Goal: Task Accomplishment & Management: Manage account settings

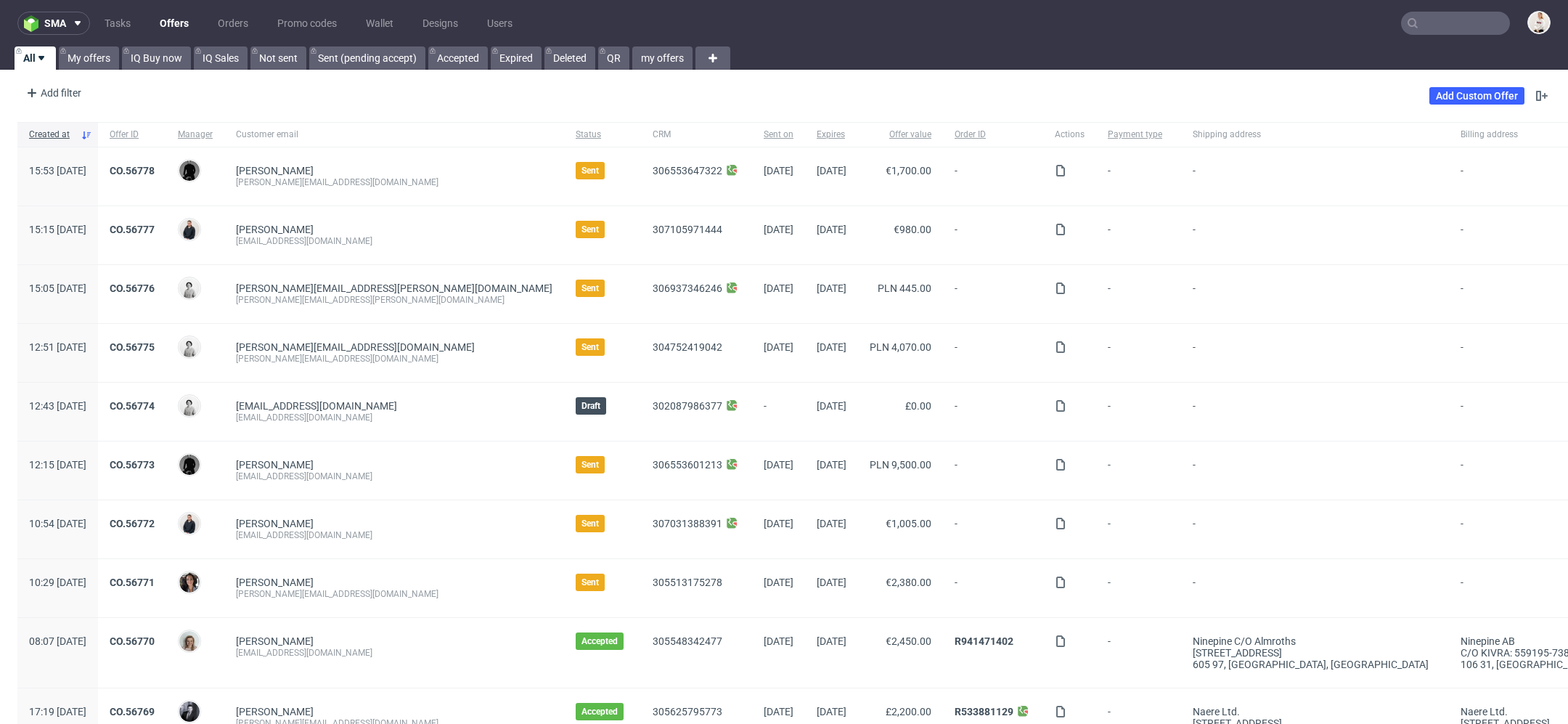
click at [1422, 26] on input "text" at bounding box center [1455, 24] width 109 height 24
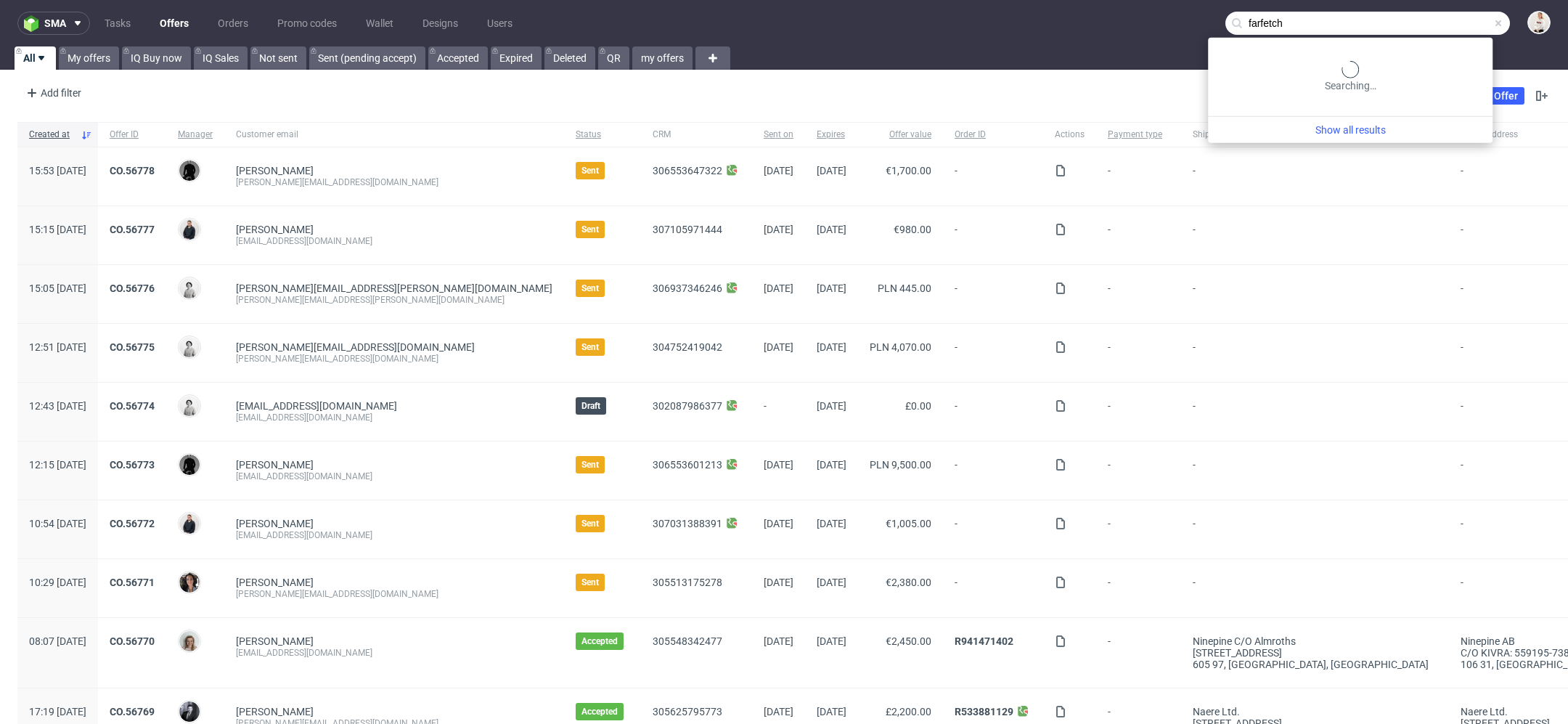
type input "farfetch"
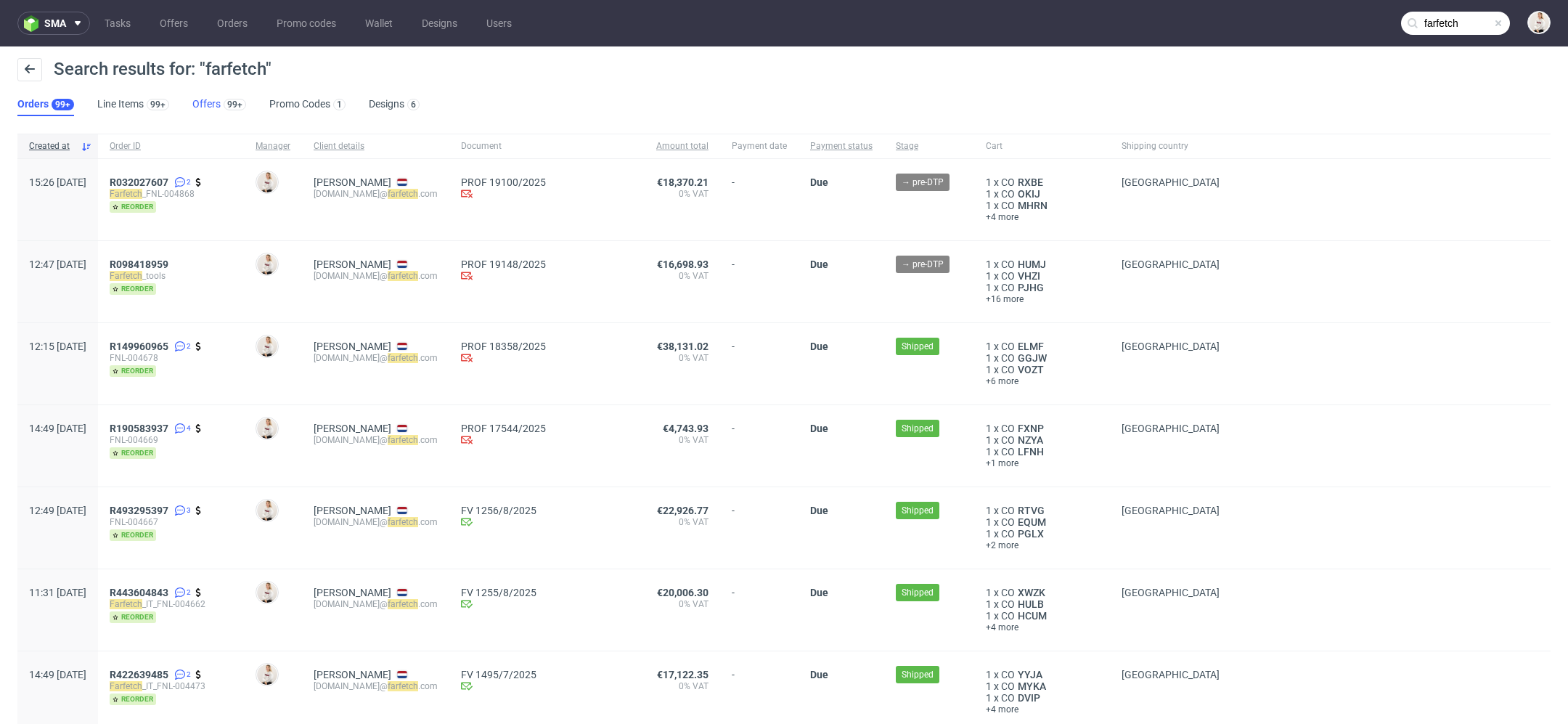
click at [204, 108] on link "Offers 99+" at bounding box center [219, 105] width 53 height 24
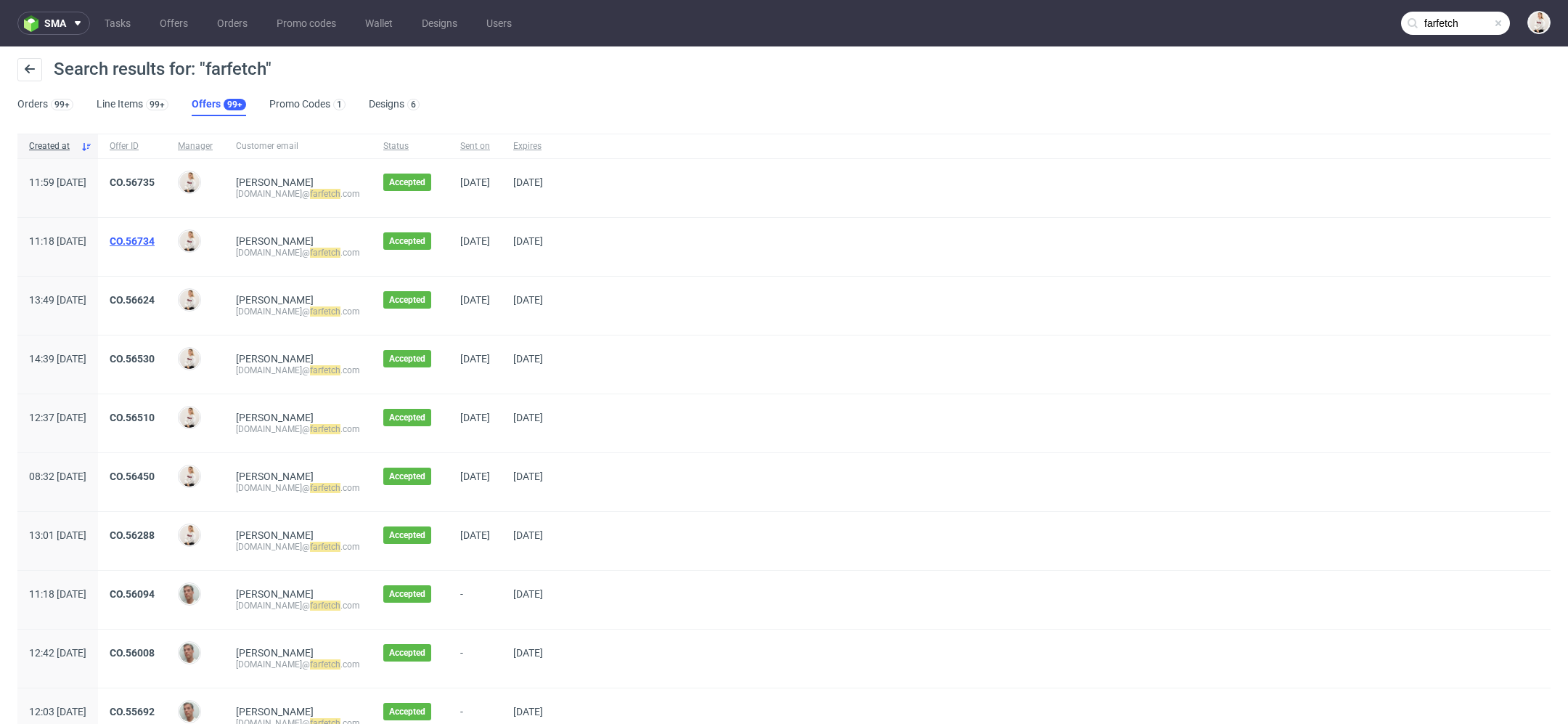
click at [154, 238] on link "CO.56734" at bounding box center [131, 241] width 45 height 12
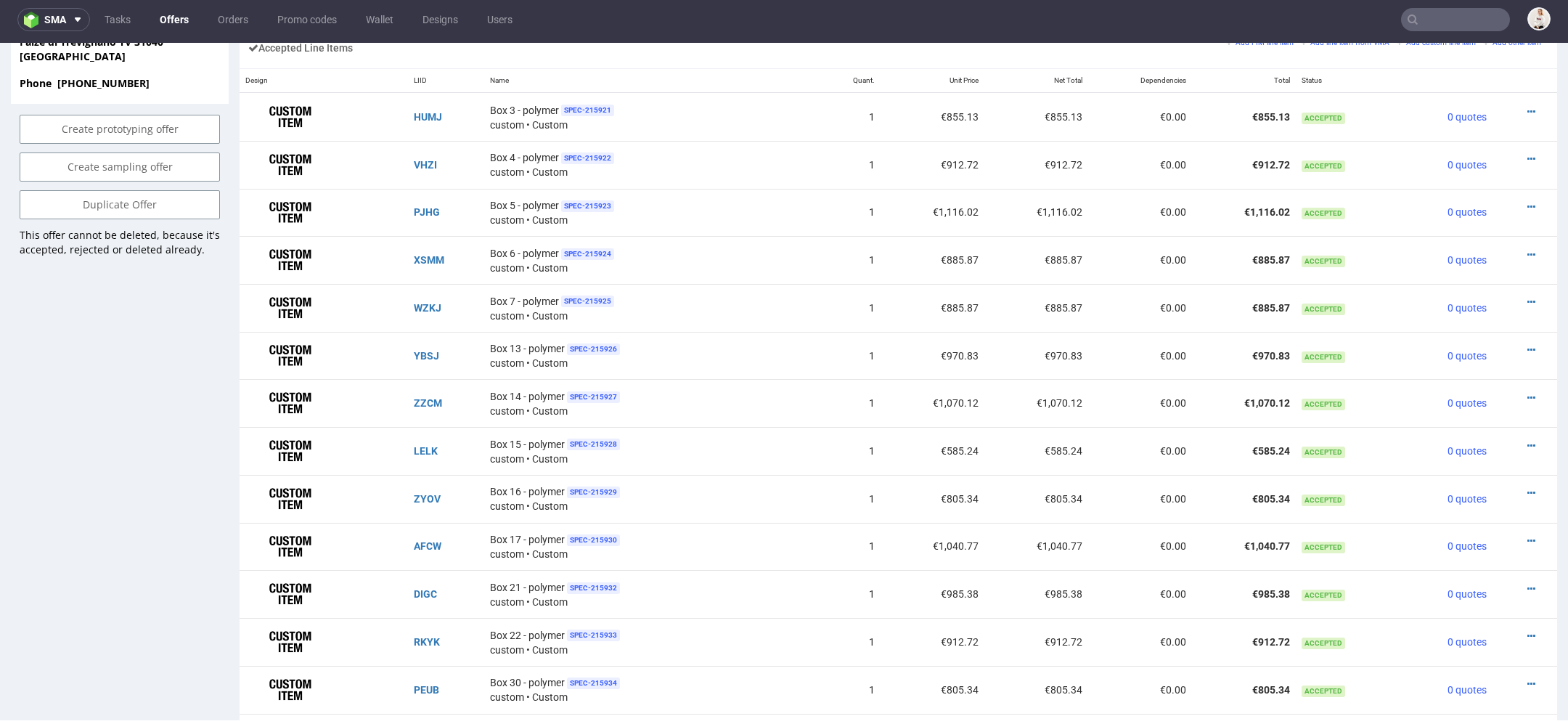
scroll to position [925, 0]
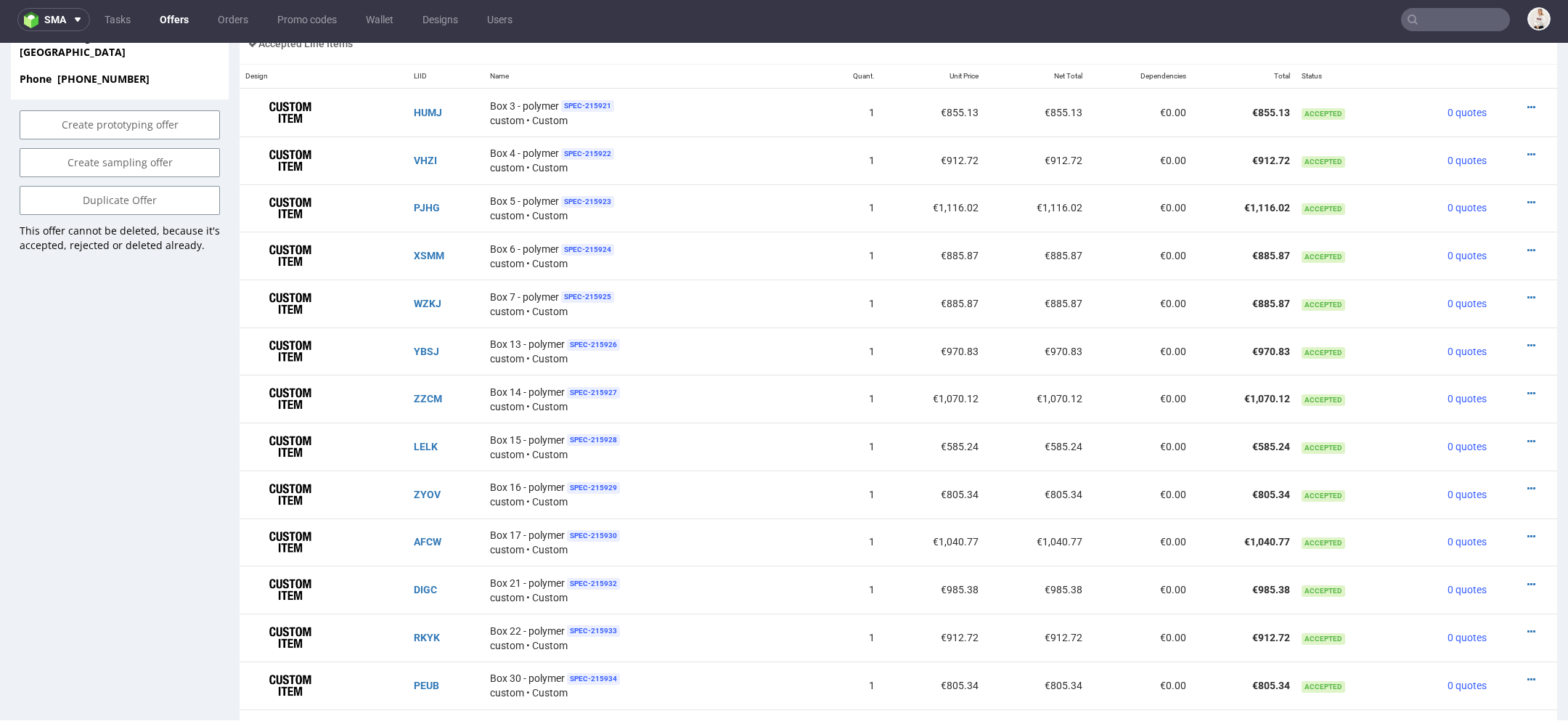
type input "farfetch"
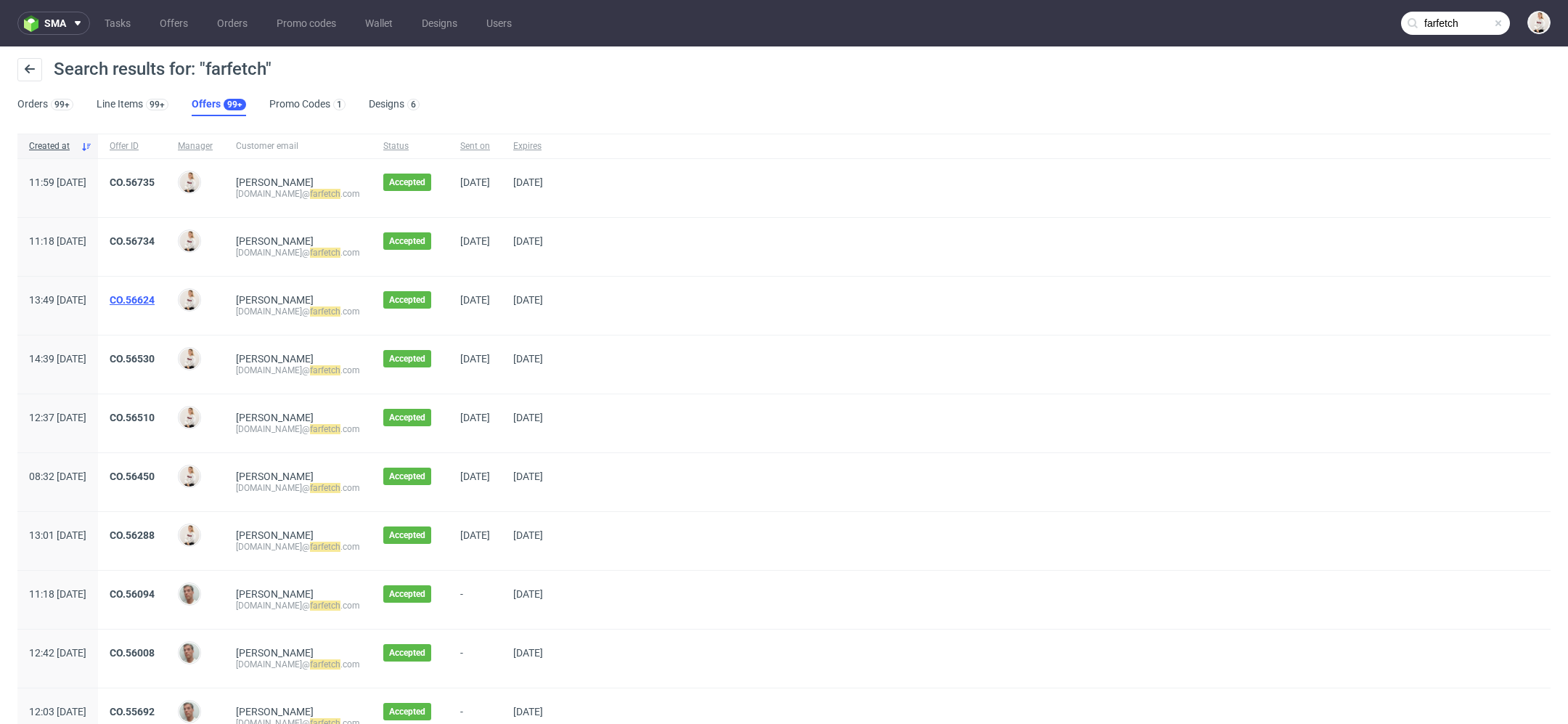
click at [154, 297] on link "CO.56624" at bounding box center [131, 300] width 45 height 12
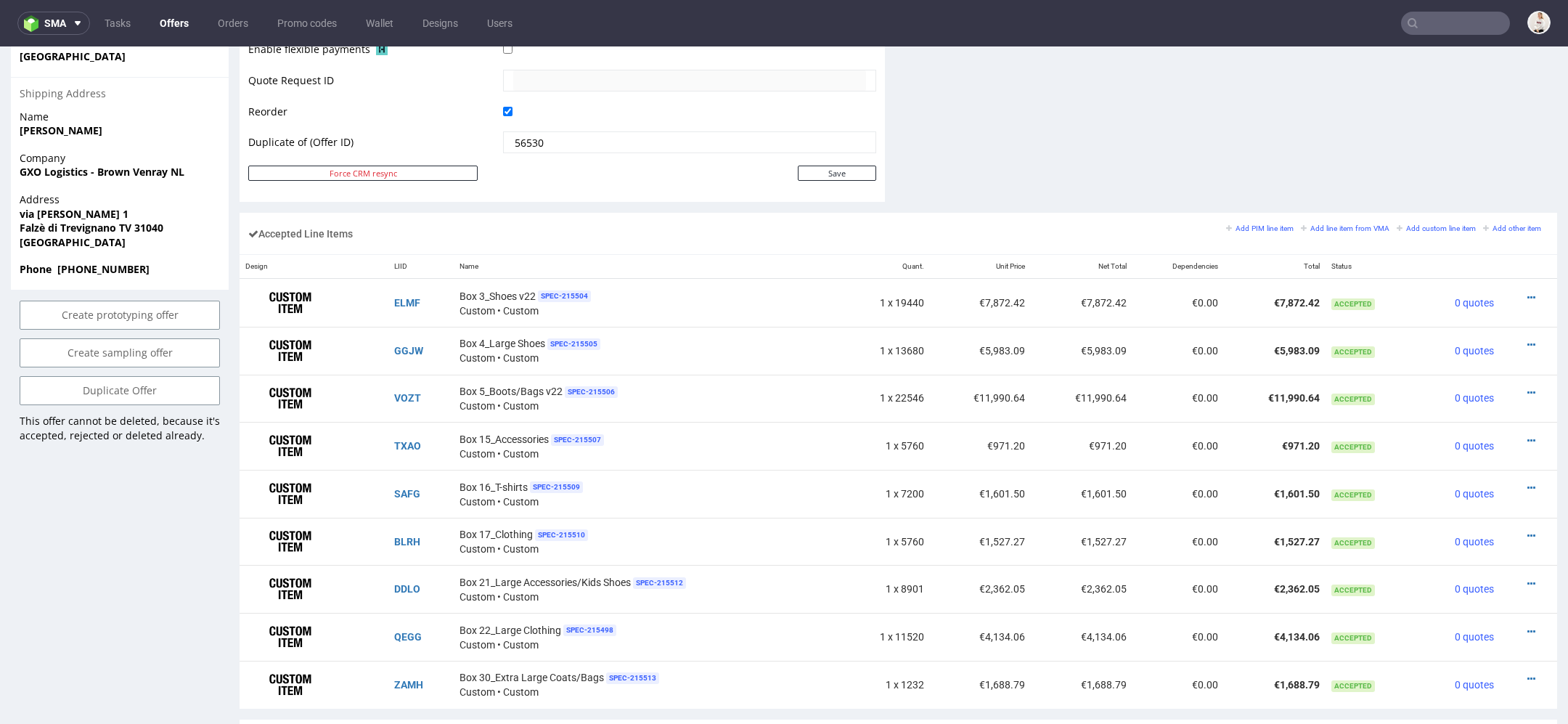
scroll to position [745, 0]
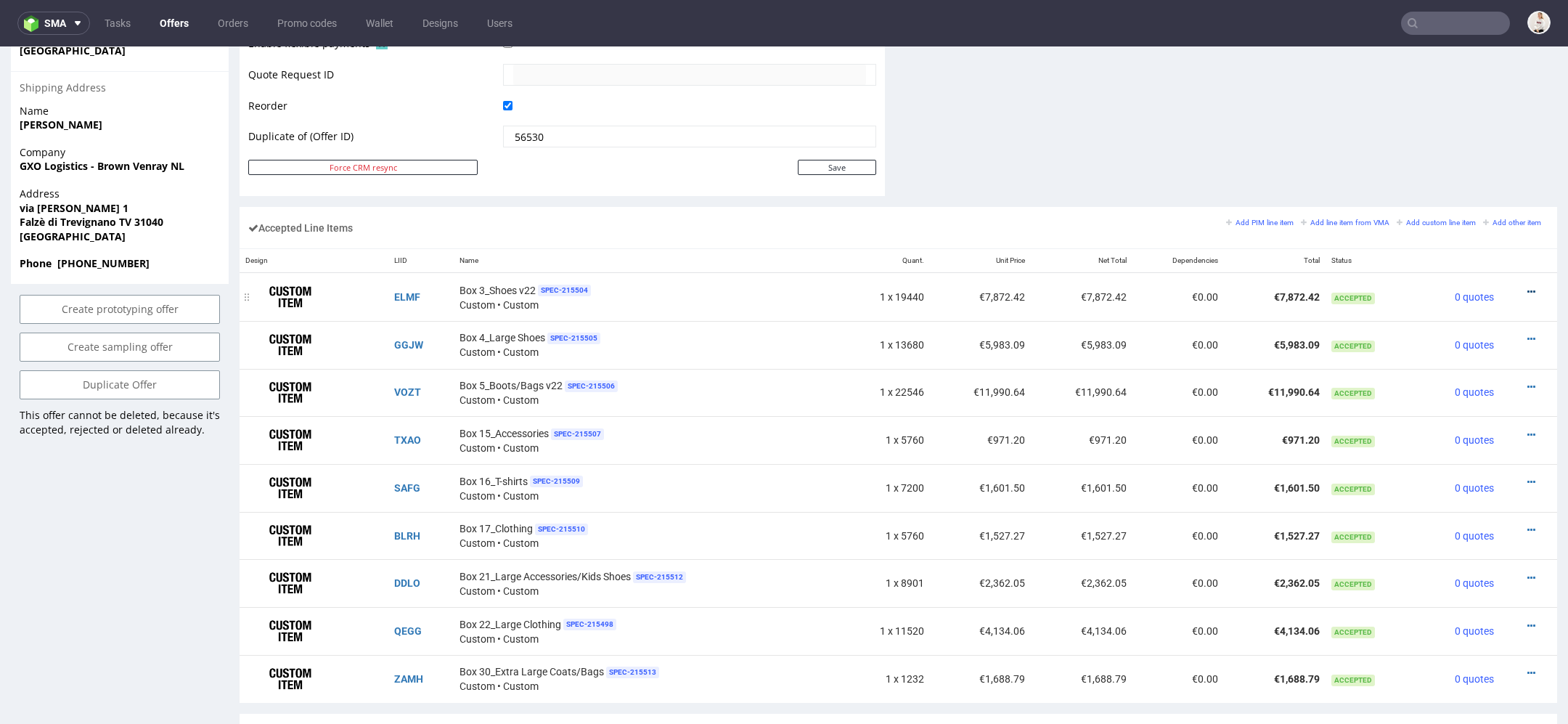
click at [1527, 286] on icon at bounding box center [1531, 291] width 8 height 10
click at [1464, 124] on span "Edit item price" at bounding box center [1471, 128] width 105 height 14
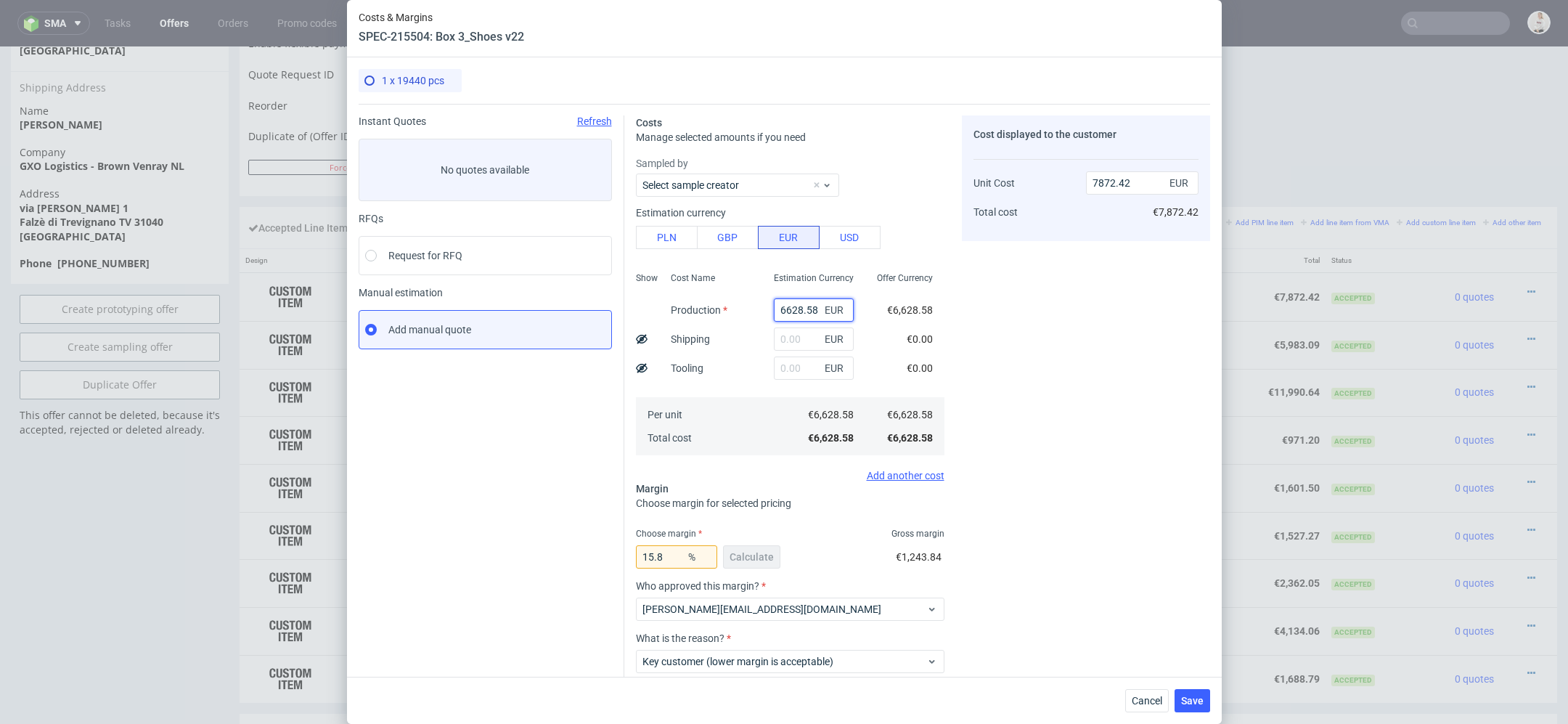
click at [795, 303] on input "6628.58" at bounding box center [813, 310] width 79 height 24
paste input "€6 608,12"
type input "€6 608,12"
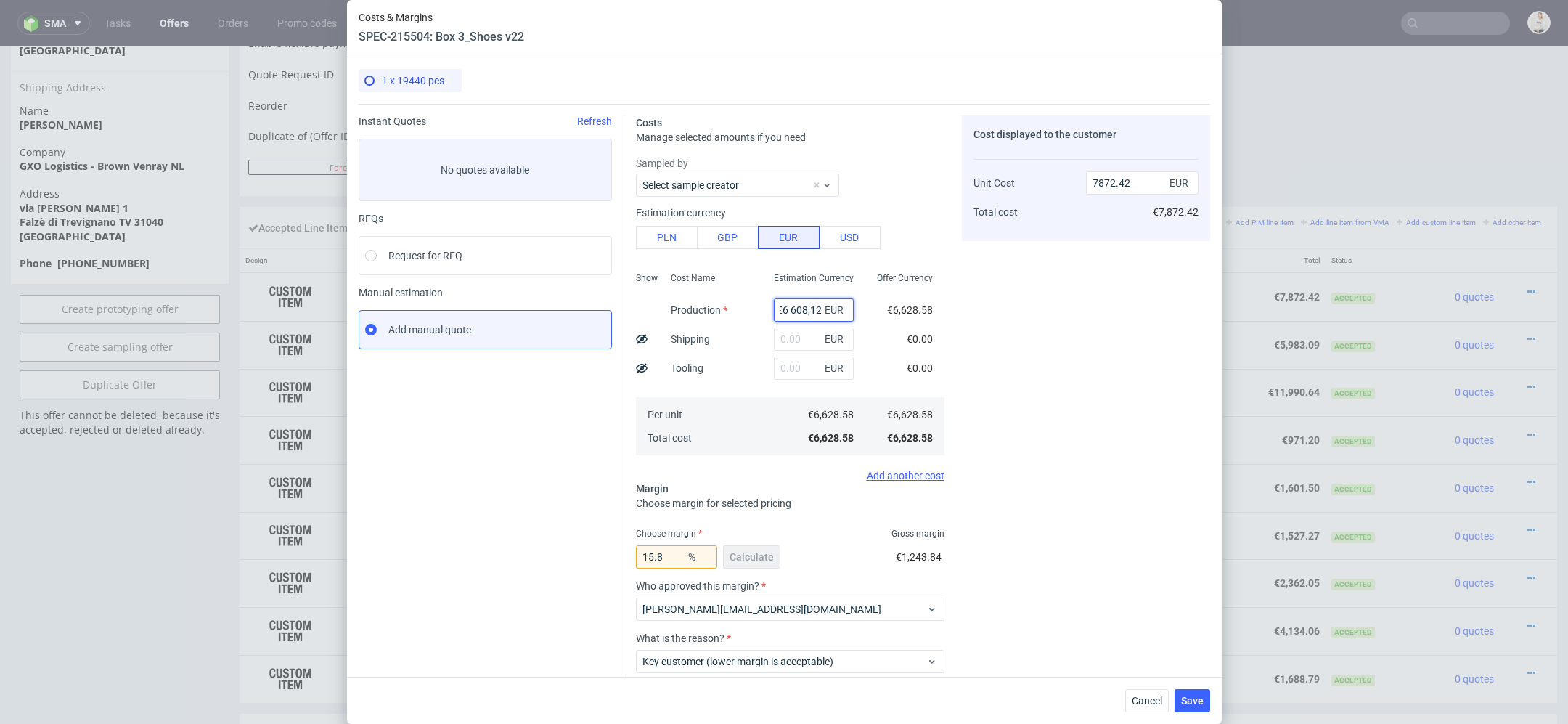
type input "0"
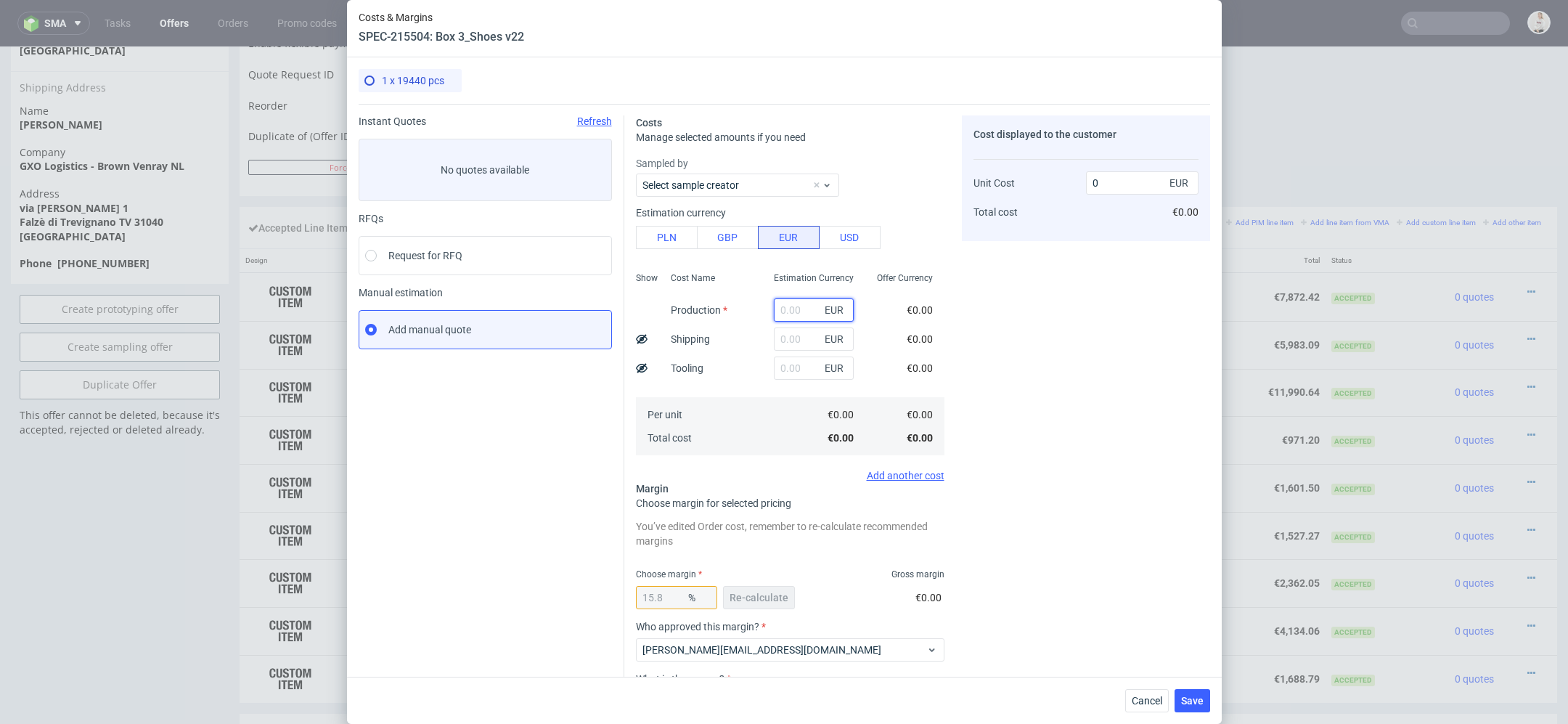
paste input "€6 608,12"
click at [791, 308] on input "€6 608,12" at bounding box center [813, 310] width 79 height 24
type input "6608.12"
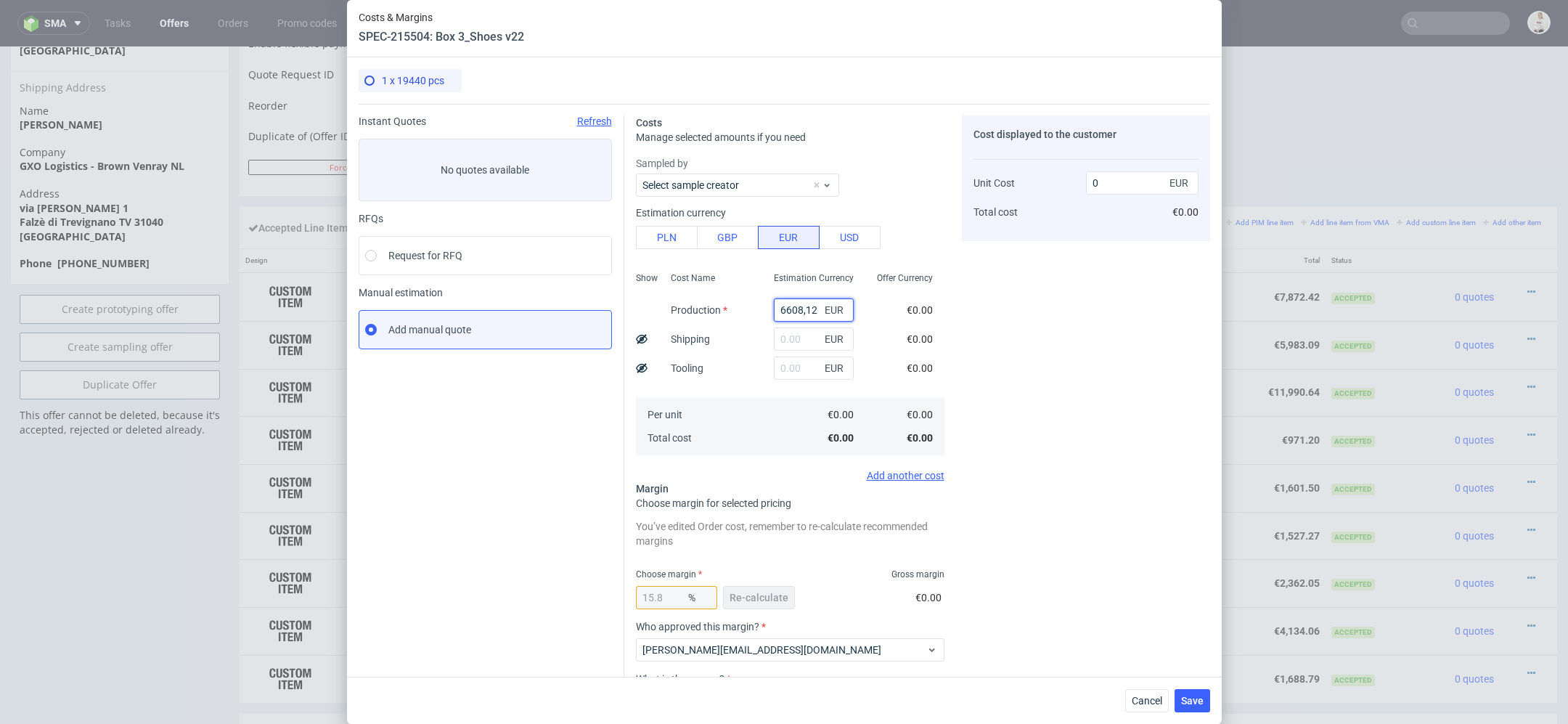
type input "7848.12"
type input "6608.12"
click at [1104, 417] on div "Cost displayed to the customer Unit Cost Total cost 7848.12 EUR €7,848.12" at bounding box center [1086, 454] width 249 height 677
click at [766, 595] on span "Re-calculate" at bounding box center [758, 597] width 59 height 10
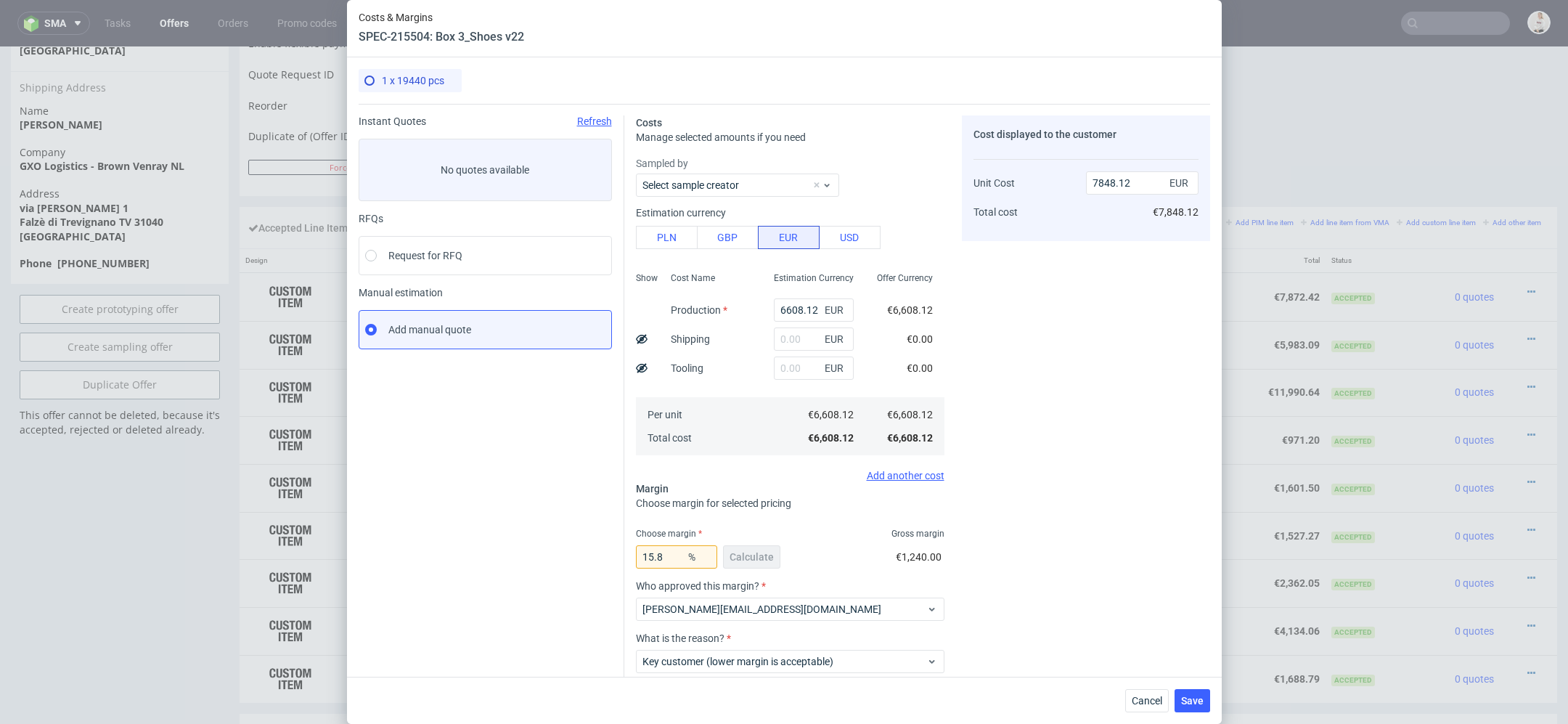
click at [1072, 571] on div "Cost displayed to the customer Unit Cost Total cost 7848.12 EUR €7,848.12" at bounding box center [1086, 434] width 249 height 636
click at [1194, 699] on span "Save" at bounding box center [1192, 700] width 23 height 10
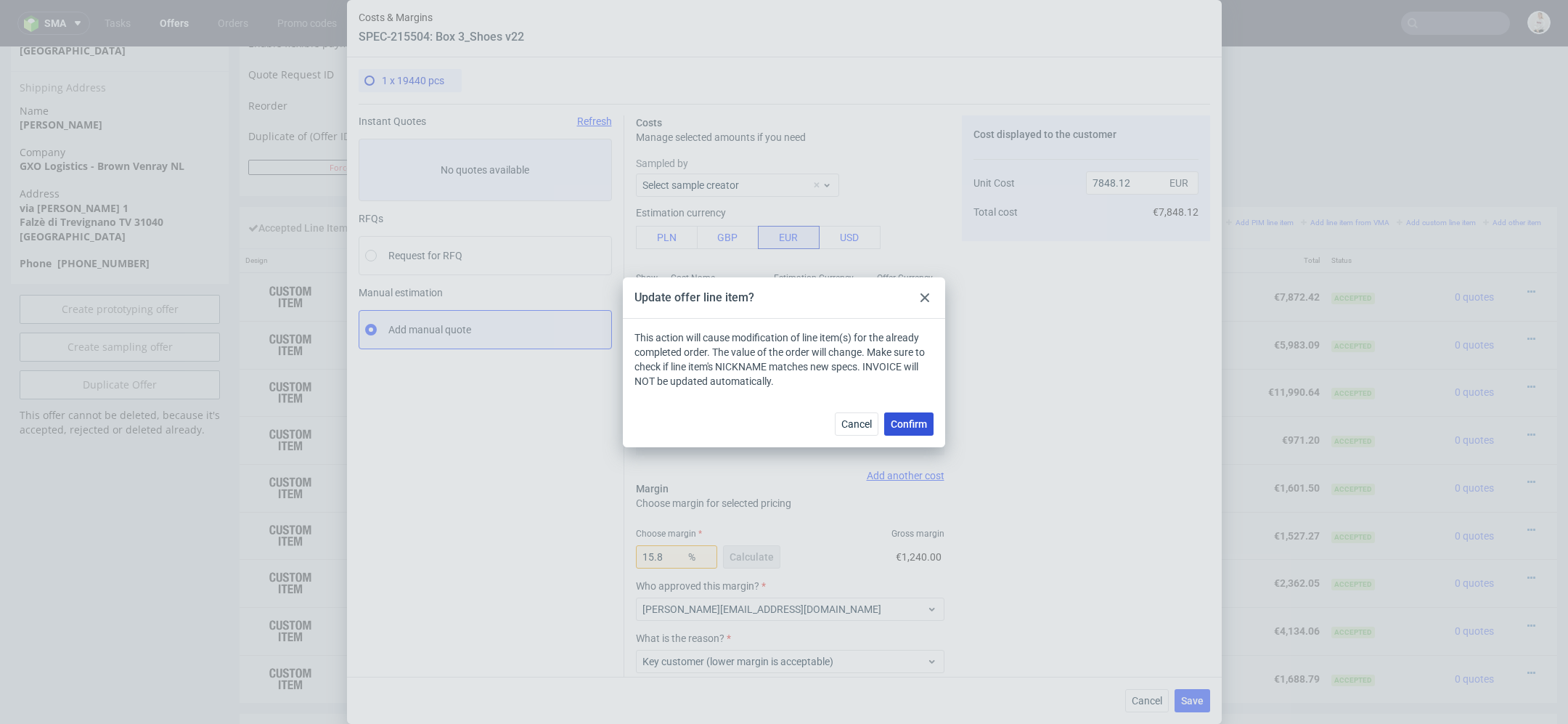
click at [904, 422] on span "Confirm" at bounding box center [909, 423] width 36 height 10
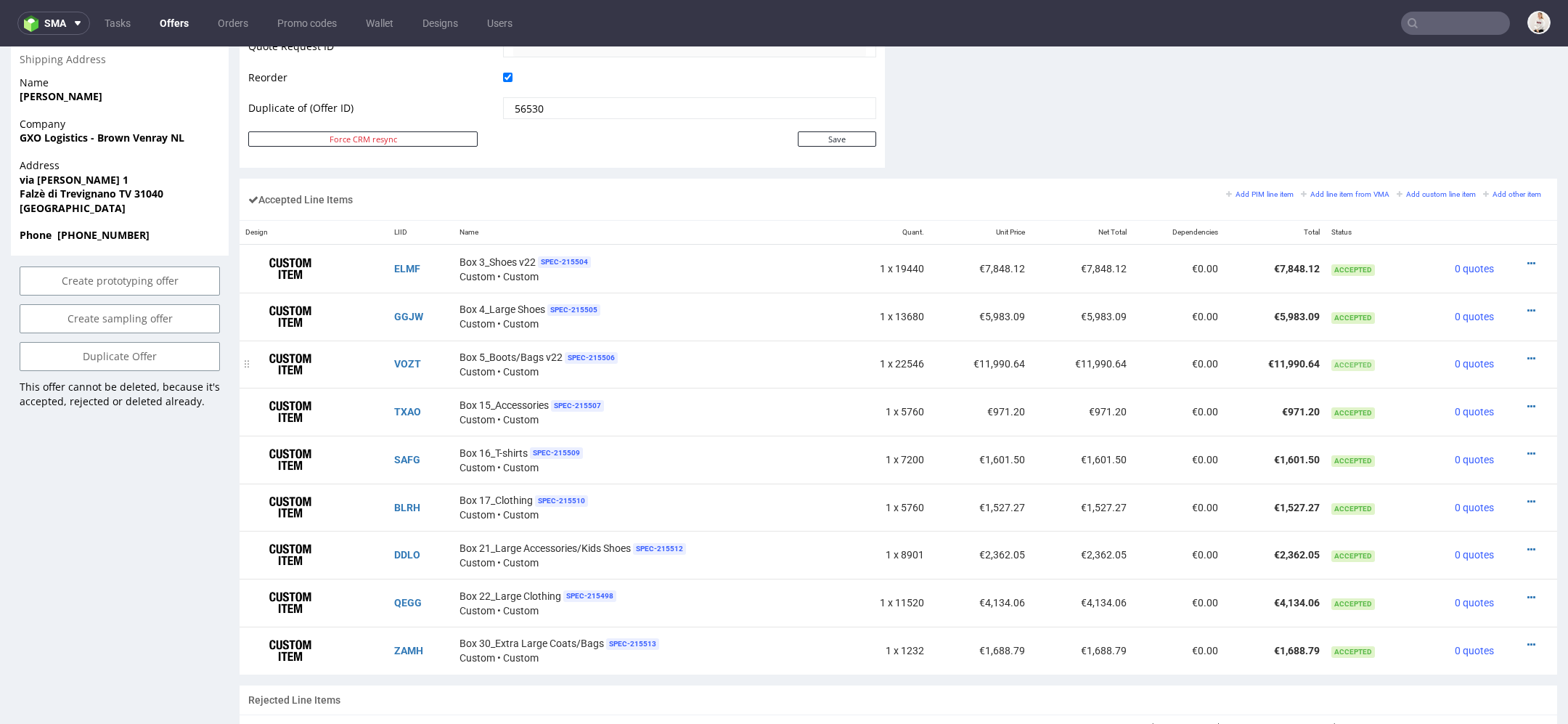
scroll to position [792, 0]
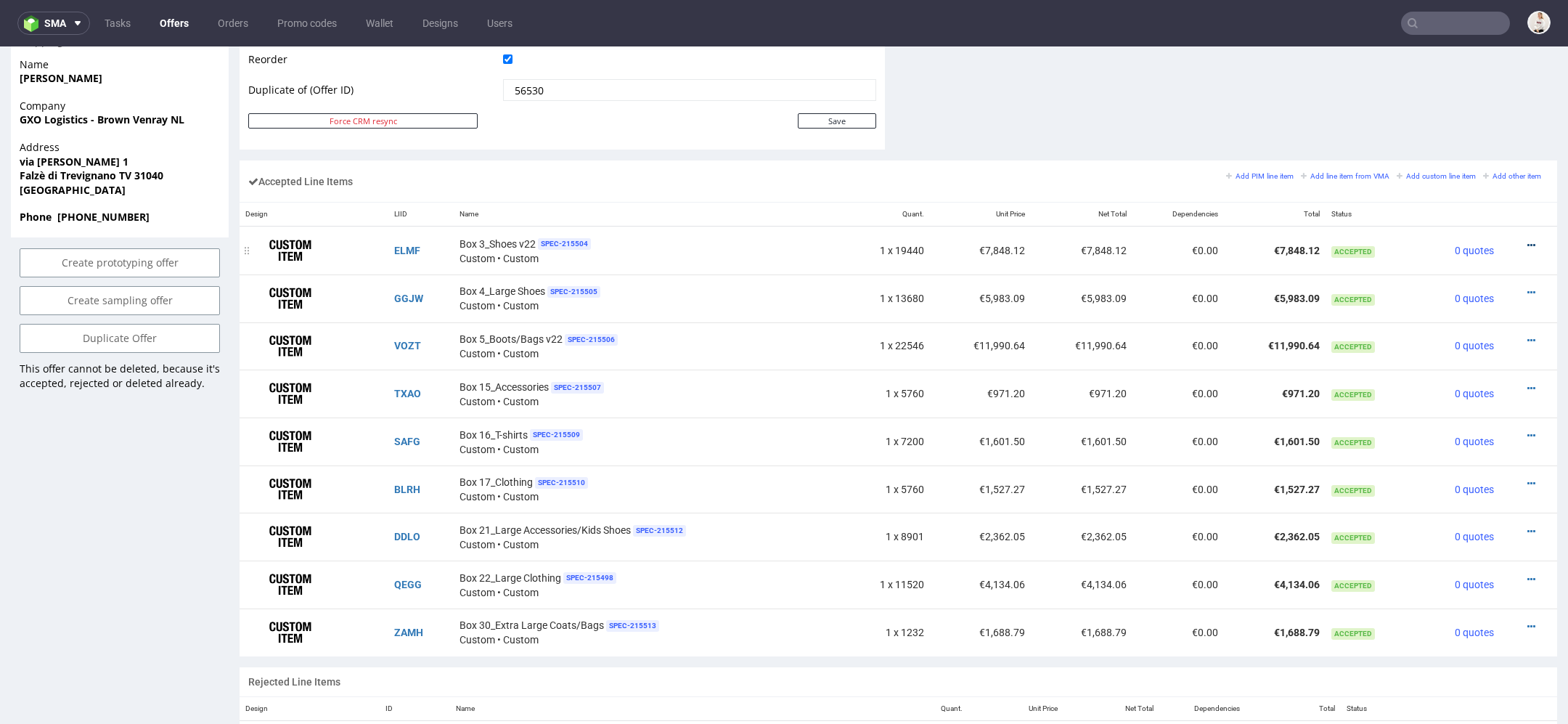
click at [1527, 240] on icon at bounding box center [1531, 245] width 8 height 10
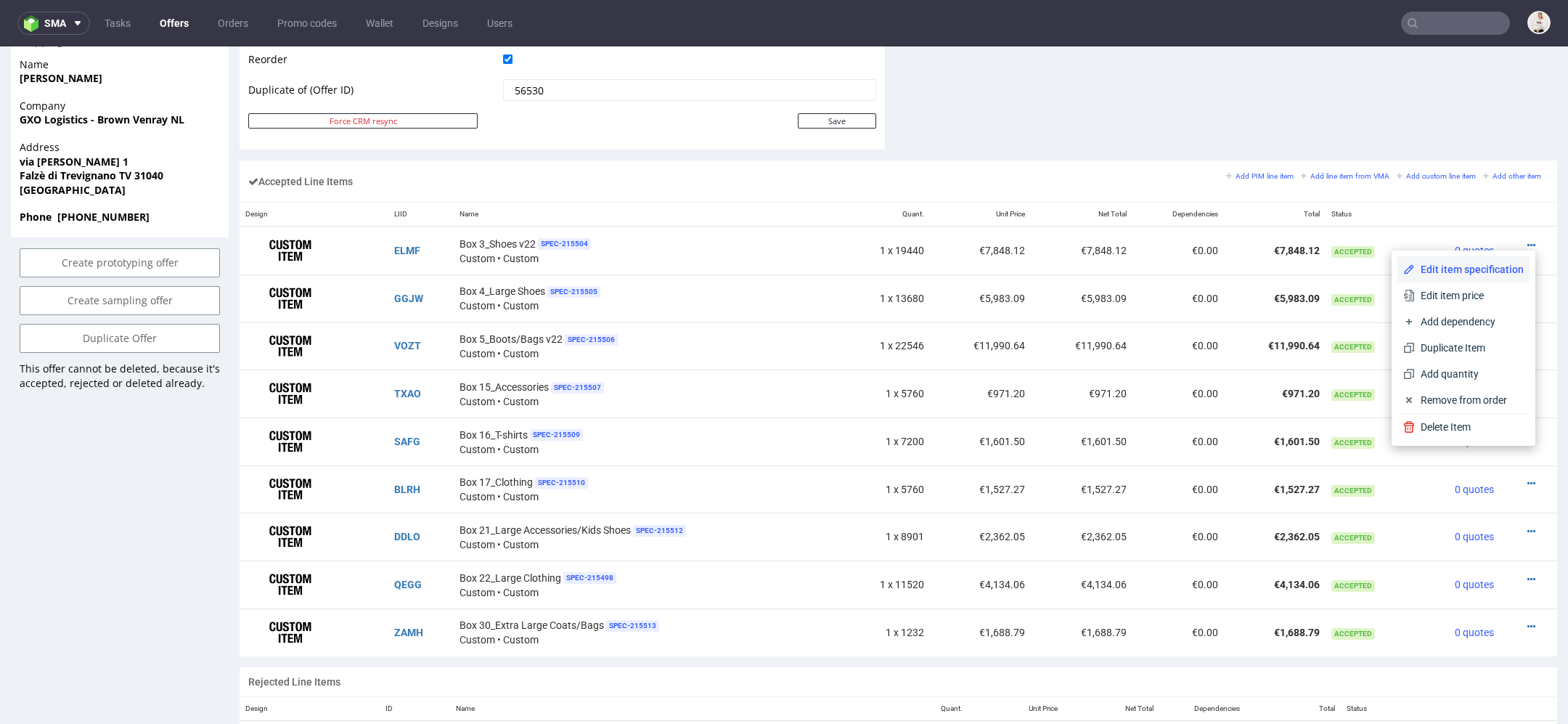
click at [1447, 272] on span "Edit item specification" at bounding box center [1469, 269] width 109 height 14
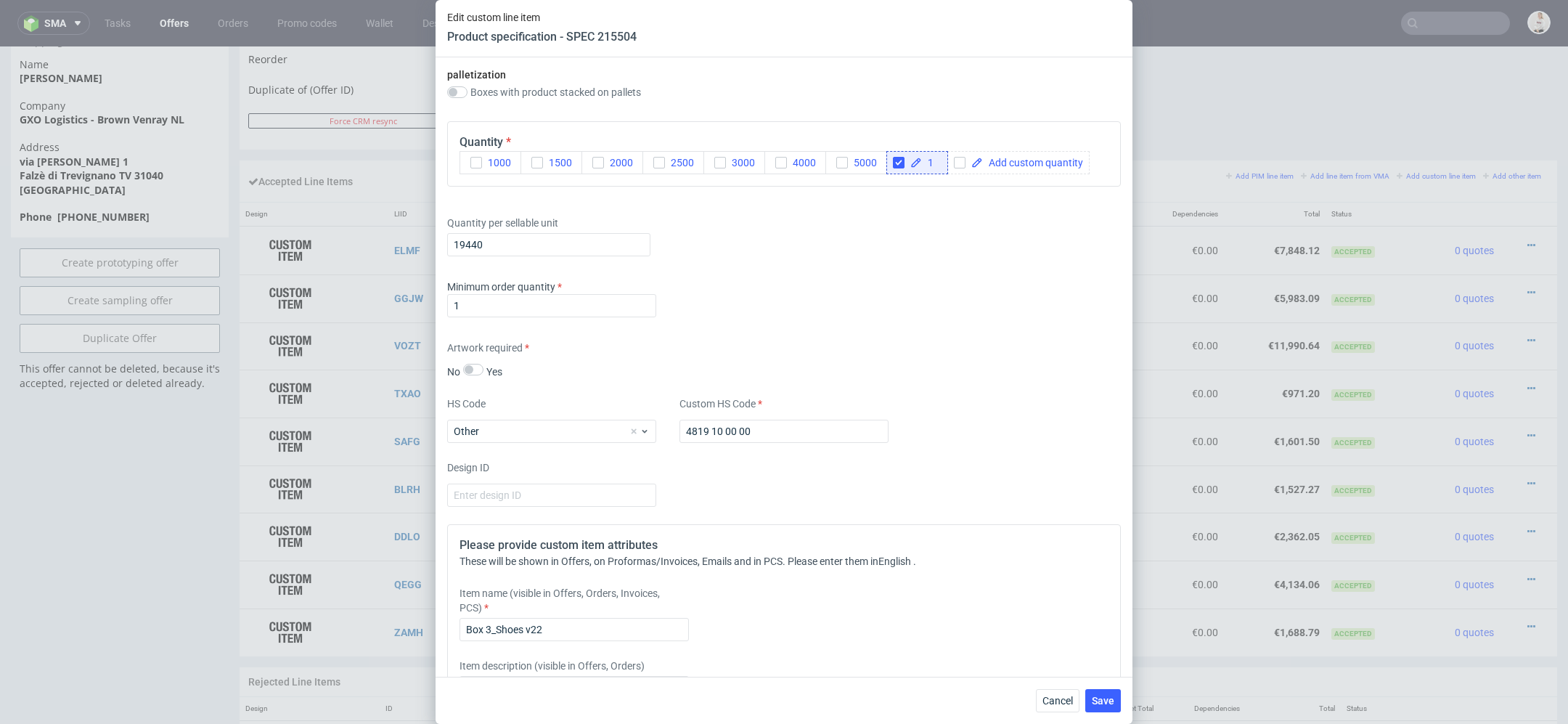
scroll to position [1845, 0]
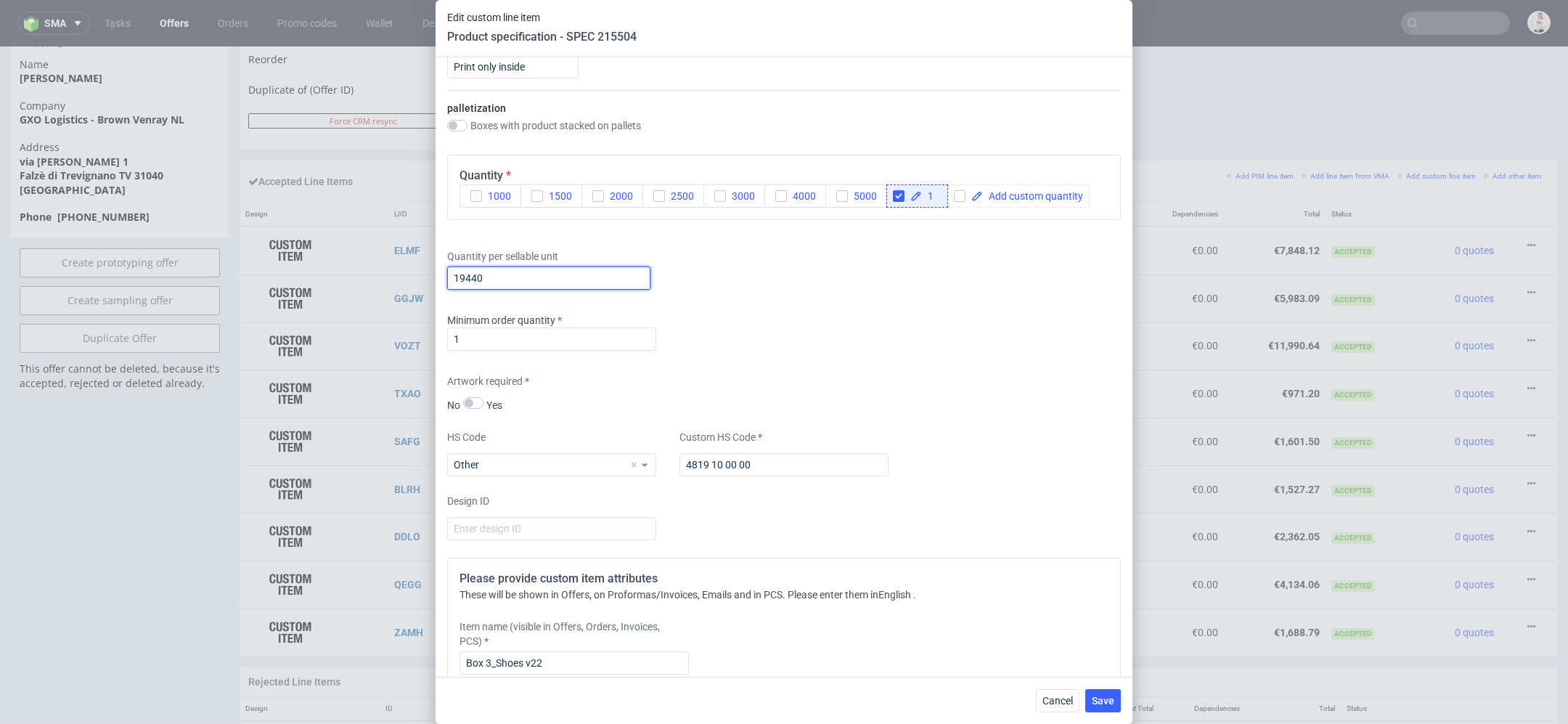
click at [490, 275] on input "19440" at bounding box center [548, 279] width 203 height 24
type input "19380"
click at [906, 331] on div "Minimum order quantity 1" at bounding box center [784, 334] width 673 height 43
click at [1106, 703] on span "Save" at bounding box center [1102, 700] width 23 height 10
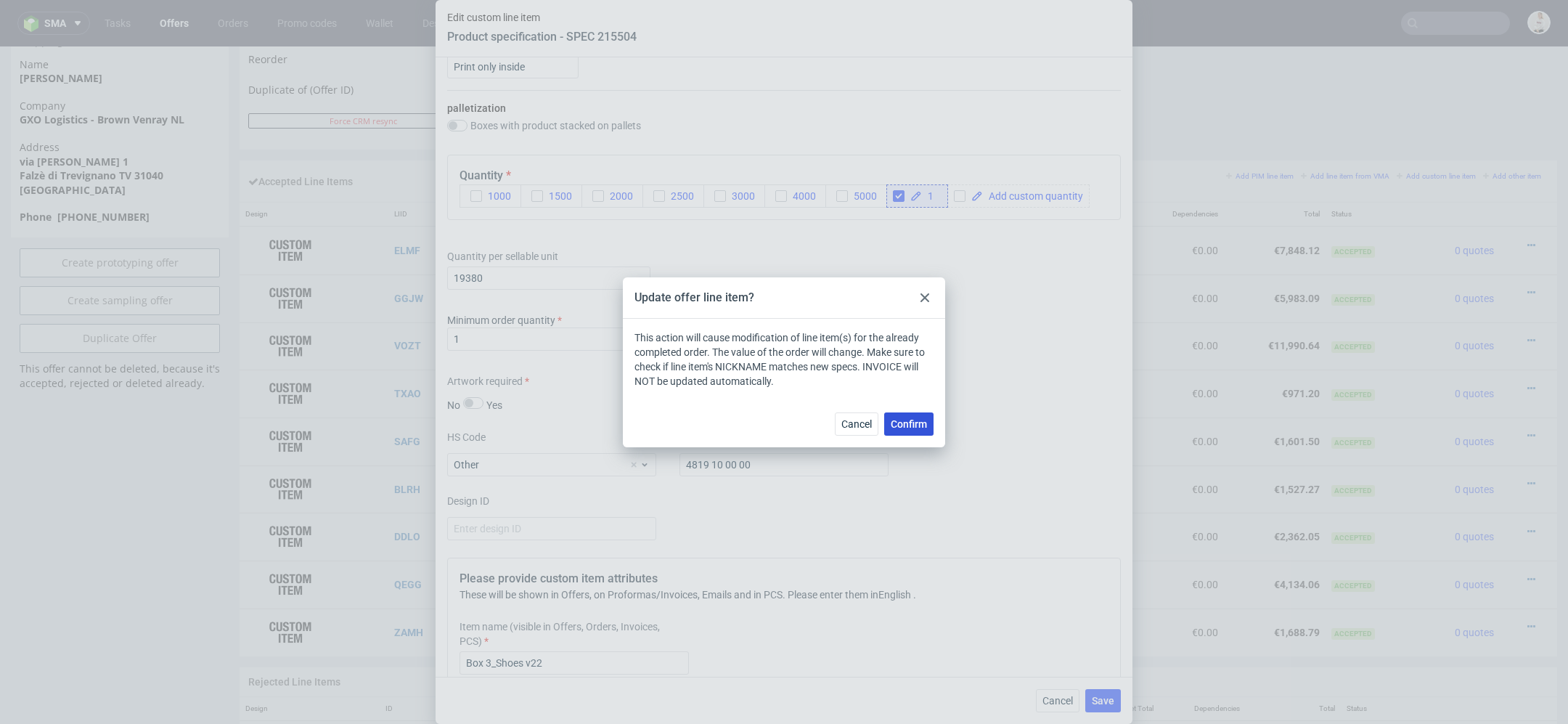
click at [911, 426] on span "Confirm" at bounding box center [909, 423] width 36 height 10
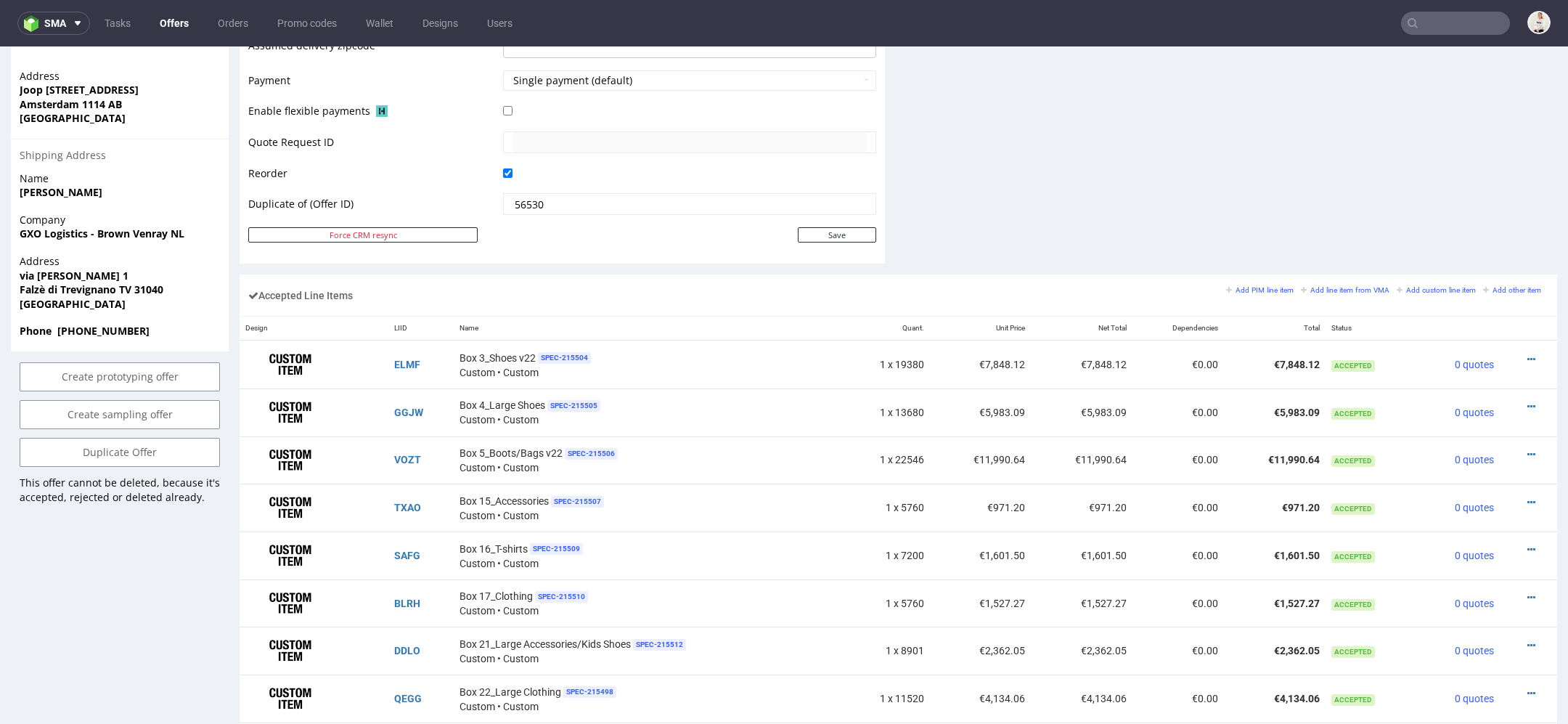
scroll to position [711, 0]
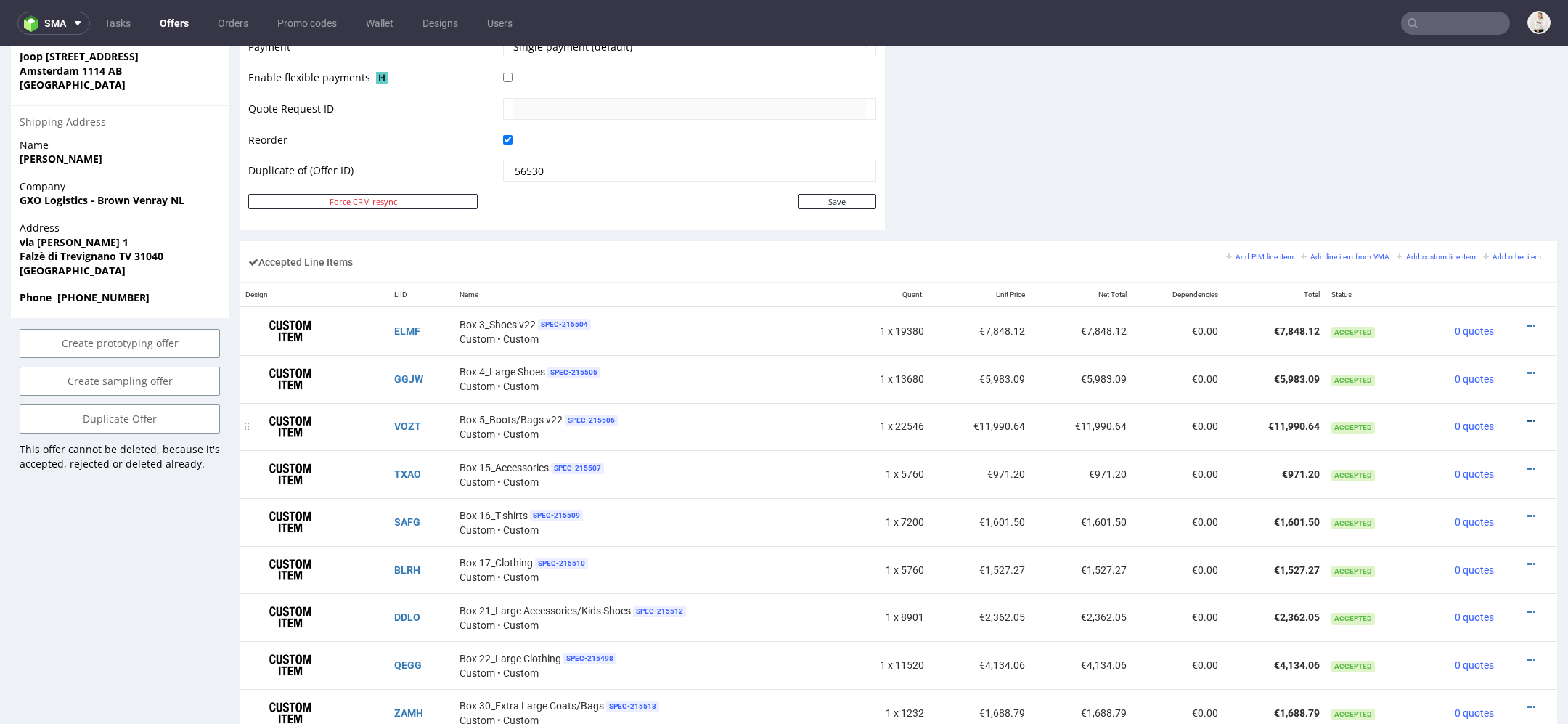
click at [1527, 417] on icon at bounding box center [1531, 421] width 8 height 10
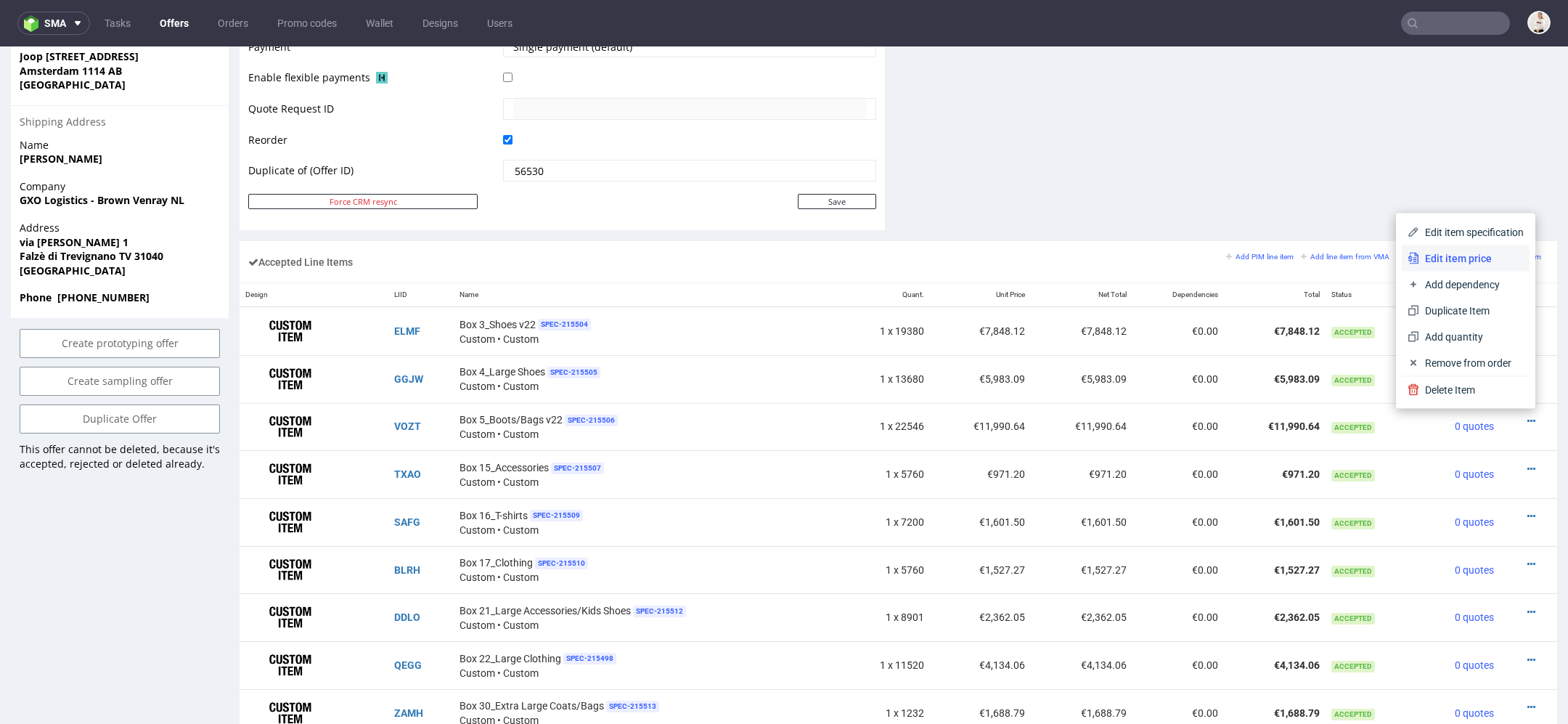
click at [1485, 258] on span "Edit item price" at bounding box center [1471, 258] width 105 height 14
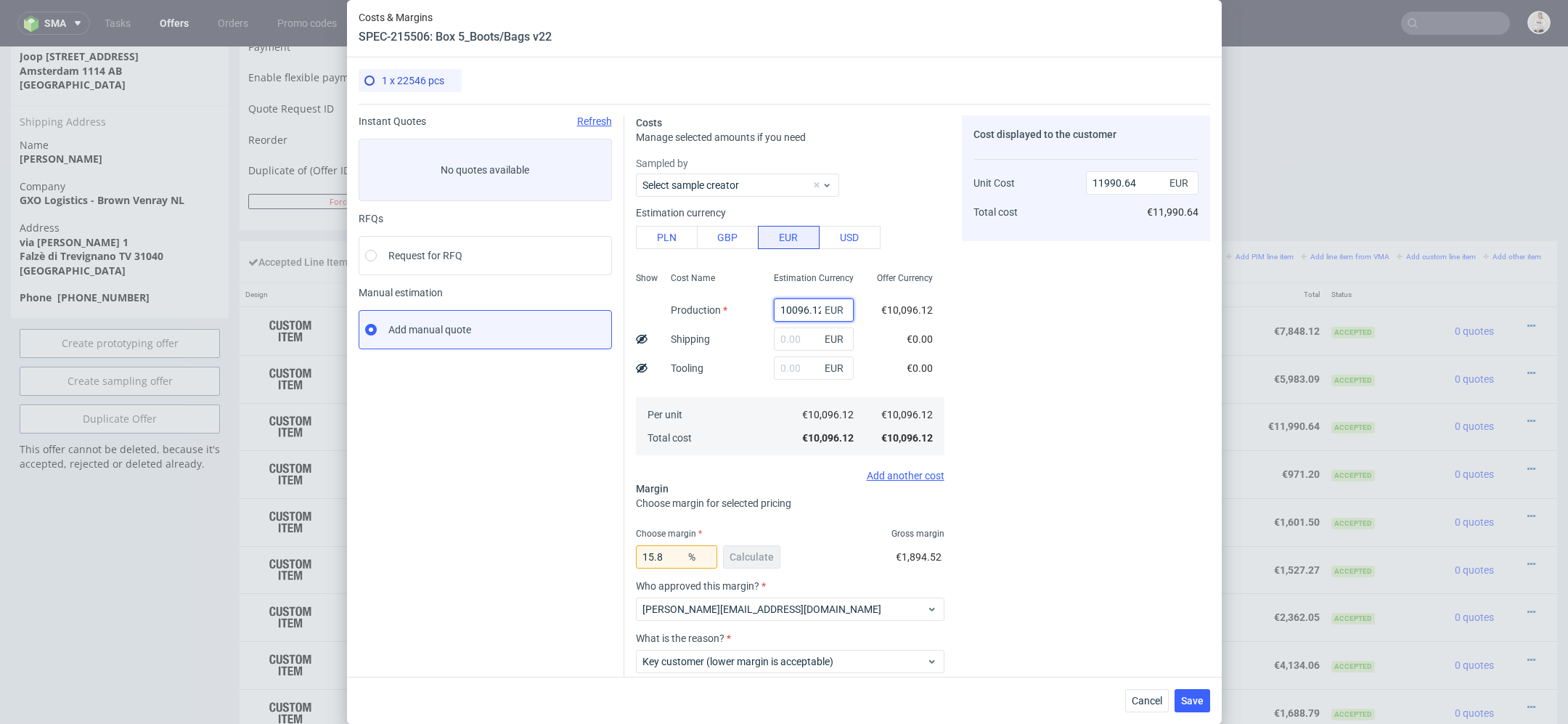
click at [795, 314] on input "10096.12" at bounding box center [813, 310] width 79 height 24
paste input "€10 097,91"
type input "€10 097,91"
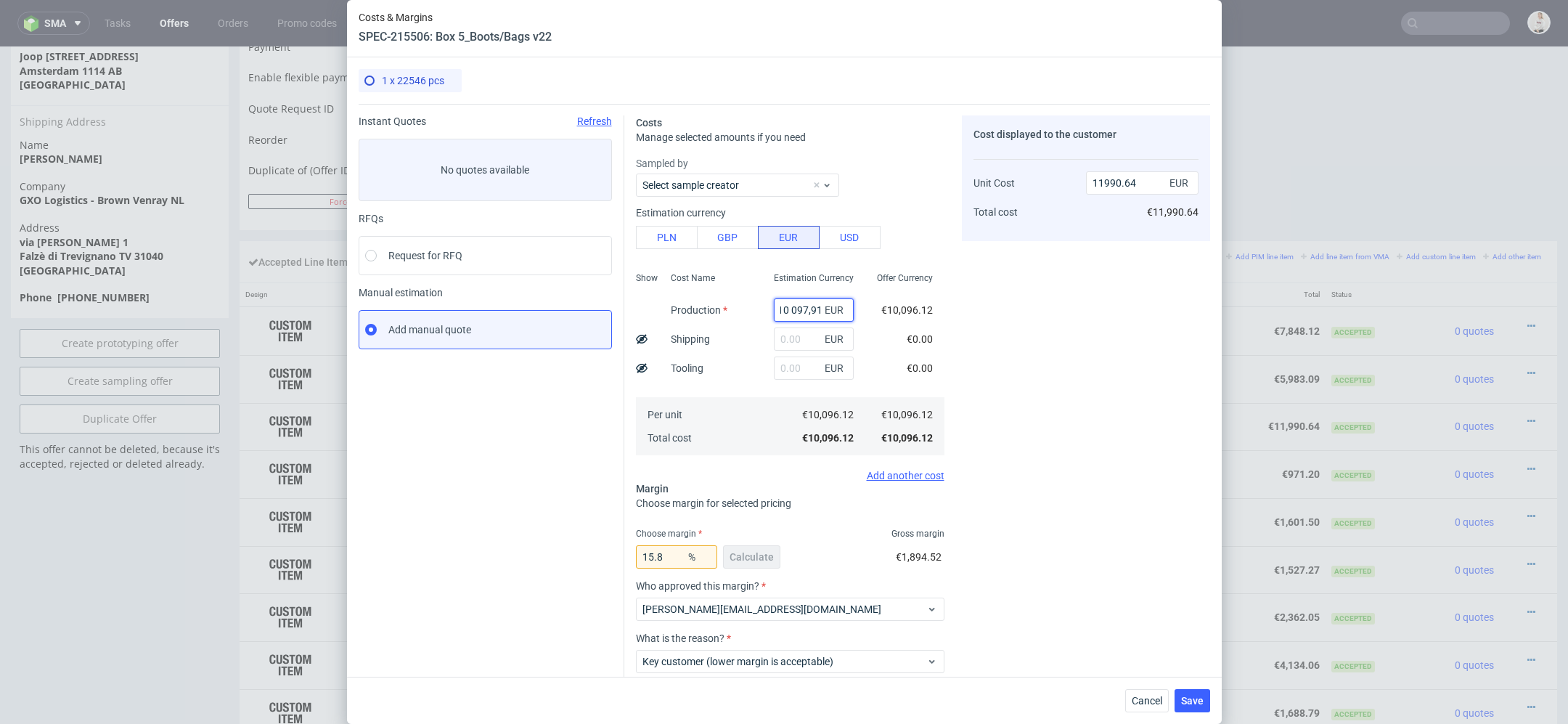
type input "0"
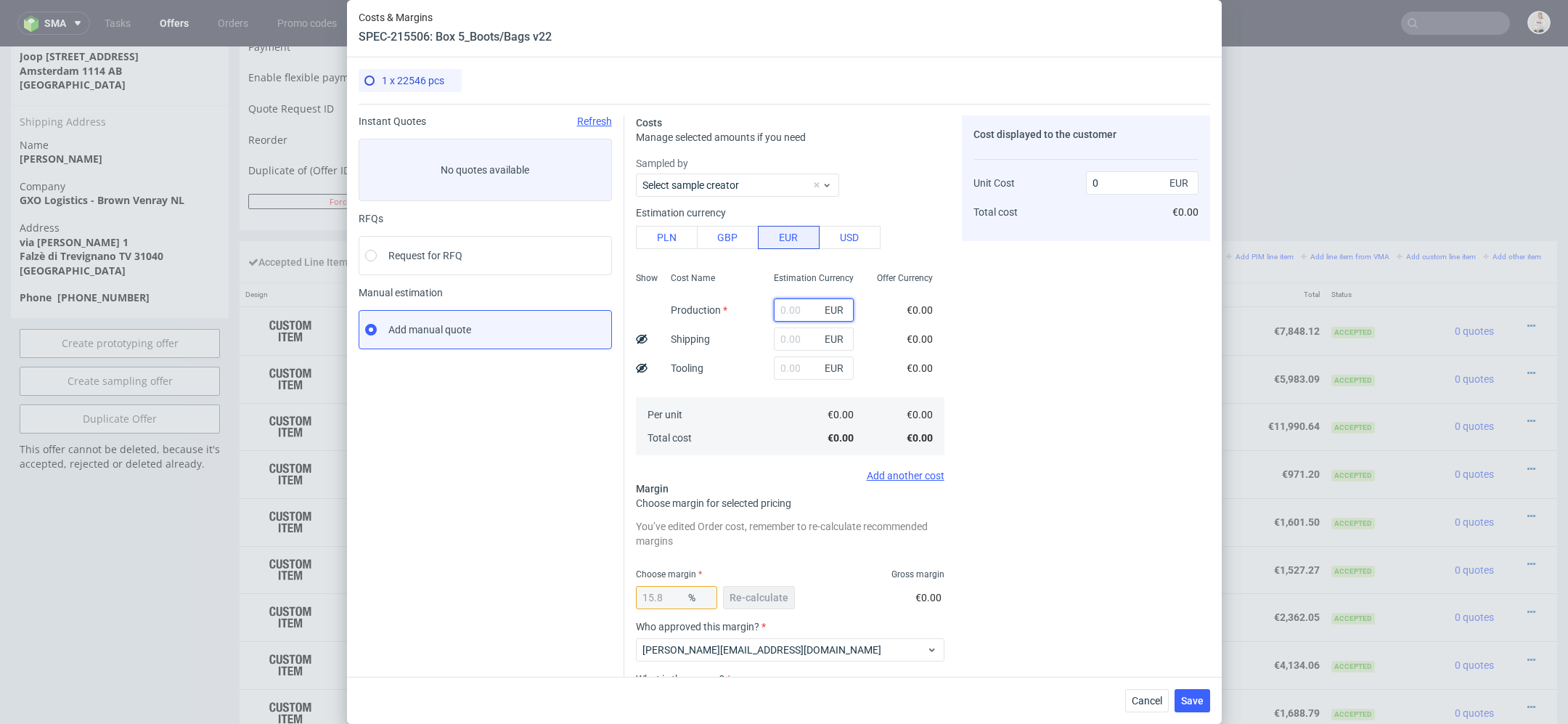
scroll to position [0, 0]
paste input "€10 097,91"
click at [790, 310] on input "€10 097,91" at bounding box center [813, 310] width 79 height 24
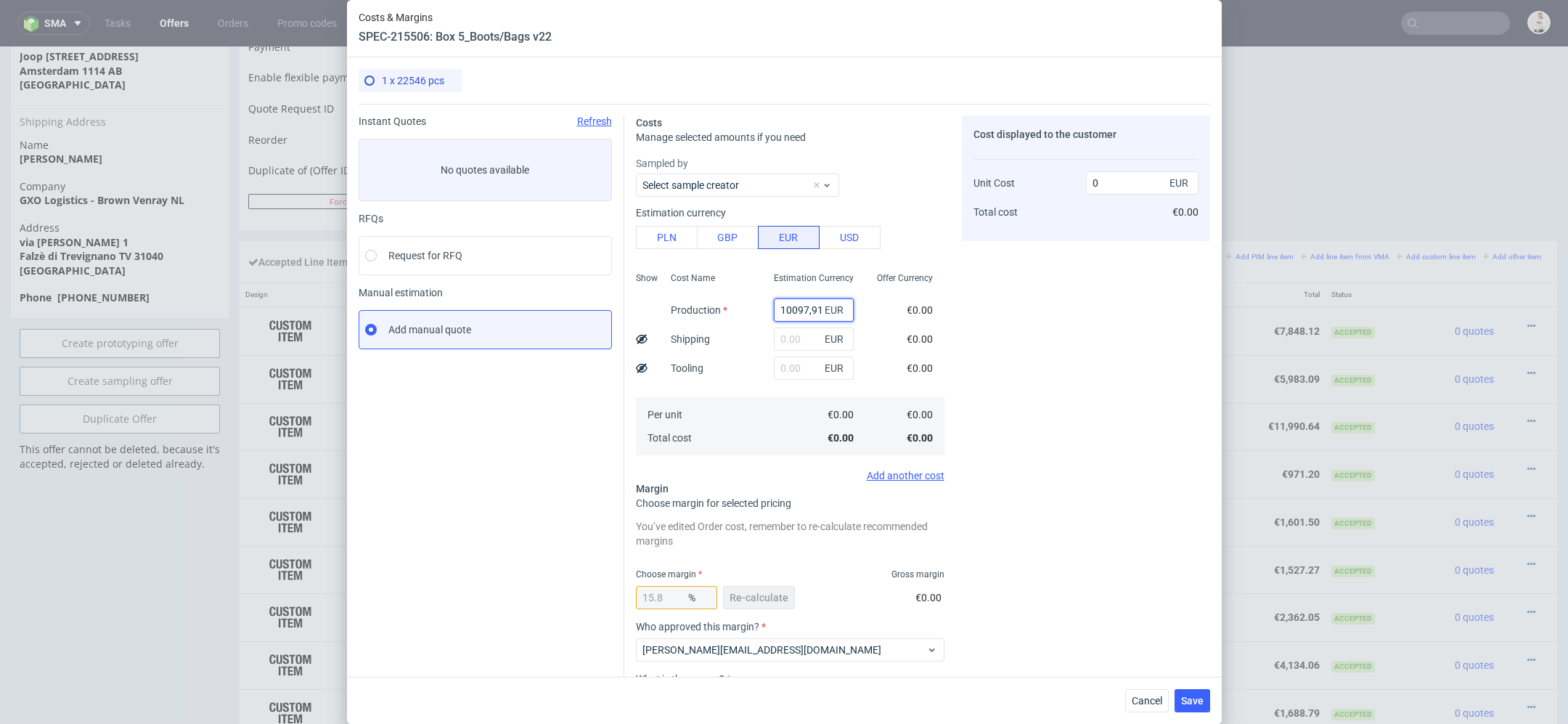
type input "10097.91"
type input "11992.77"
type input "10097.91"
click at [943, 329] on div "€0.00" at bounding box center [919, 338] width 50 height 29
click at [763, 608] on button "Re-calculate" at bounding box center [758, 597] width 72 height 24
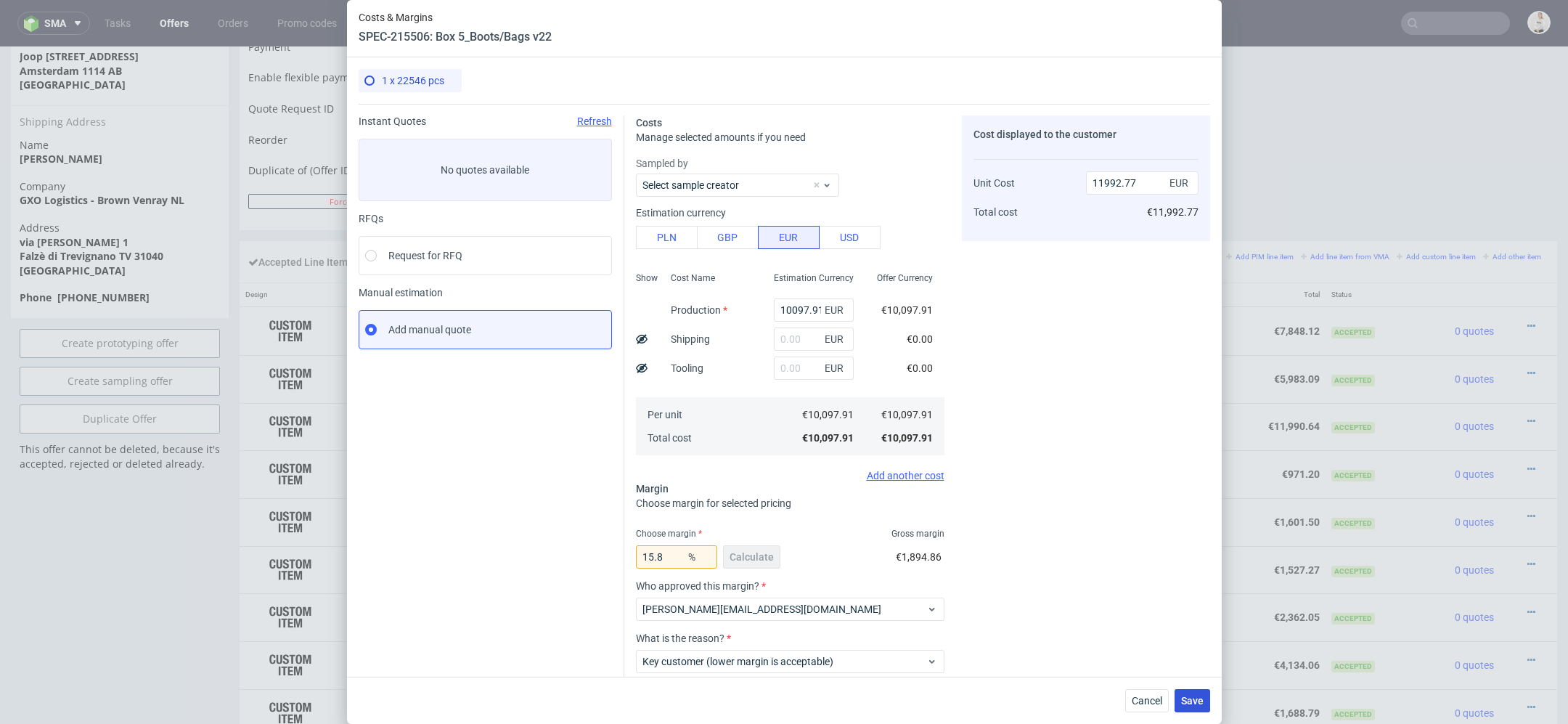
click at [1190, 698] on span "Save" at bounding box center [1192, 700] width 23 height 10
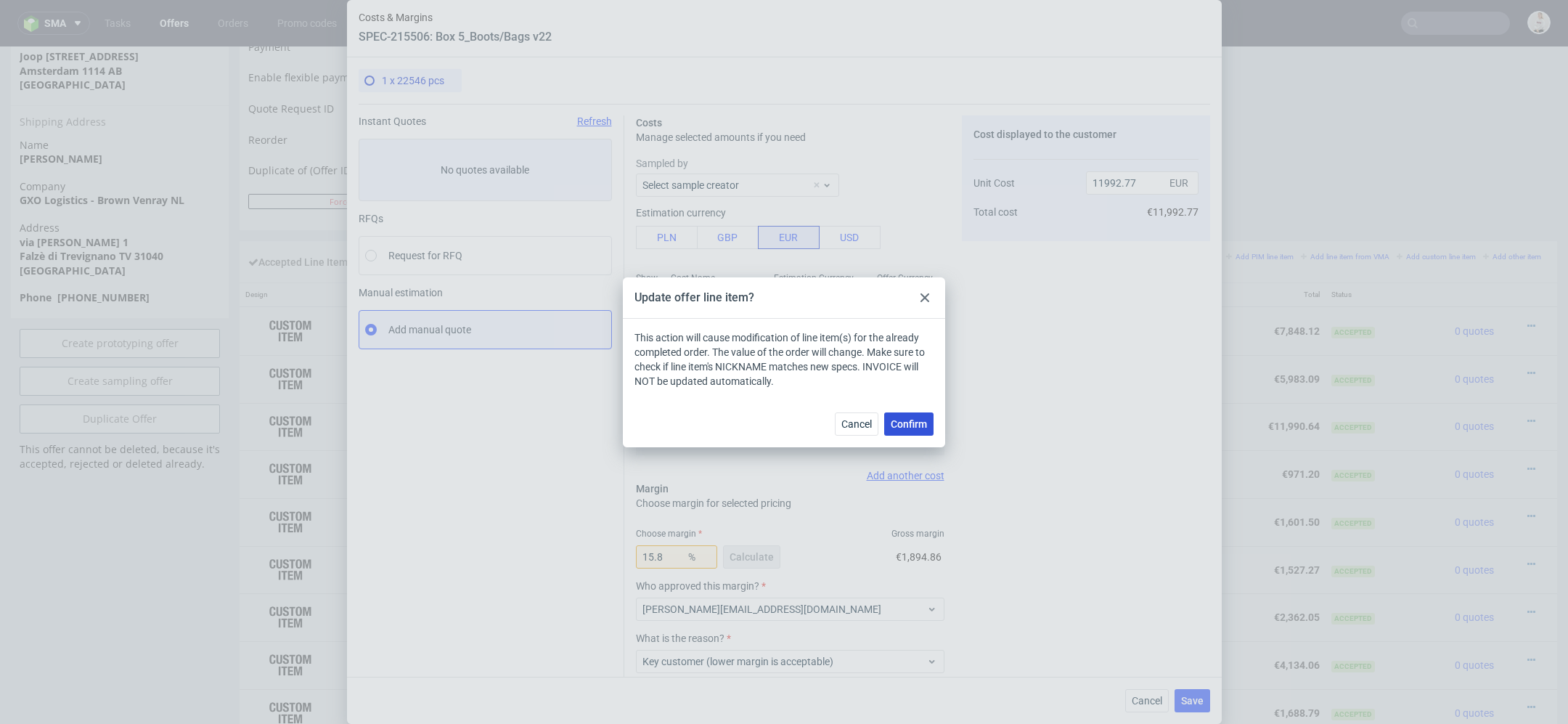
click at [907, 426] on span "Confirm" at bounding box center [909, 423] width 36 height 10
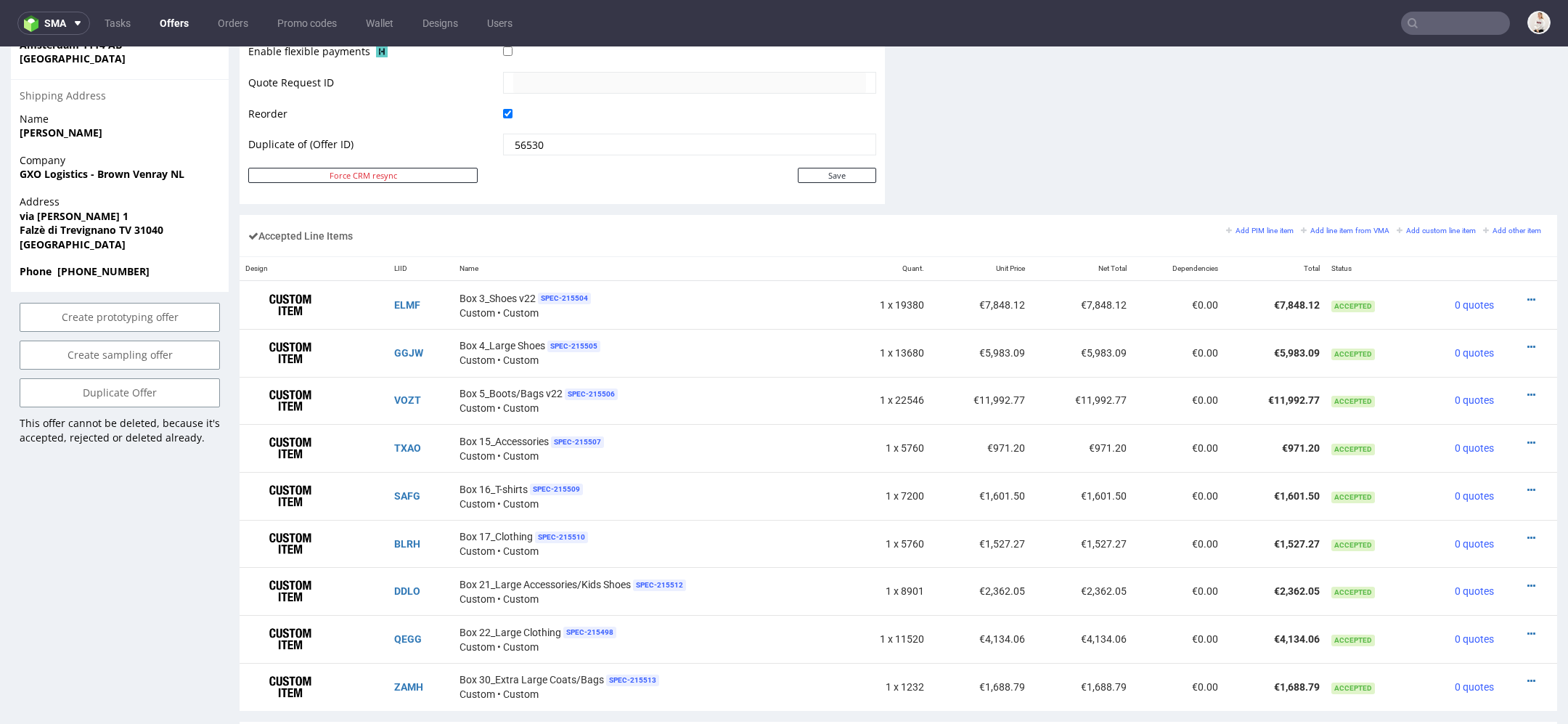
scroll to position [739, 0]
click at [1506, 388] on div at bounding box center [1523, 393] width 37 height 14
click at [1527, 388] on icon at bounding box center [1531, 393] width 8 height 10
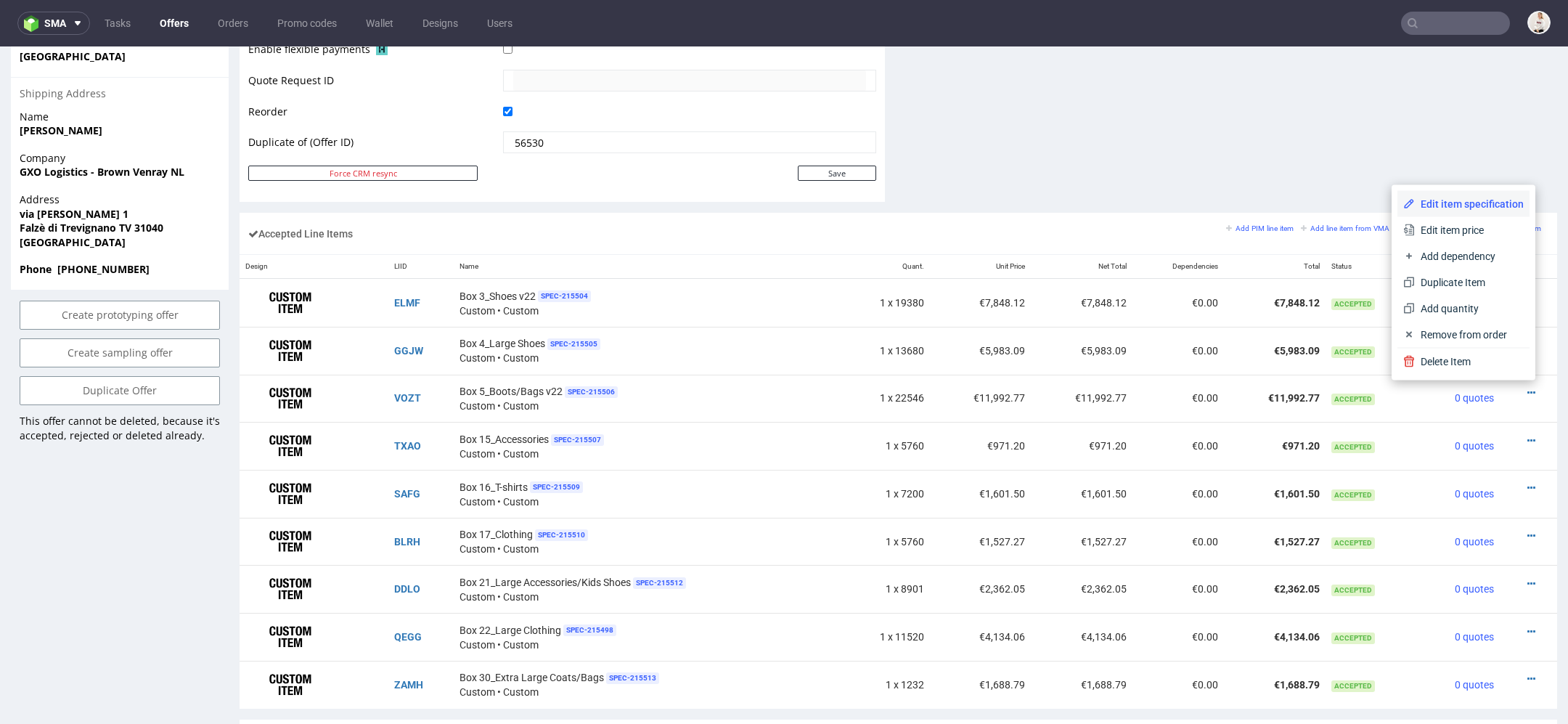
click at [1473, 204] on span "Edit item specification" at bounding box center [1469, 204] width 109 height 14
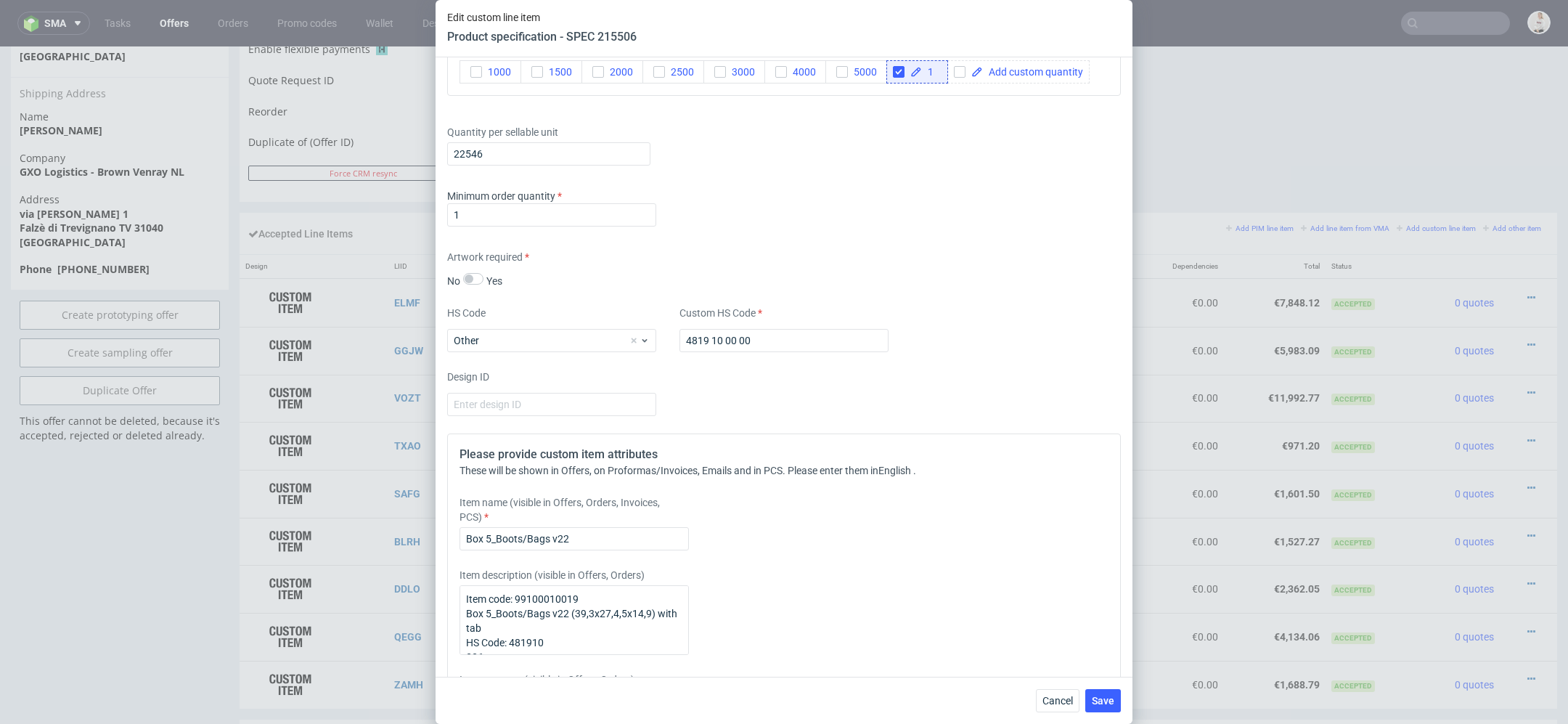
scroll to position [1945, 0]
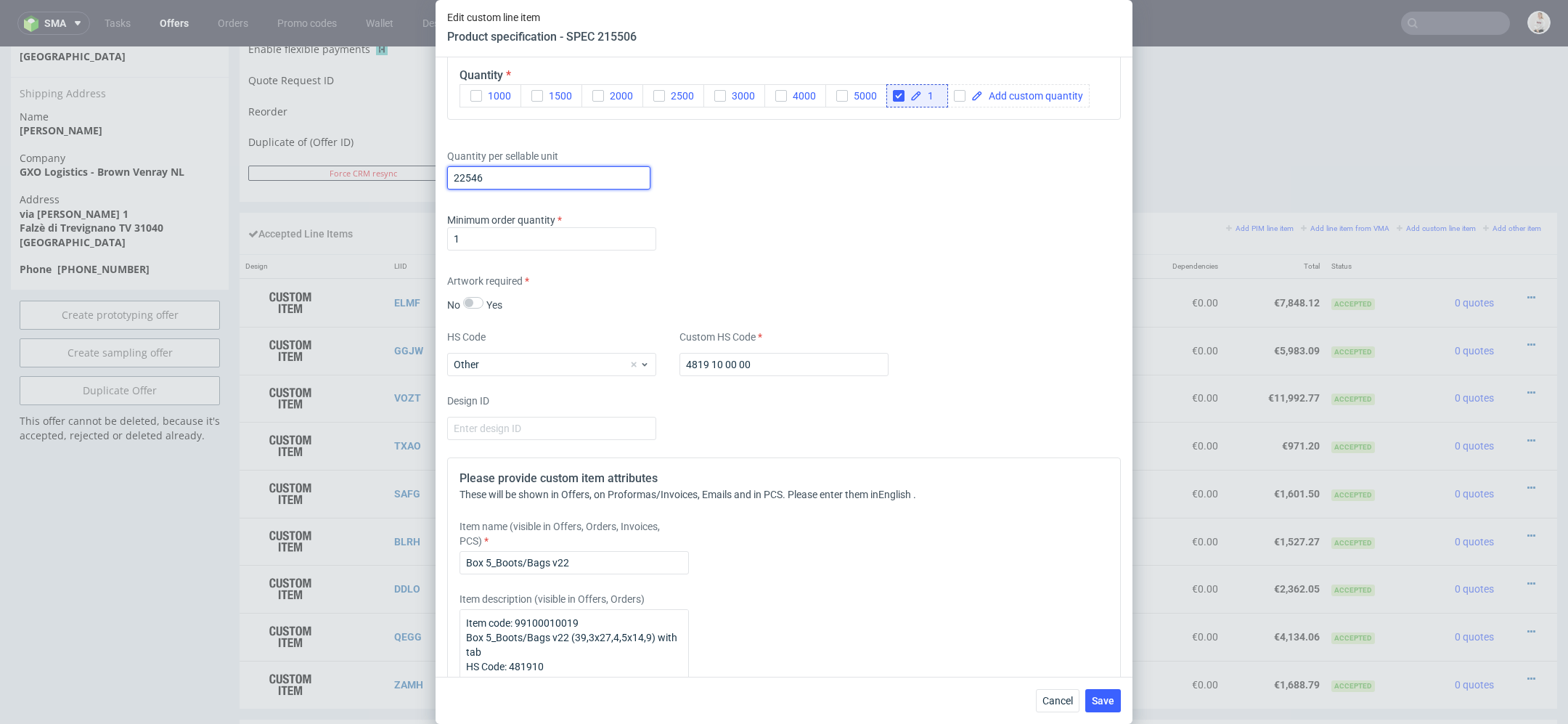
click at [507, 183] on input "22546" at bounding box center [548, 178] width 203 height 24
type input "22550"
click at [861, 221] on div "Minimum order quantity 1" at bounding box center [784, 234] width 673 height 43
click at [1094, 697] on span "Save" at bounding box center [1102, 700] width 23 height 10
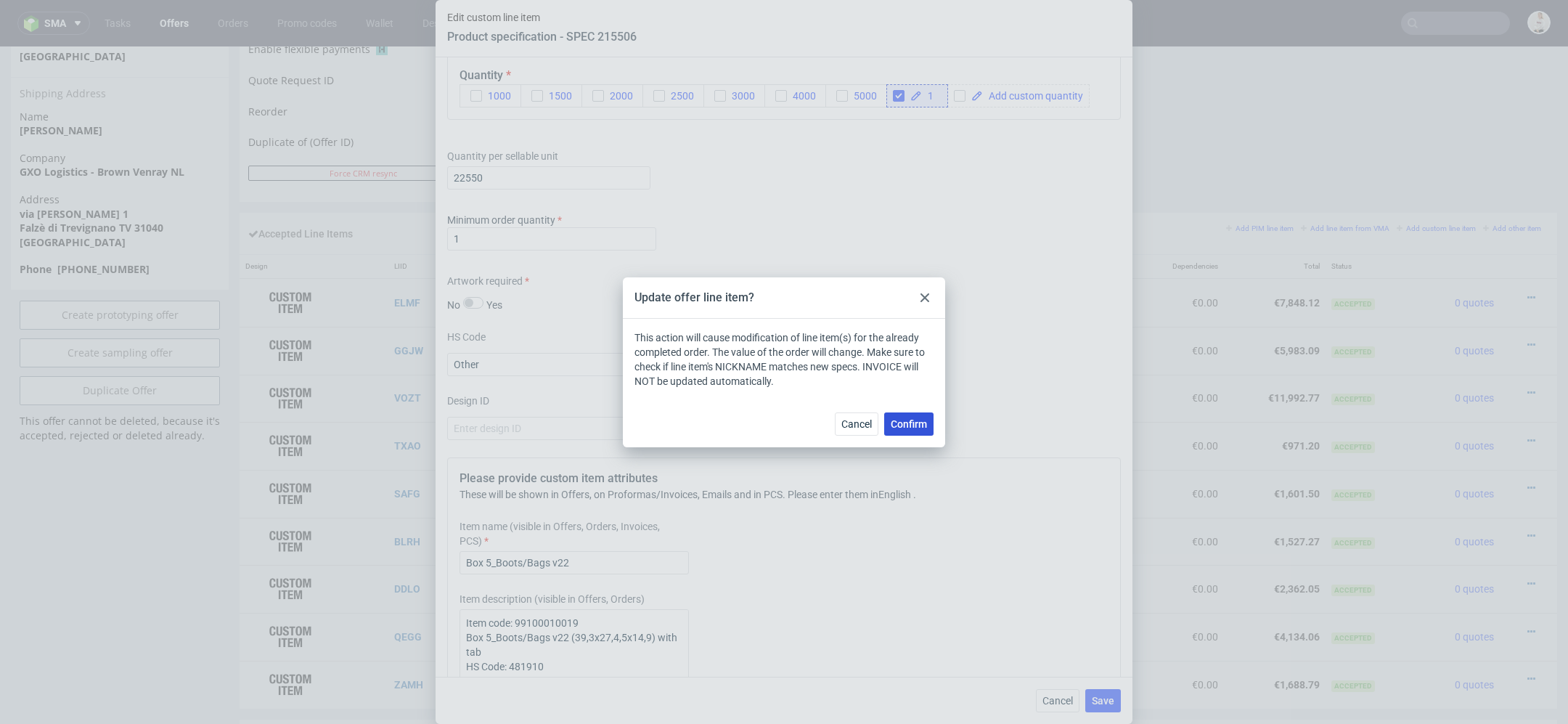
click at [903, 427] on span "Confirm" at bounding box center [909, 423] width 36 height 10
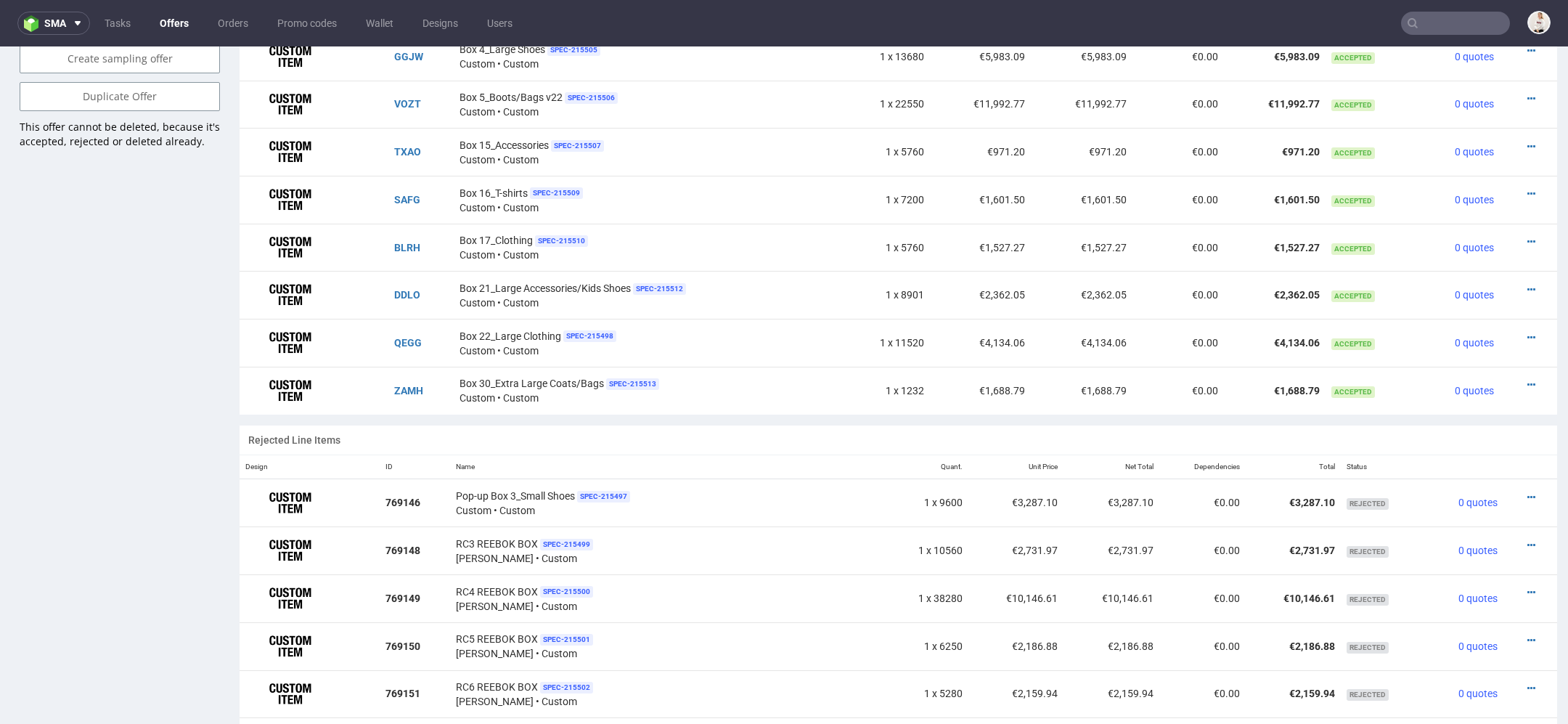
scroll to position [1022, 0]
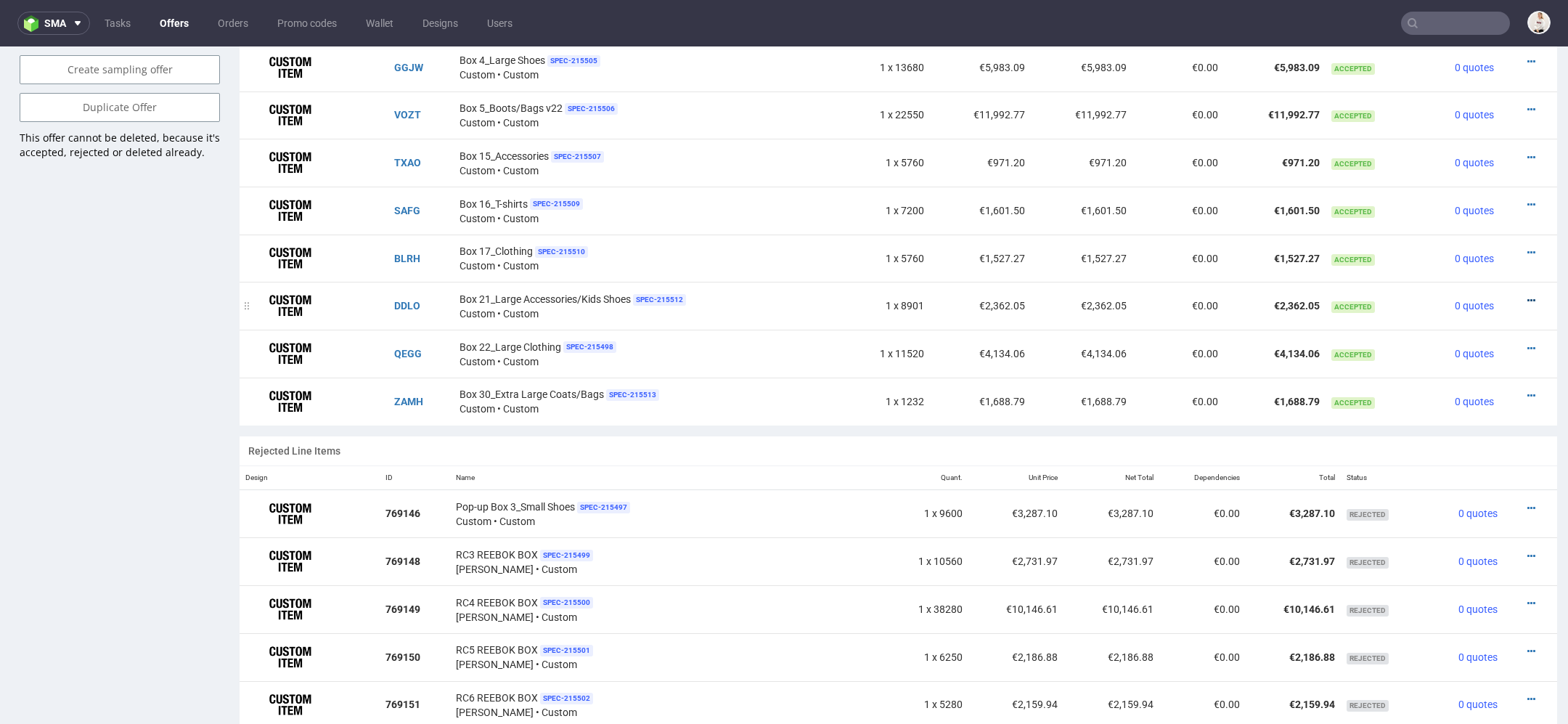
click at [1527, 295] on icon at bounding box center [1531, 300] width 8 height 10
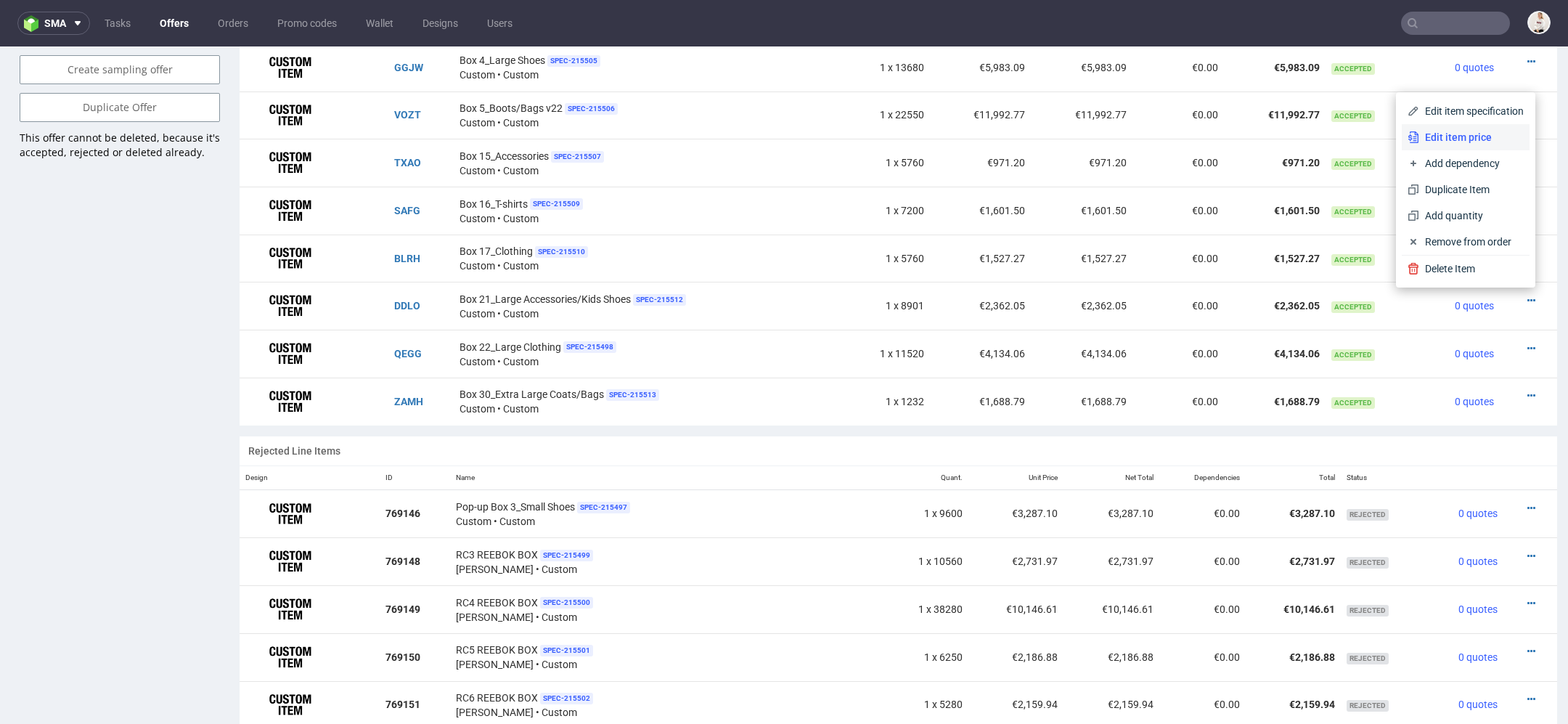
click at [1470, 136] on span "Edit item price" at bounding box center [1471, 137] width 105 height 14
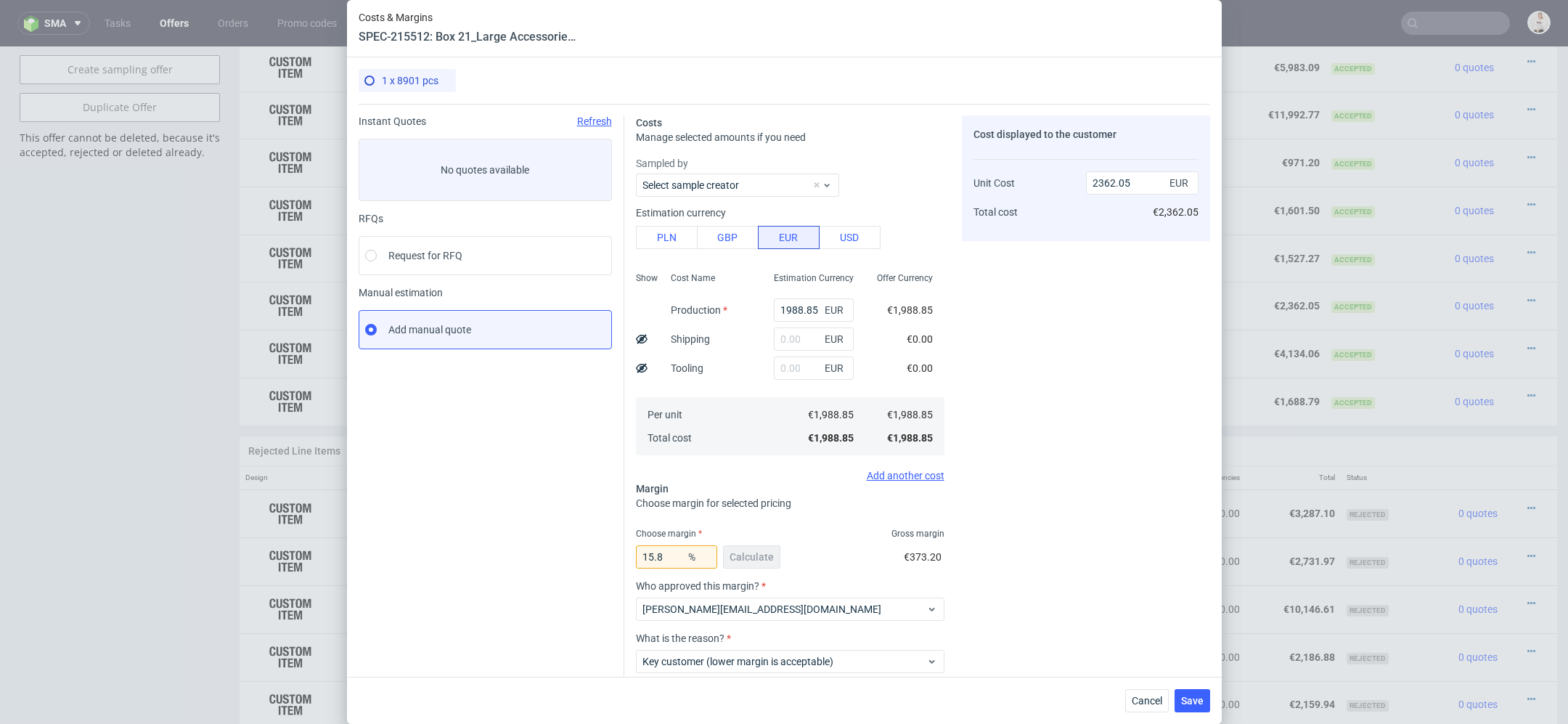
scroll to position [1022, 0]
click at [782, 318] on input "1988.85" at bounding box center [813, 310] width 79 height 24
paste input "€1 988,63"
type input "€1 988,63"
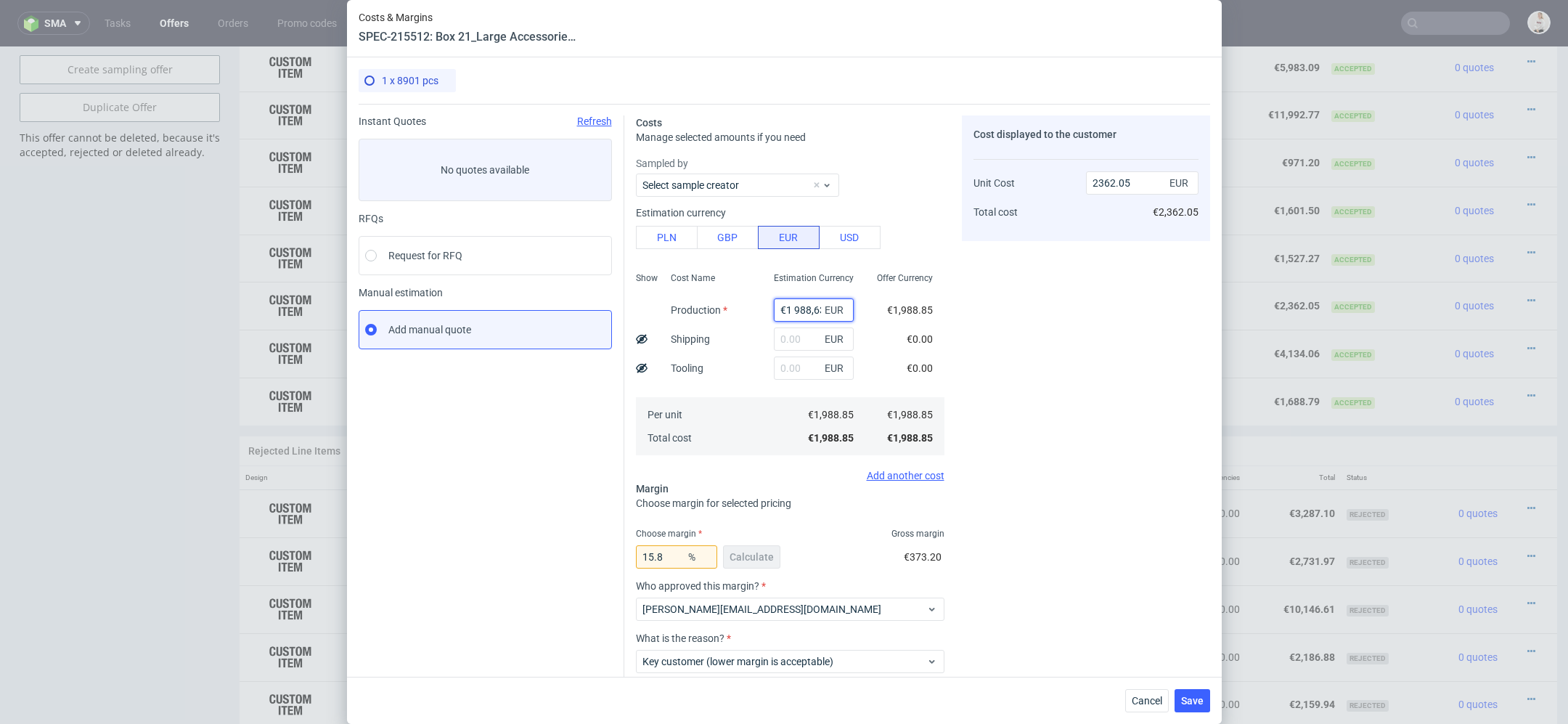
scroll to position [0, 4]
type input "0"
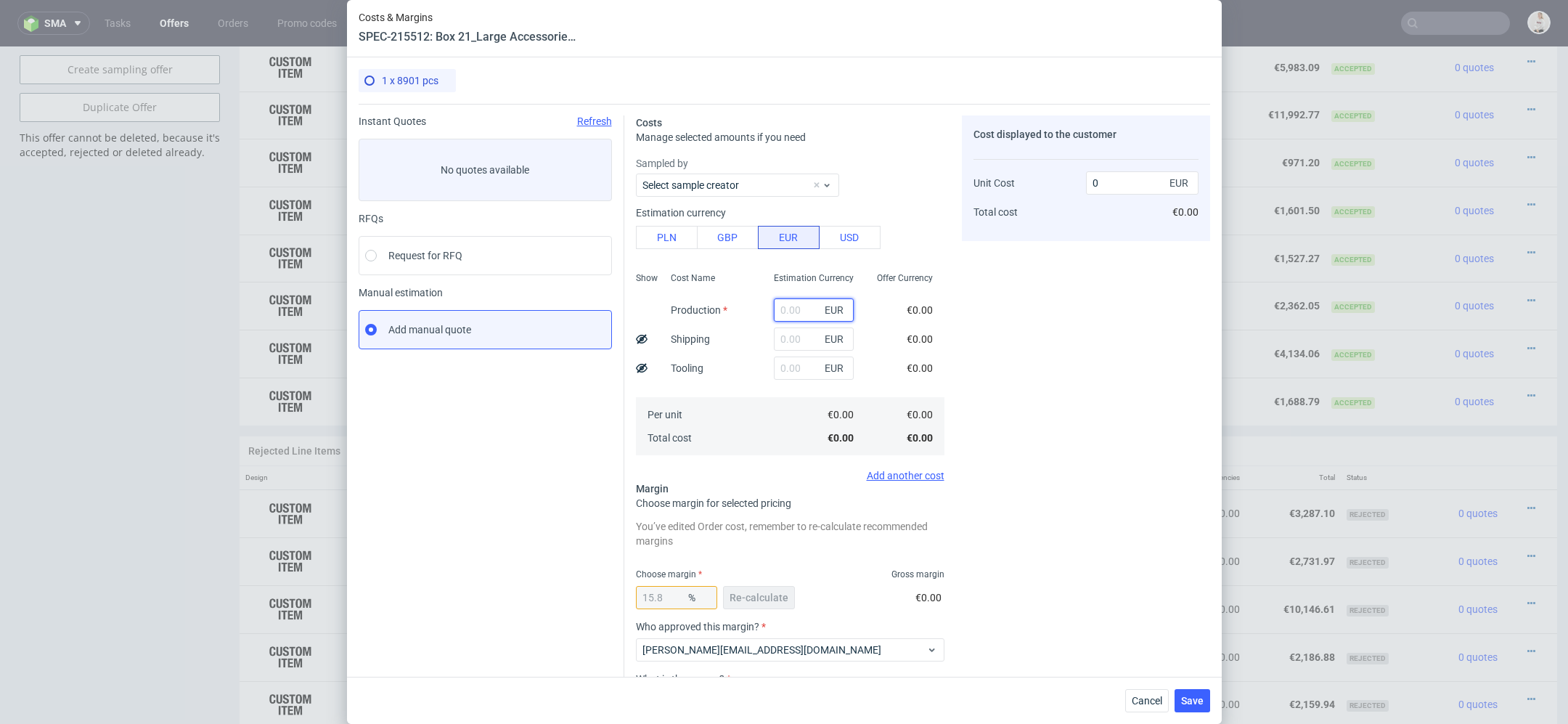
scroll to position [0, 0]
paste input "€1 988,63"
click at [791, 311] on input "€1 988,63" at bounding box center [813, 310] width 79 height 24
type input "1988.63"
type input "2361.79"
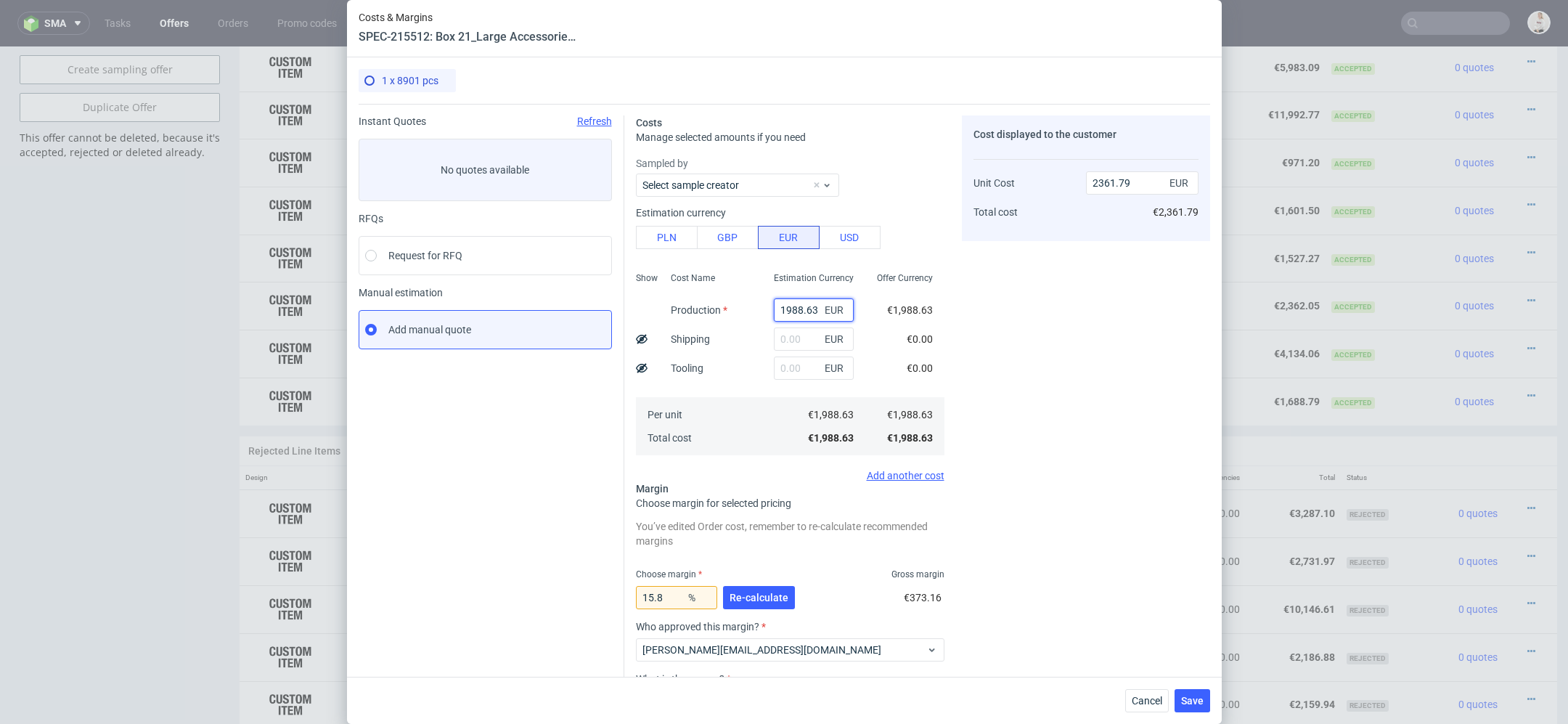
type input "1988.63"
click at [1074, 342] on div "Cost displayed to the customer Unit Cost Total cost 2361.79 EUR €2,361.79" at bounding box center [1086, 454] width 249 height 677
click at [761, 600] on span "Re-calculate" at bounding box center [758, 597] width 59 height 10
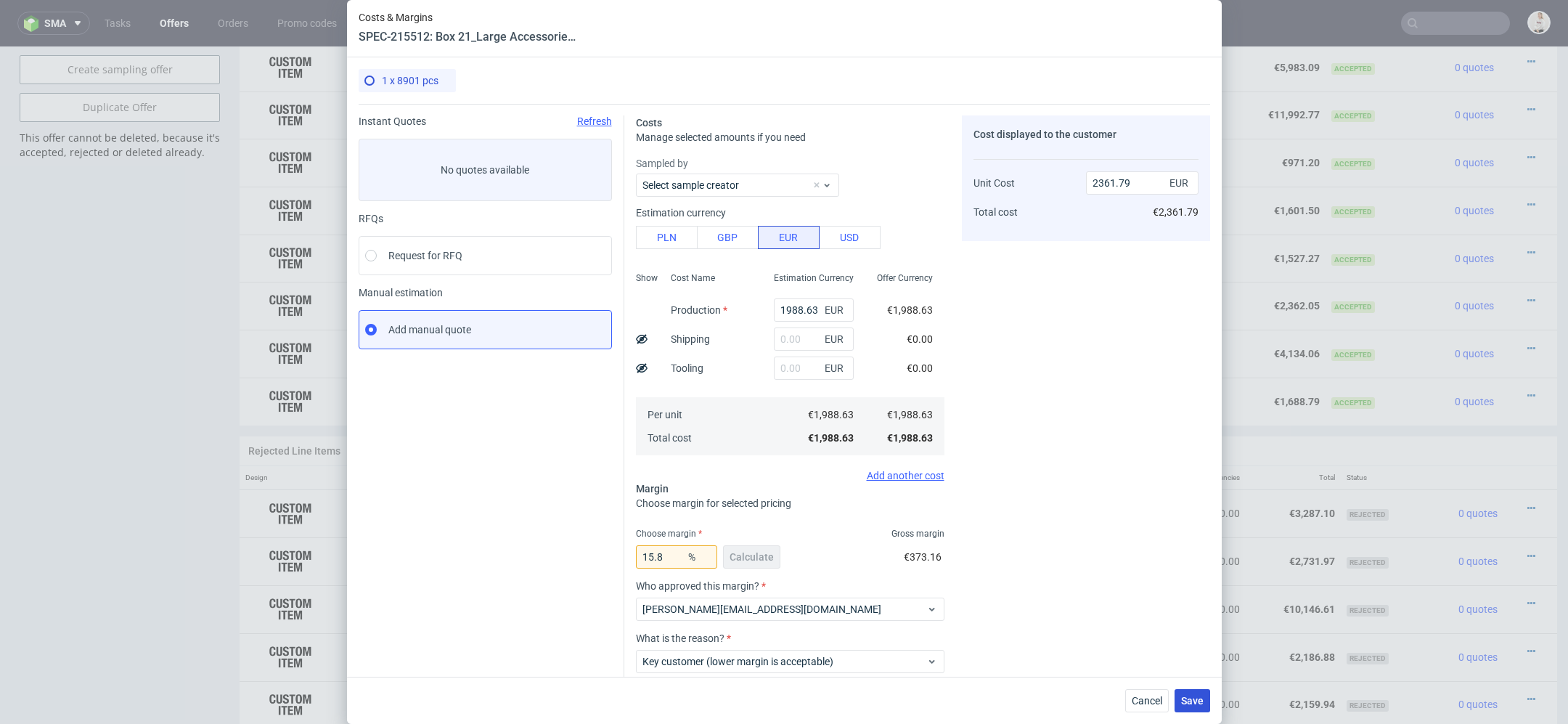
click at [1176, 698] on button "Save" at bounding box center [1192, 700] width 35 height 24
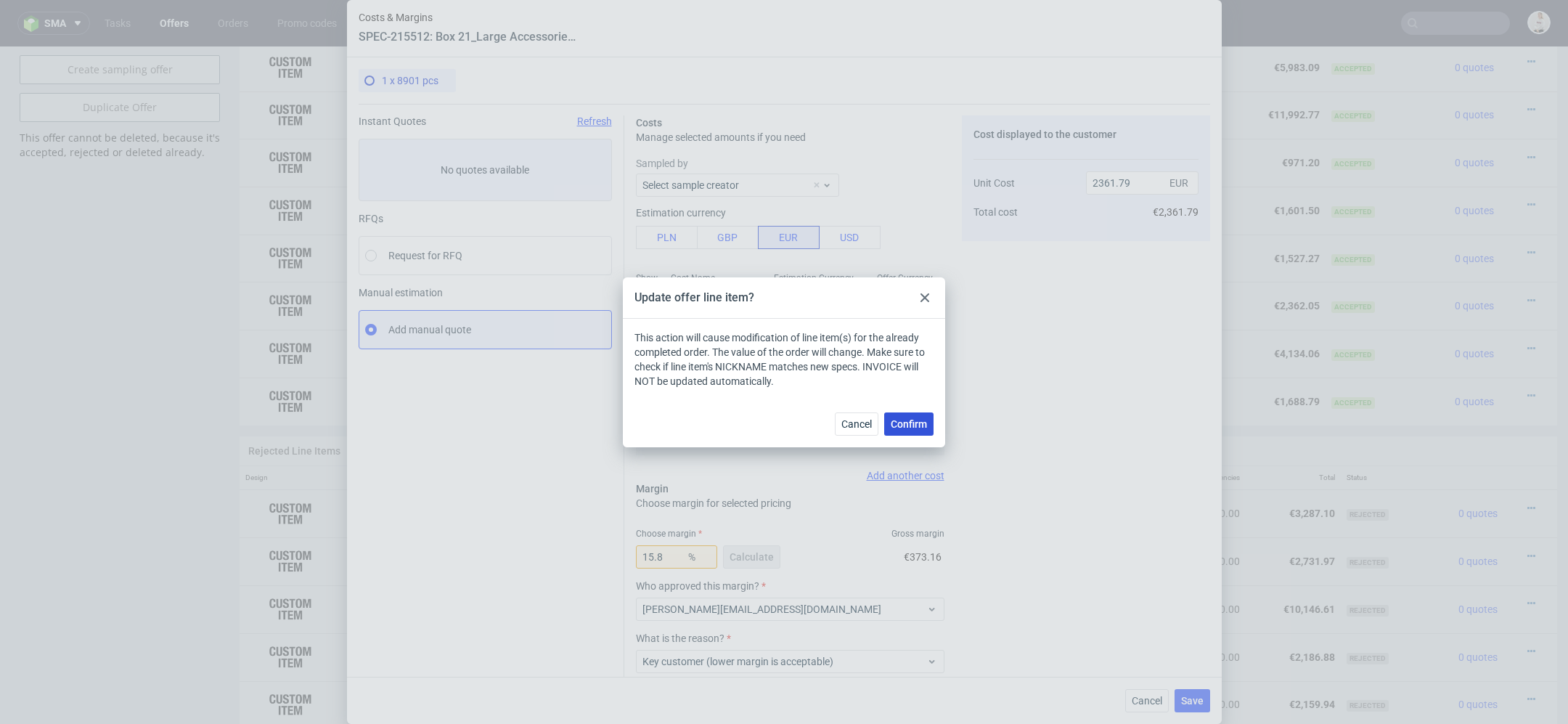
click at [928, 434] on button "Confirm" at bounding box center [909, 424] width 50 height 24
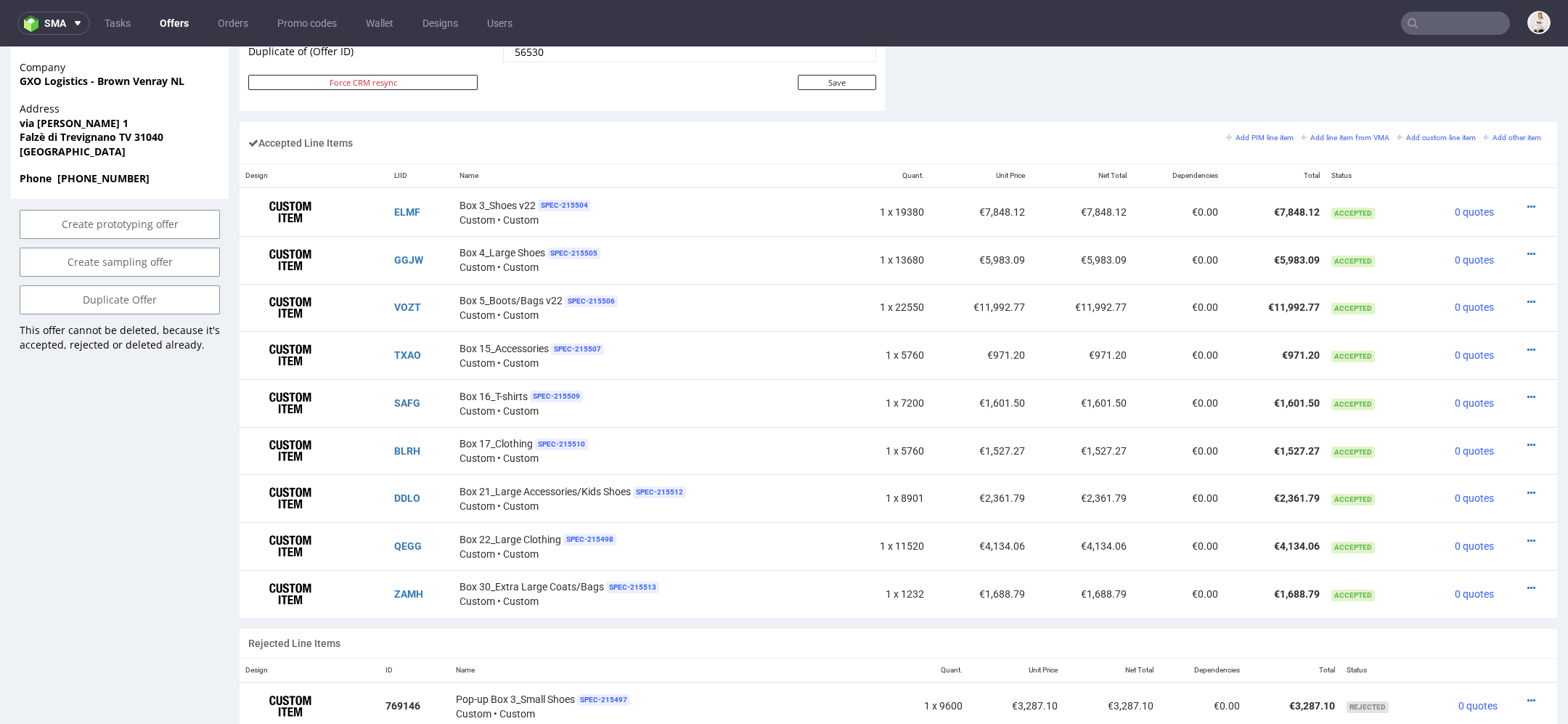
scroll to position [834, 0]
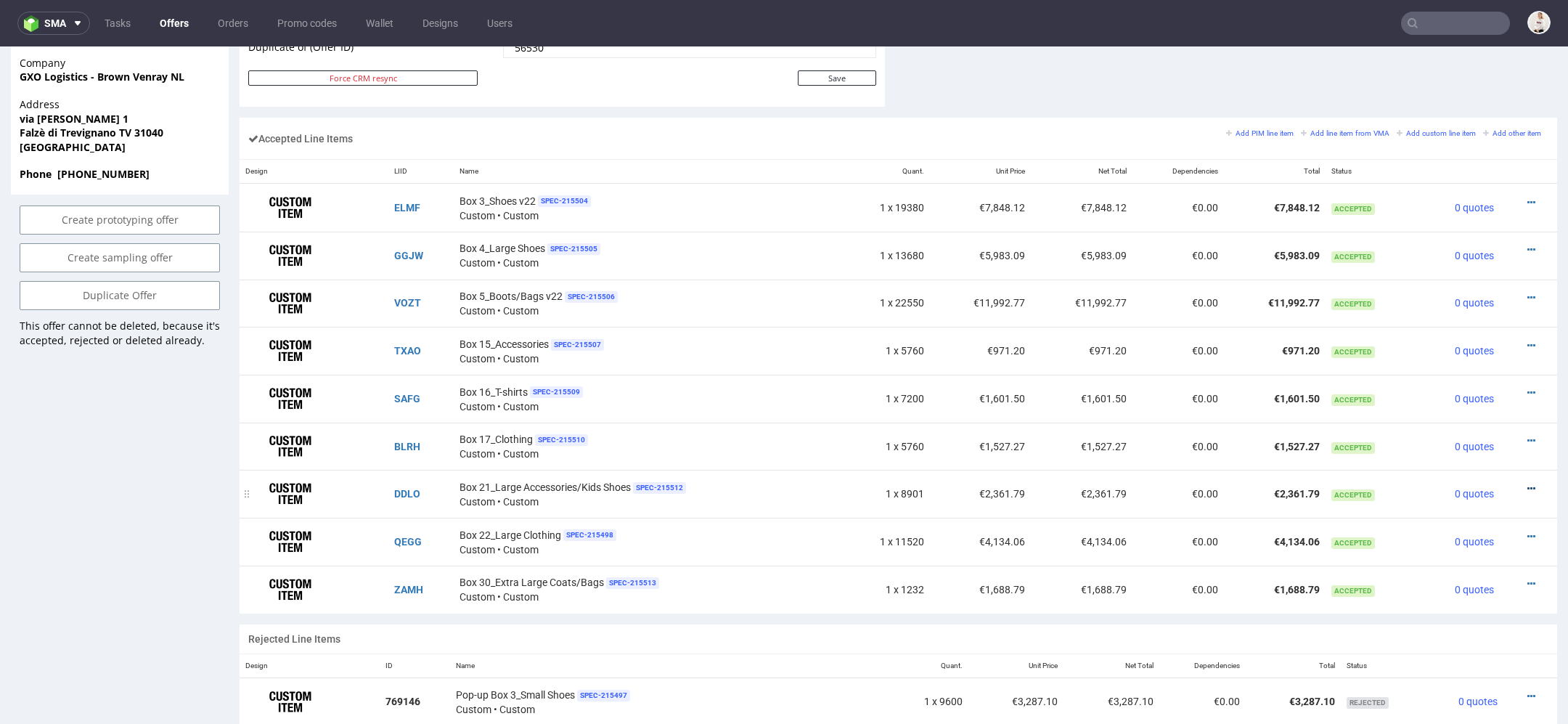
click at [1527, 483] on icon at bounding box center [1531, 488] width 8 height 10
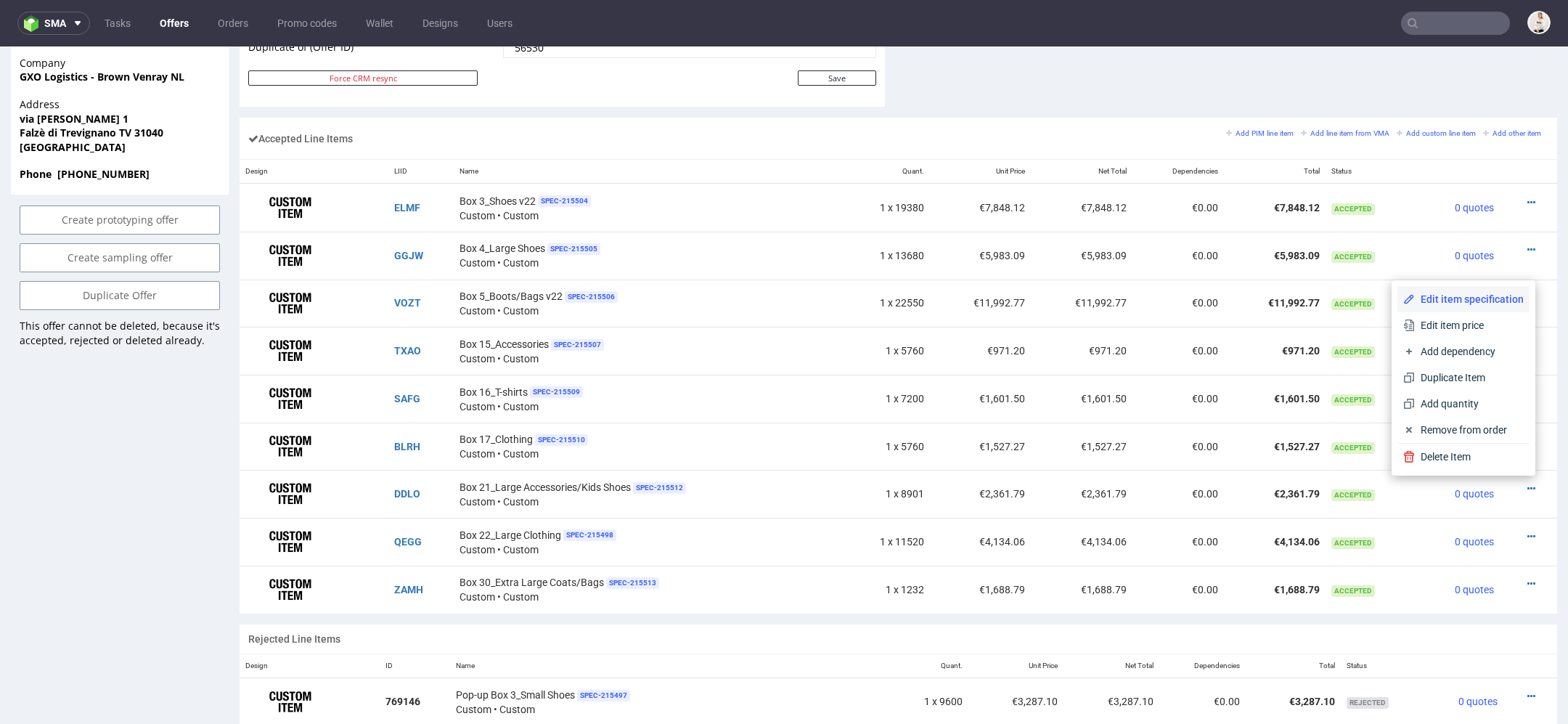
click at [1472, 306] on span "Edit item specification" at bounding box center [1469, 299] width 109 height 14
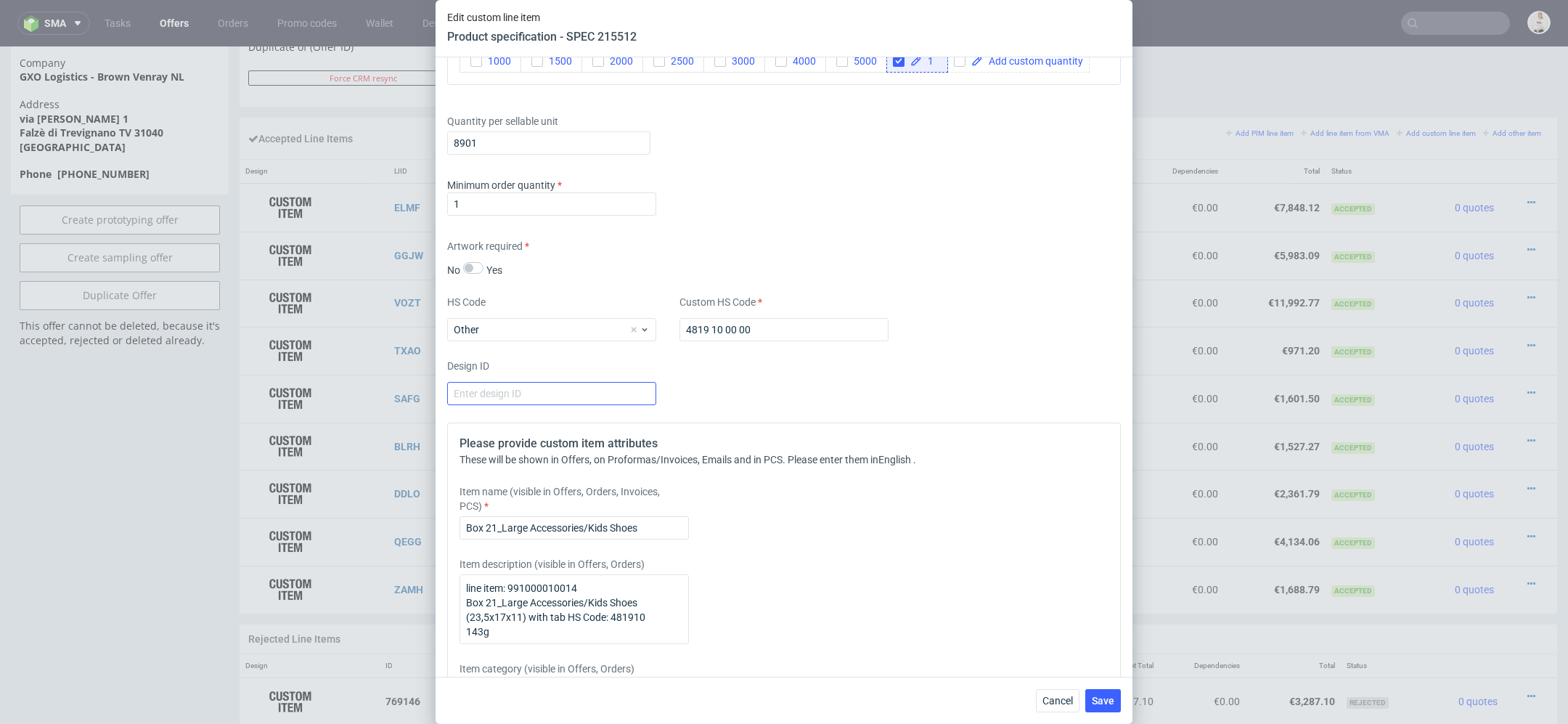
scroll to position [1947, 0]
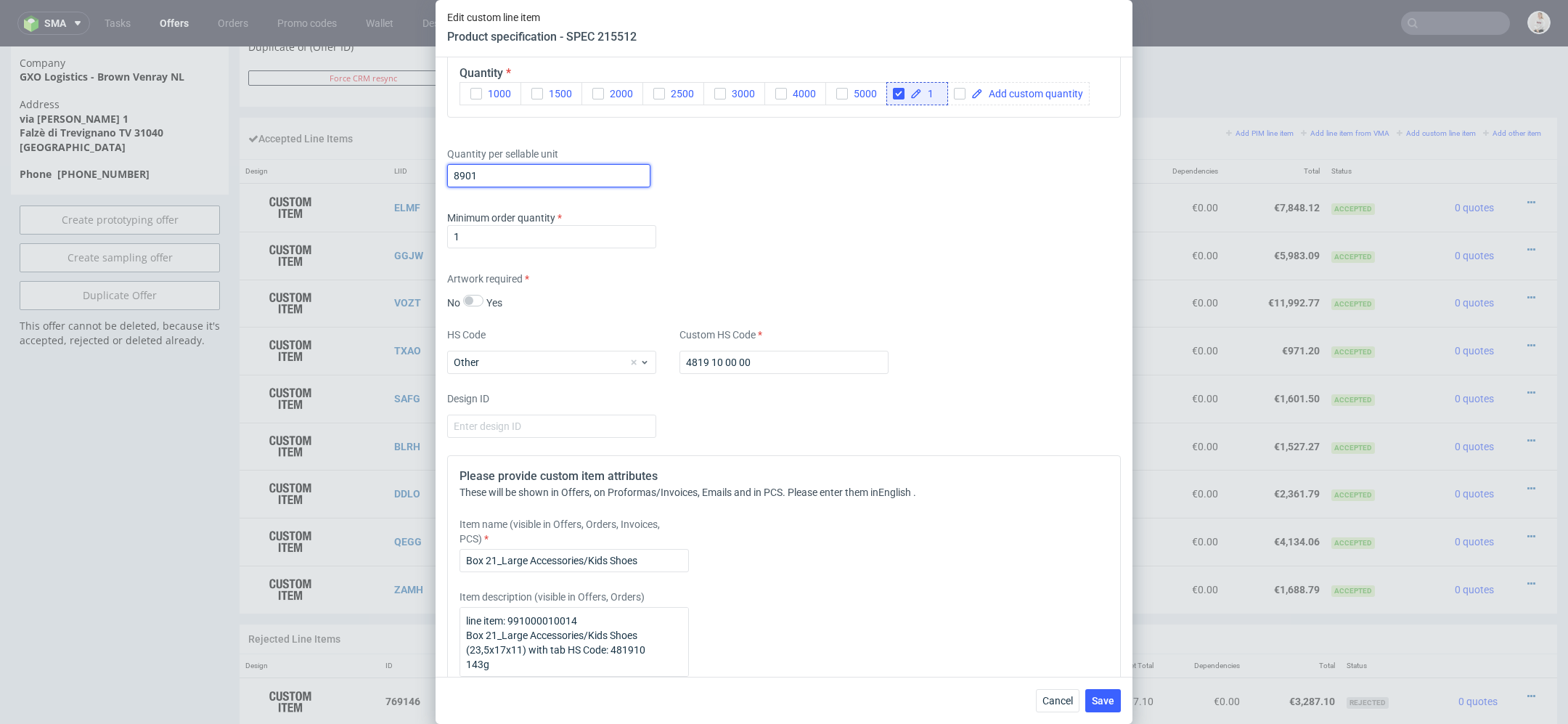
click at [487, 167] on input "8901" at bounding box center [548, 175] width 203 height 24
type input "8900"
click at [976, 275] on div "Artwork required No Yes" at bounding box center [784, 290] width 673 height 39
click at [1103, 701] on span "Save" at bounding box center [1102, 700] width 23 height 10
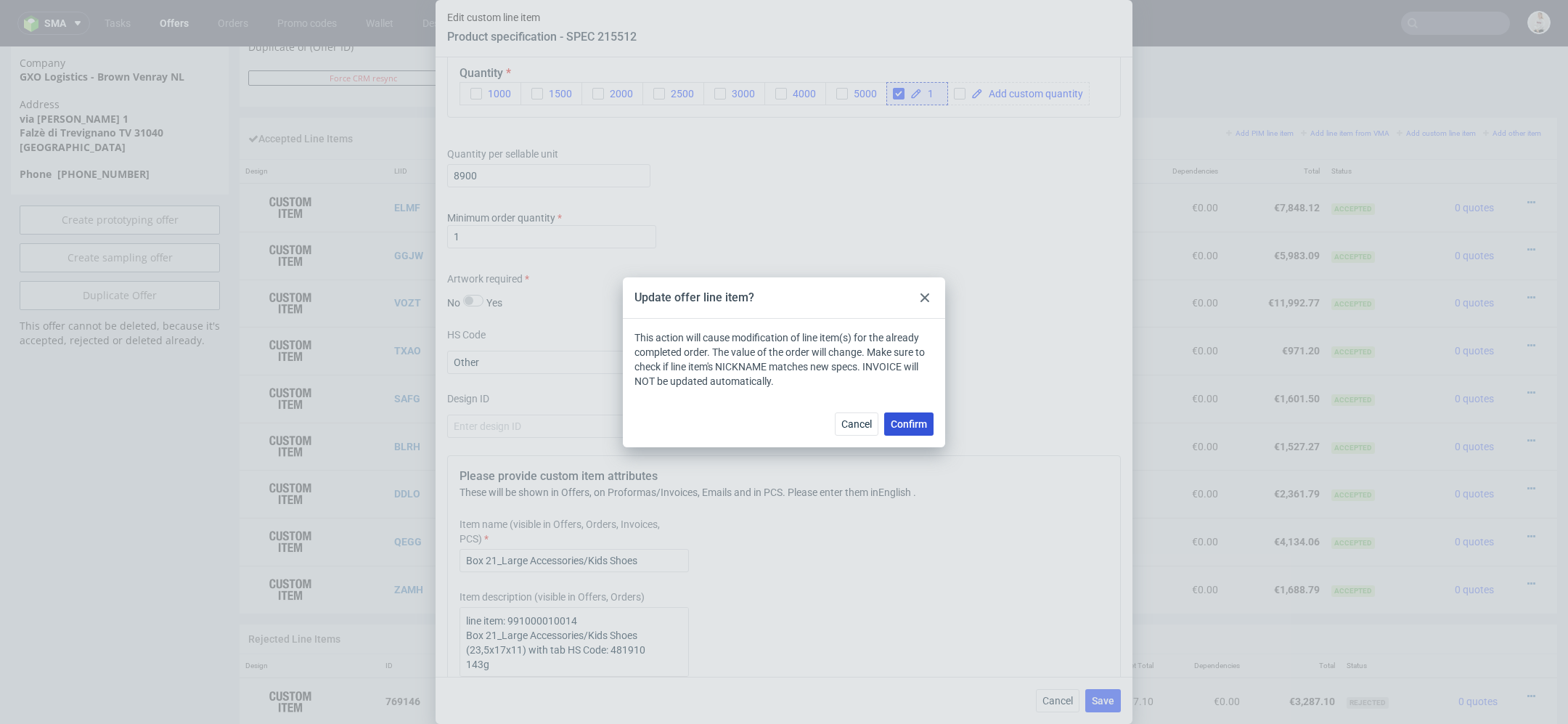
click at [921, 417] on button "Confirm" at bounding box center [909, 424] width 50 height 24
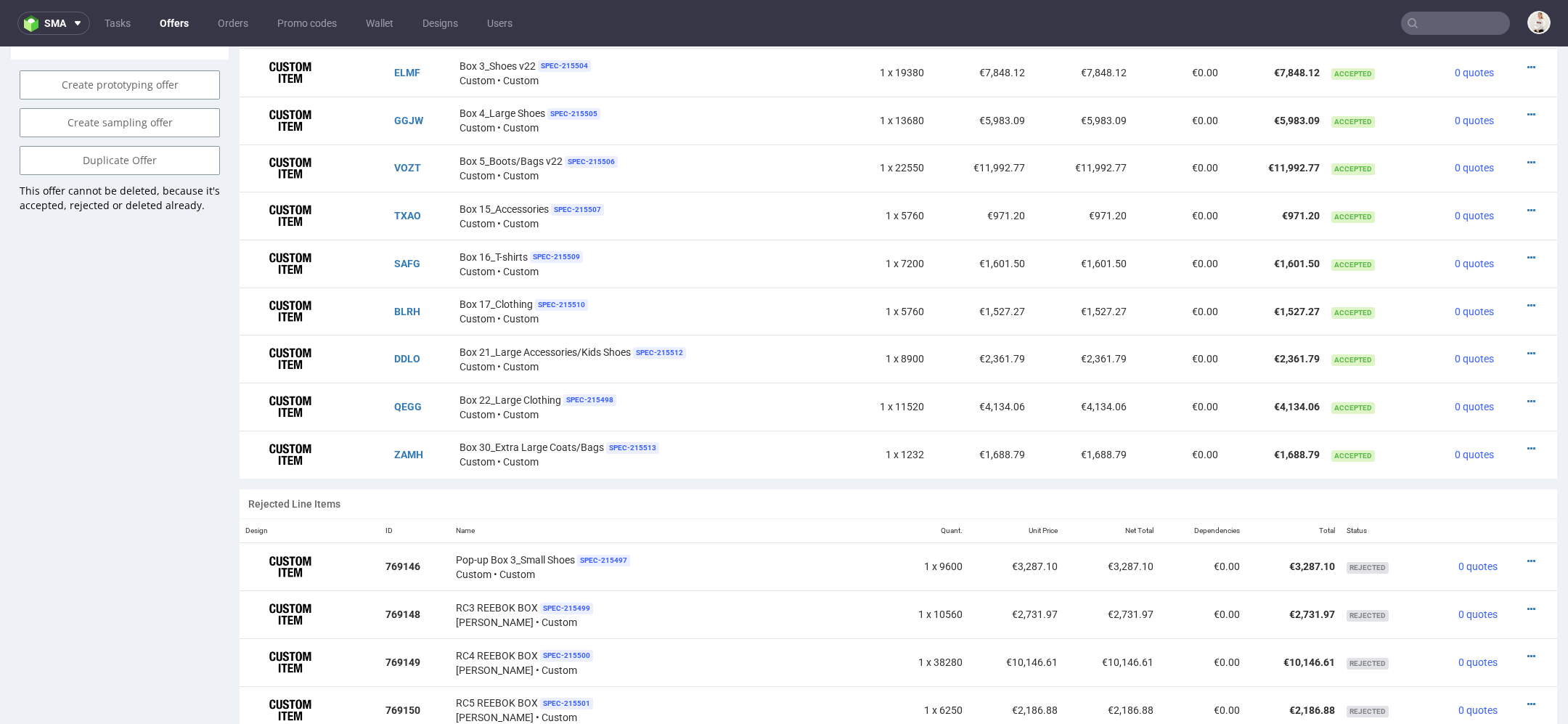
scroll to position [970, 0]
click at [1527, 445] on icon at bounding box center [1531, 448] width 8 height 10
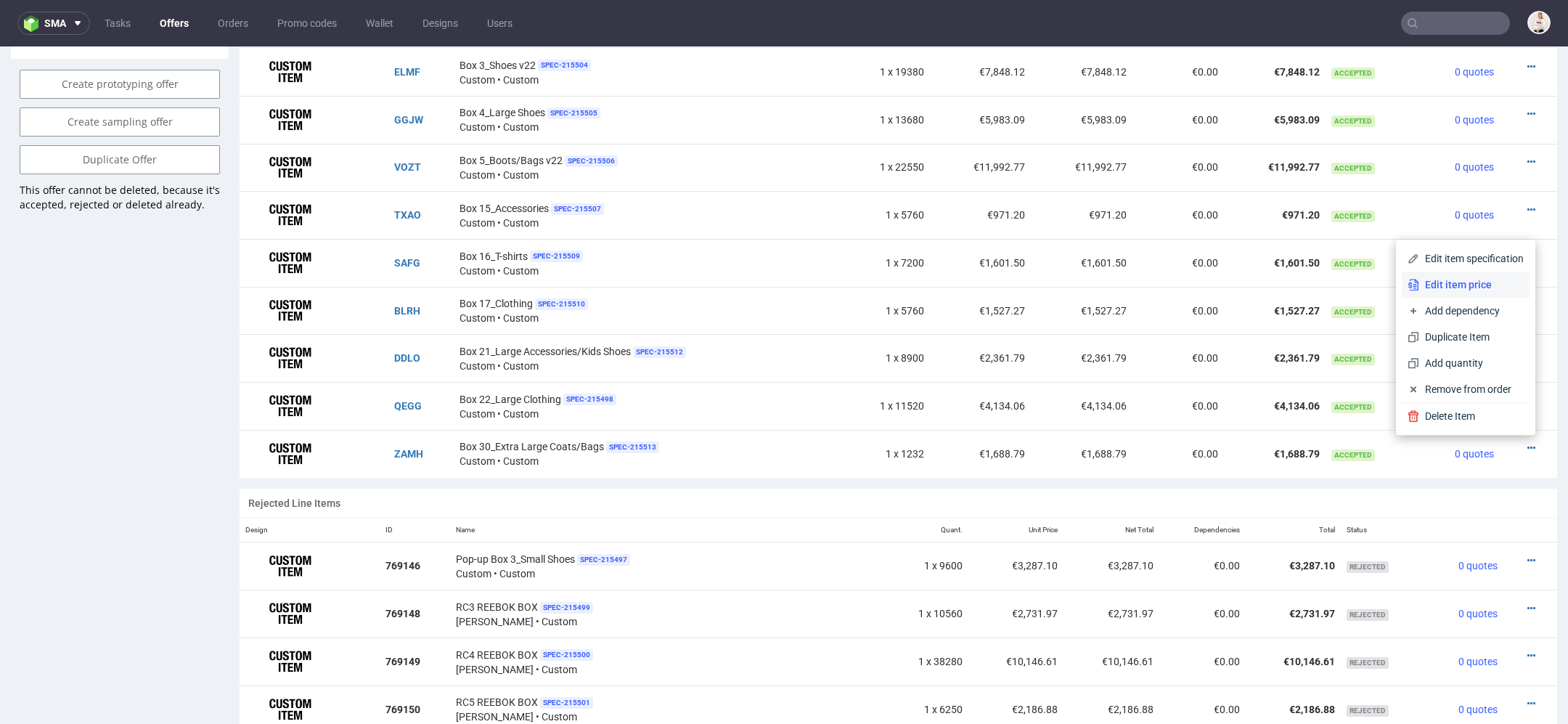
click at [1478, 290] on span "Edit item price" at bounding box center [1471, 284] width 105 height 14
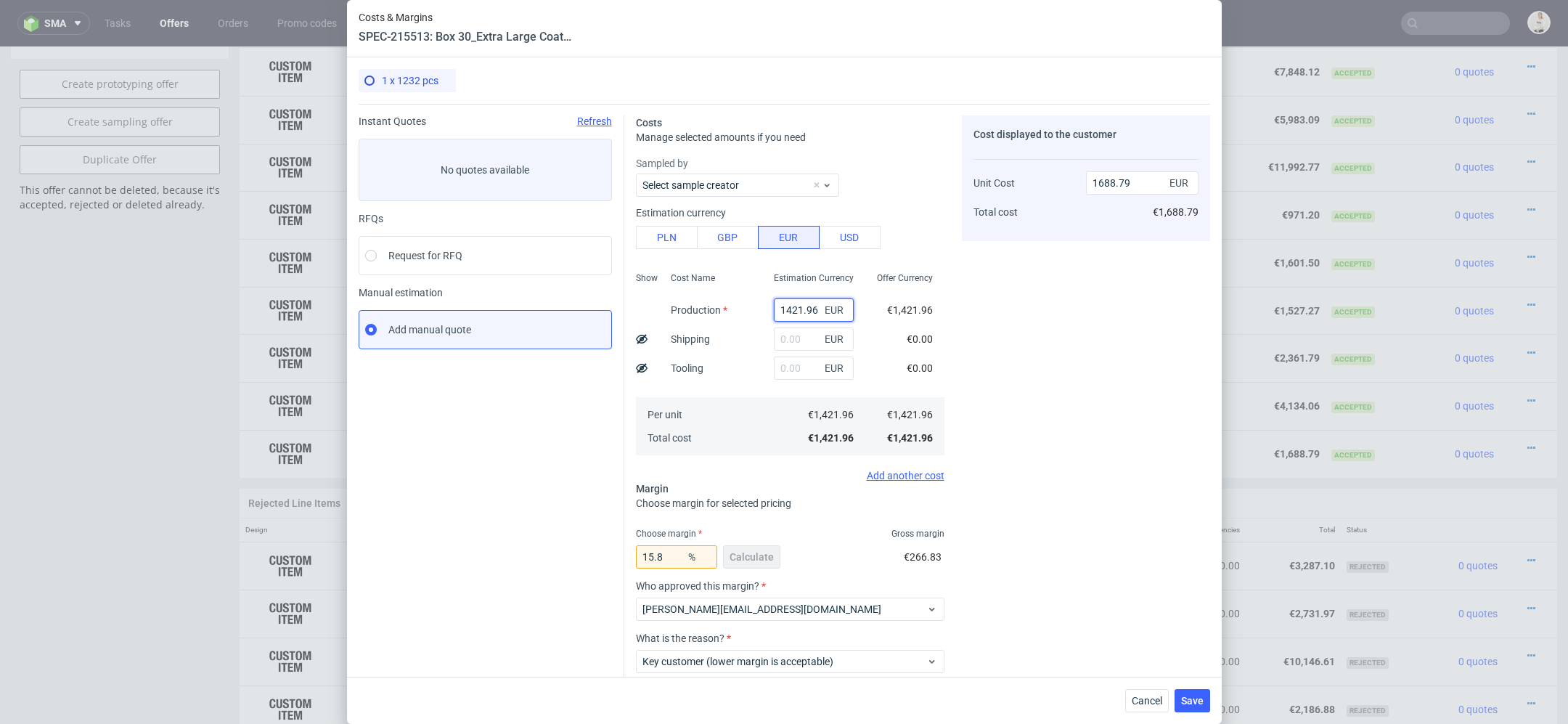
click at [806, 308] on input "1421.96" at bounding box center [813, 310] width 79 height 24
paste input "€1 408,11"
type input "€1 408,11"
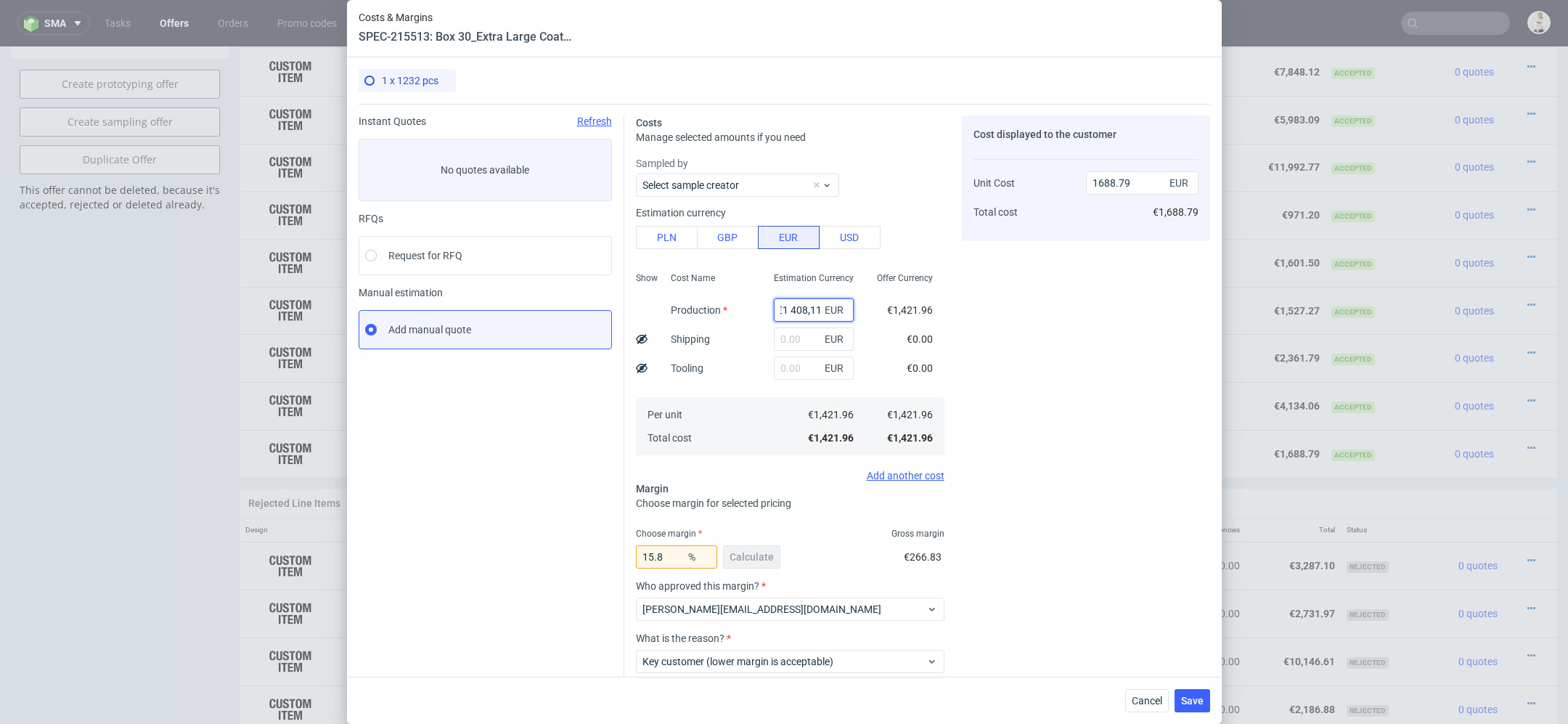
type input "0"
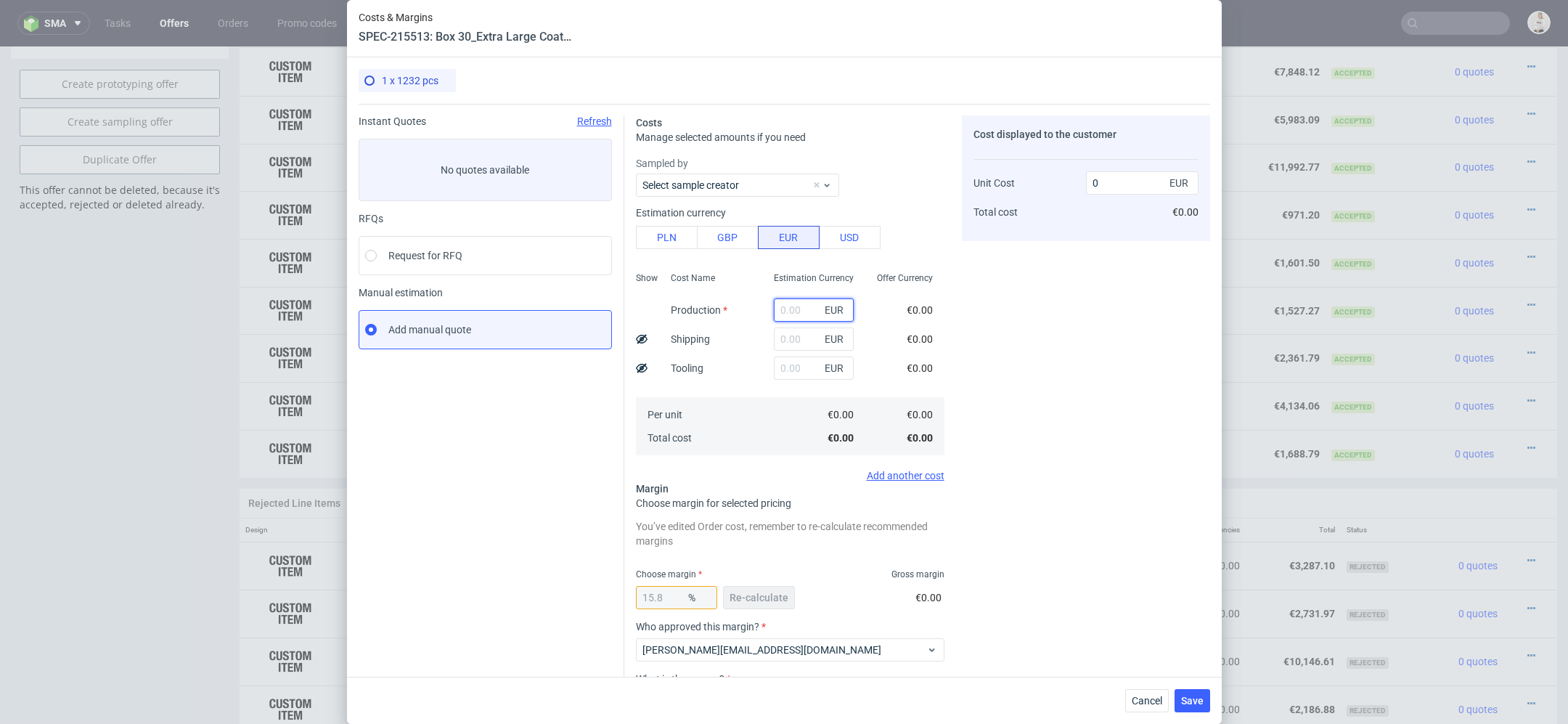
scroll to position [0, 0]
paste input "€1 408,11"
click at [791, 308] on input "€1 408,11" at bounding box center [813, 310] width 79 height 24
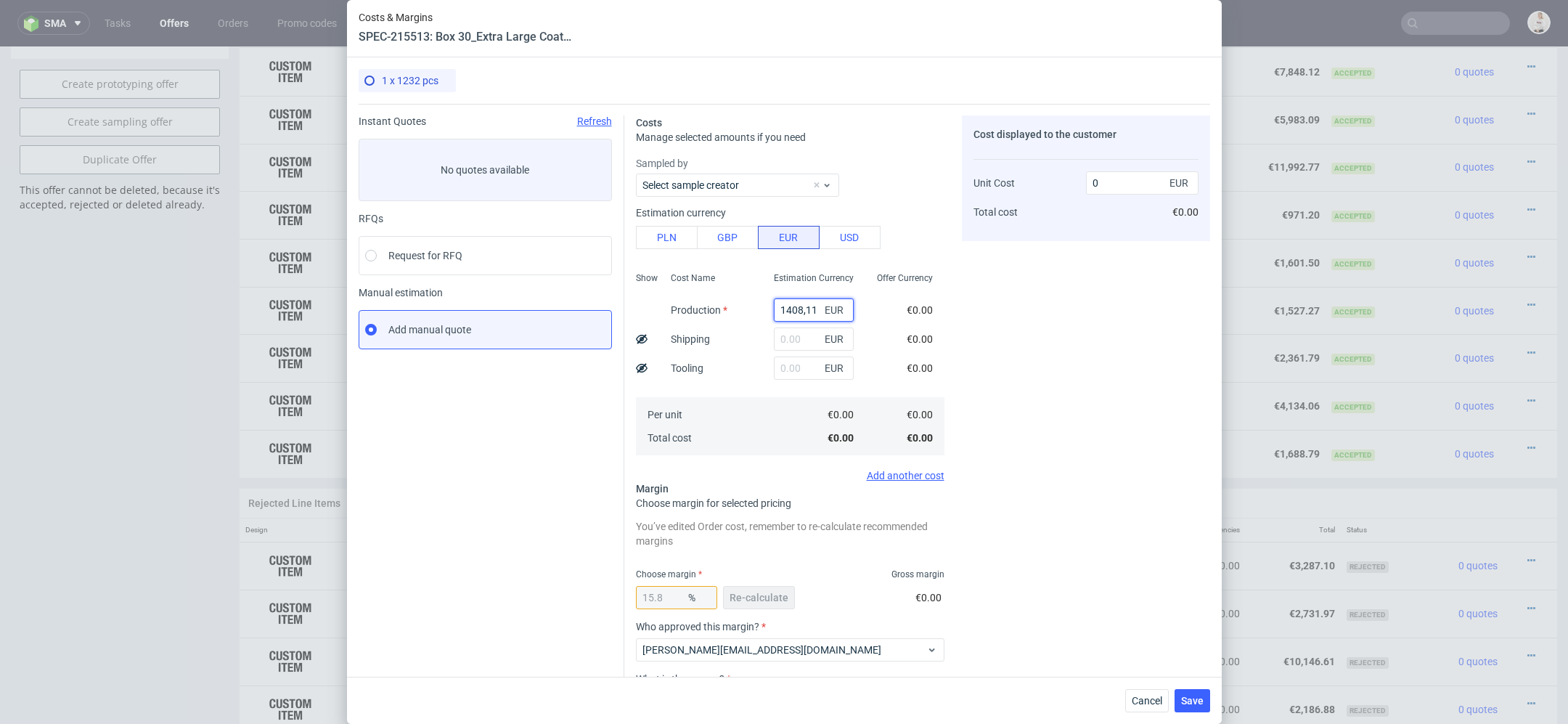
type input "1408.11"
type input "1672.34"
type input "1408.11"
click at [998, 351] on div "Cost displayed to the customer Unit Cost Total cost 1672.34 EUR €1,672.34" at bounding box center [1086, 454] width 249 height 677
click at [767, 593] on span "Re-calculate" at bounding box center [758, 597] width 59 height 10
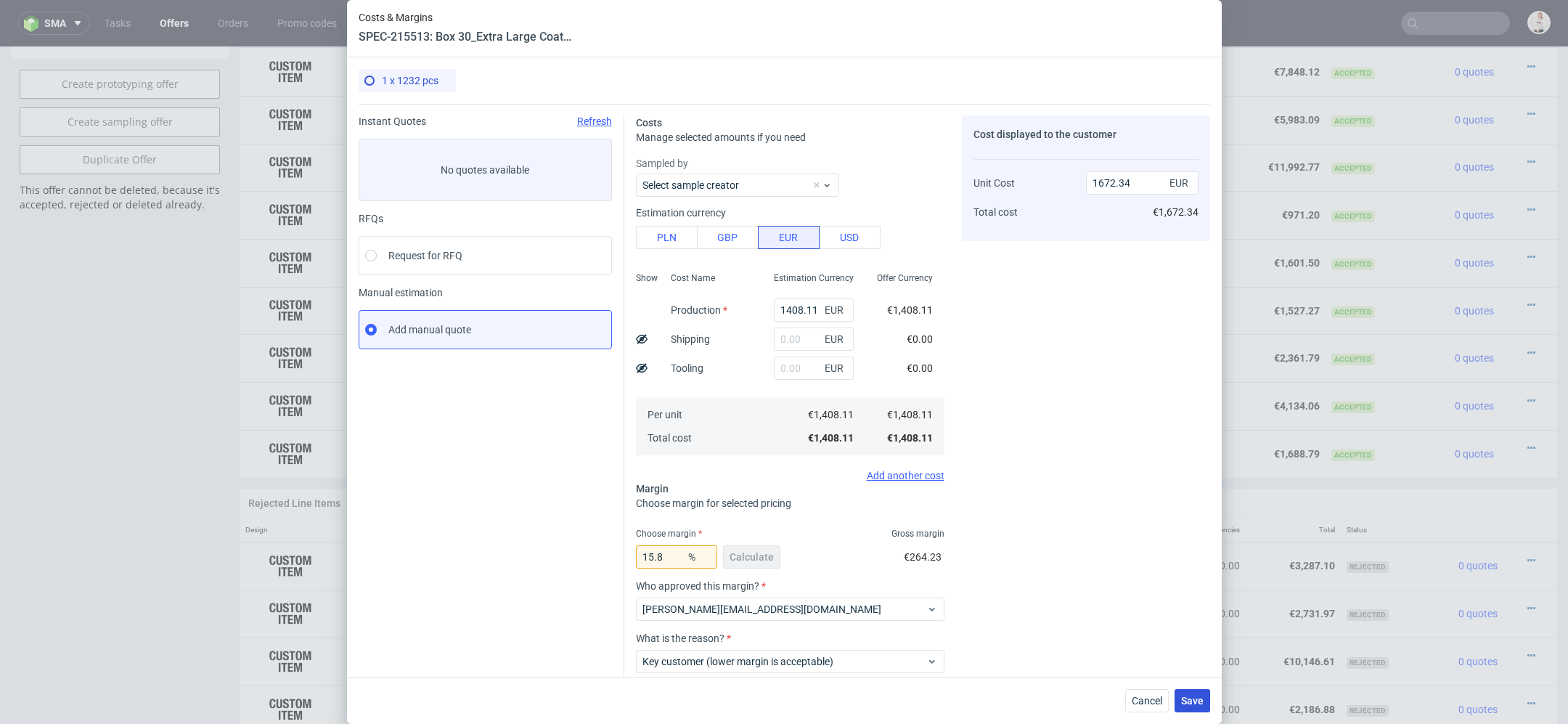
click at [1194, 700] on span "Save" at bounding box center [1192, 700] width 23 height 10
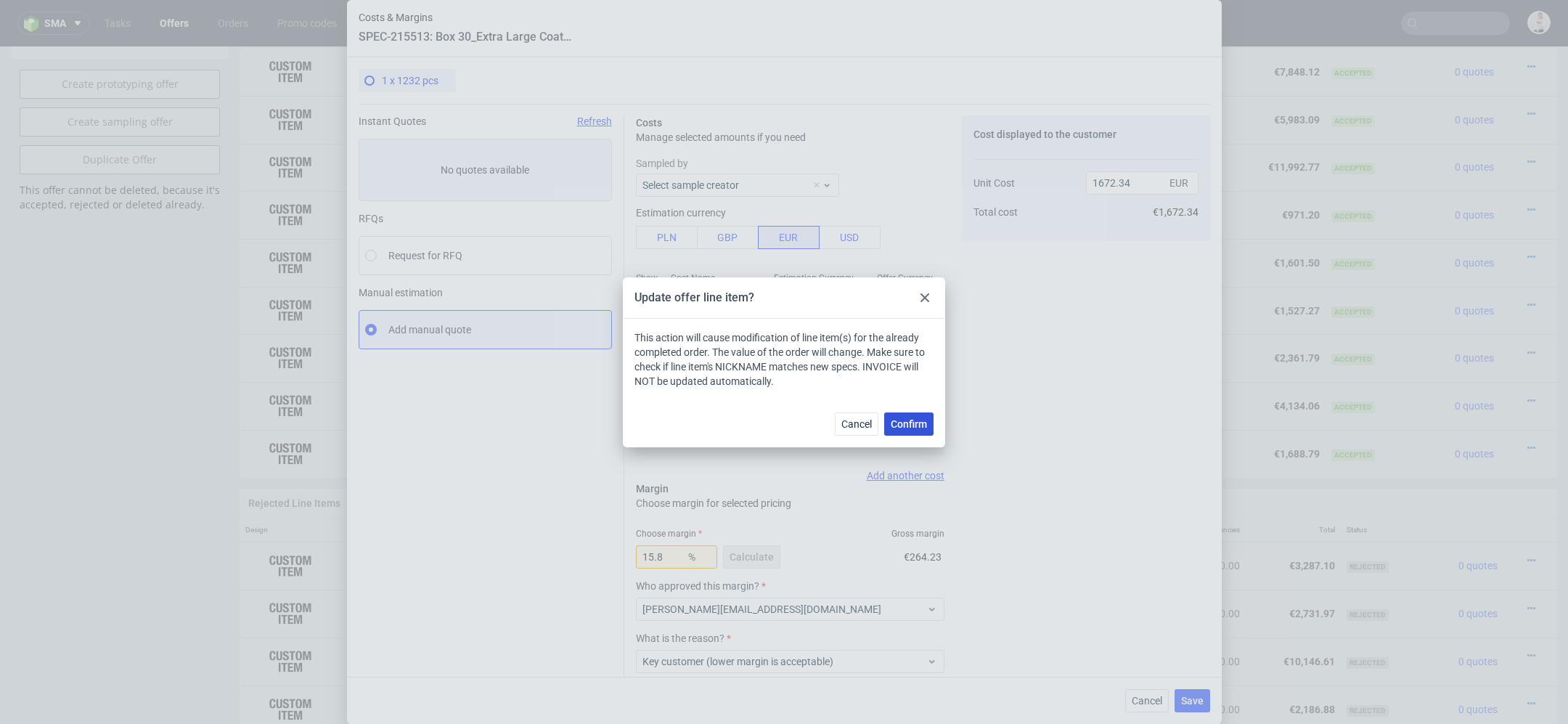
click at [914, 420] on span "Confirm" at bounding box center [909, 423] width 36 height 10
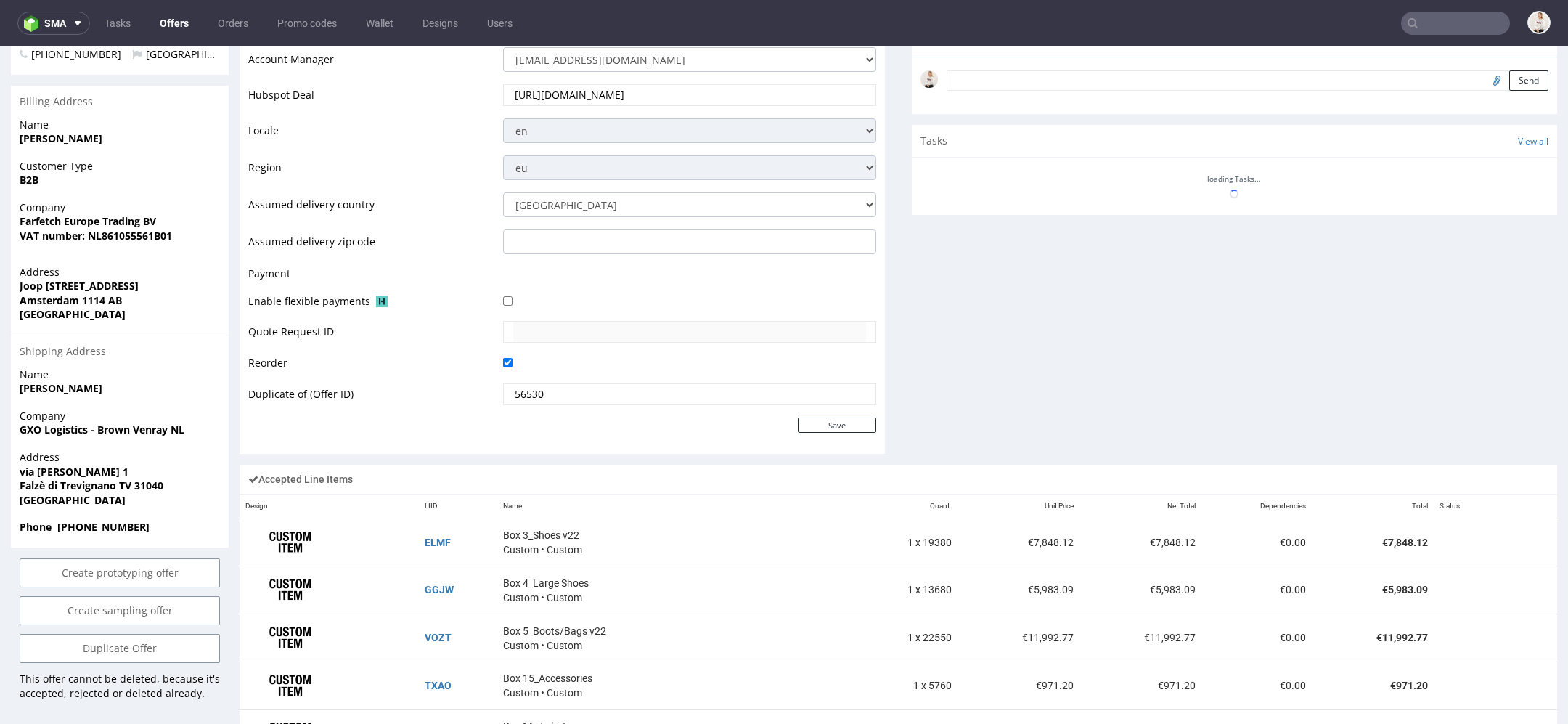
scroll to position [1069, 0]
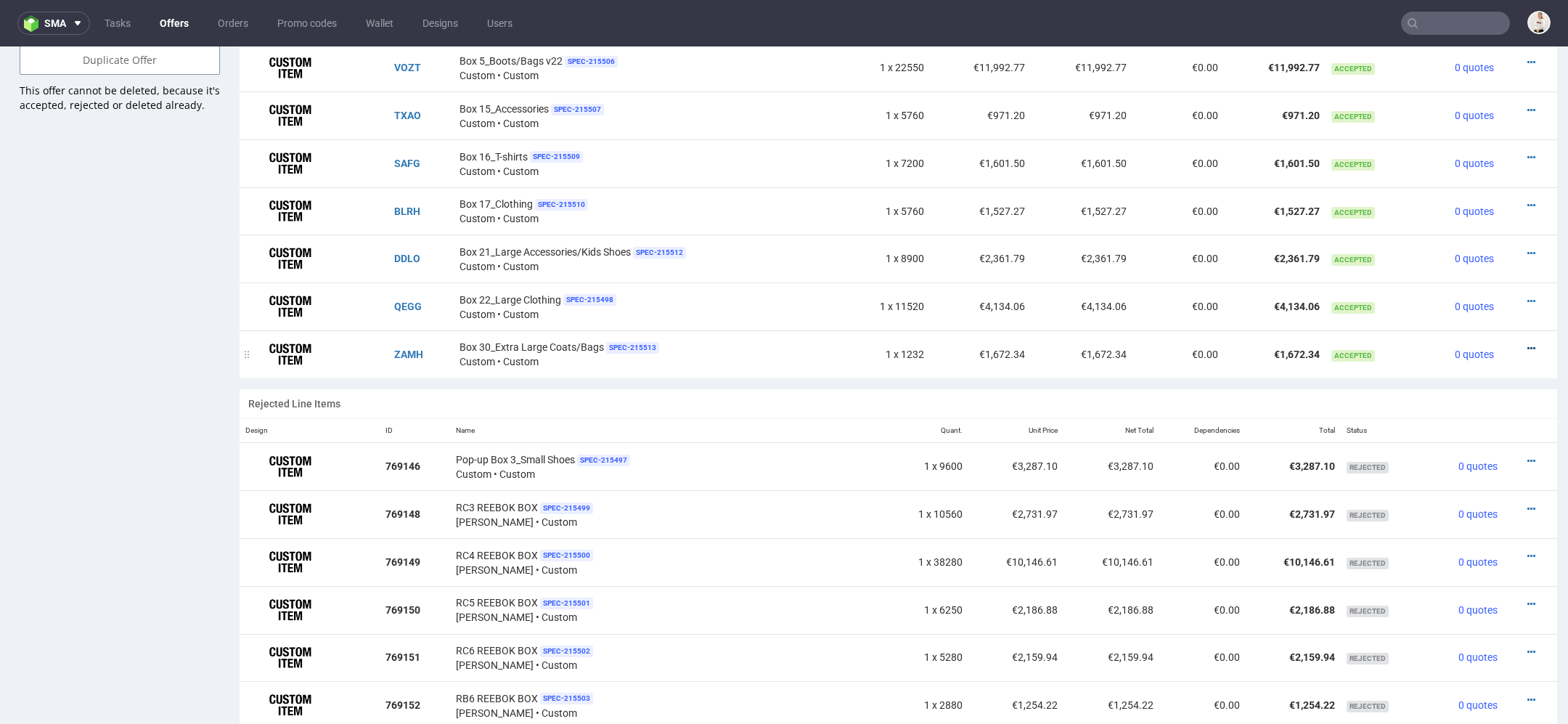
click at [1527, 343] on icon at bounding box center [1531, 348] width 8 height 10
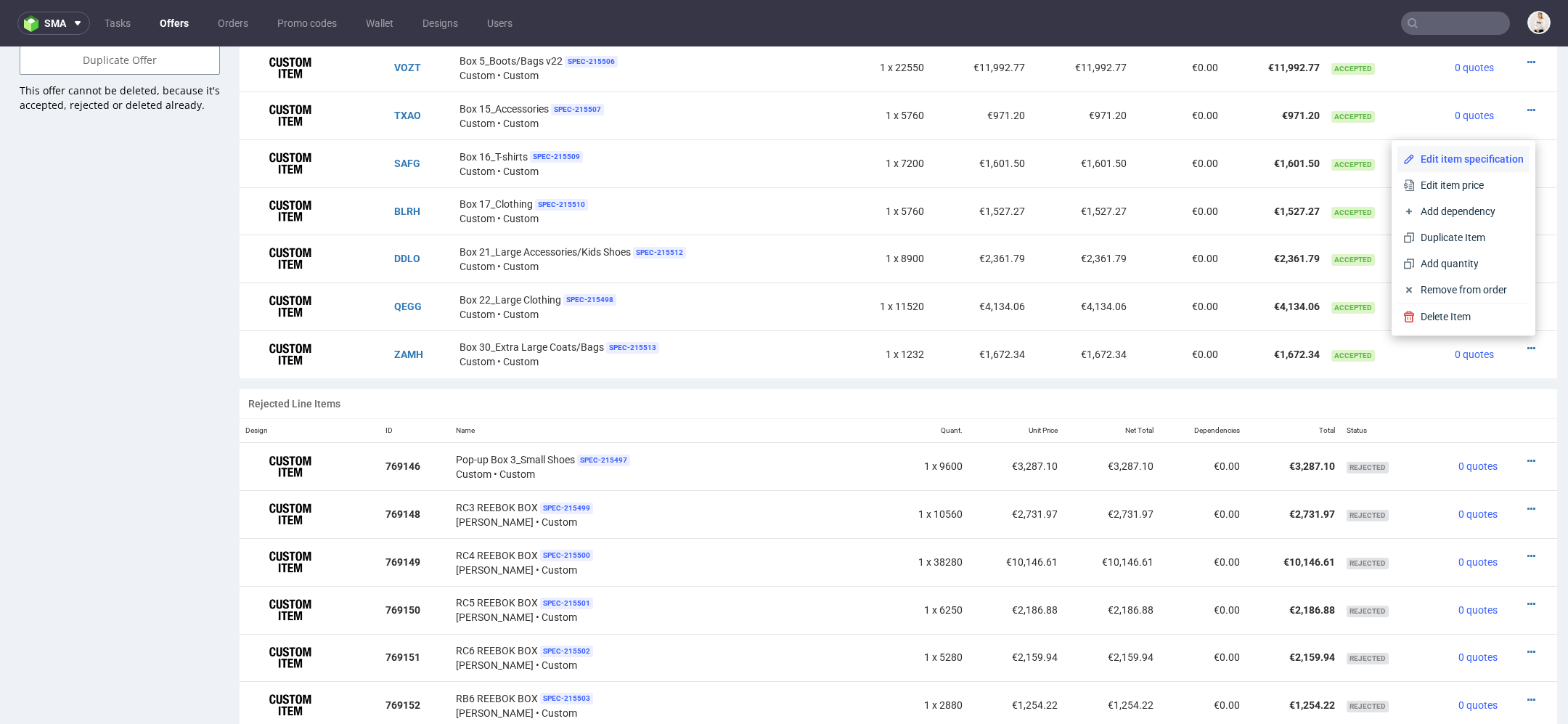
click at [1444, 161] on span "Edit item specification" at bounding box center [1469, 159] width 109 height 14
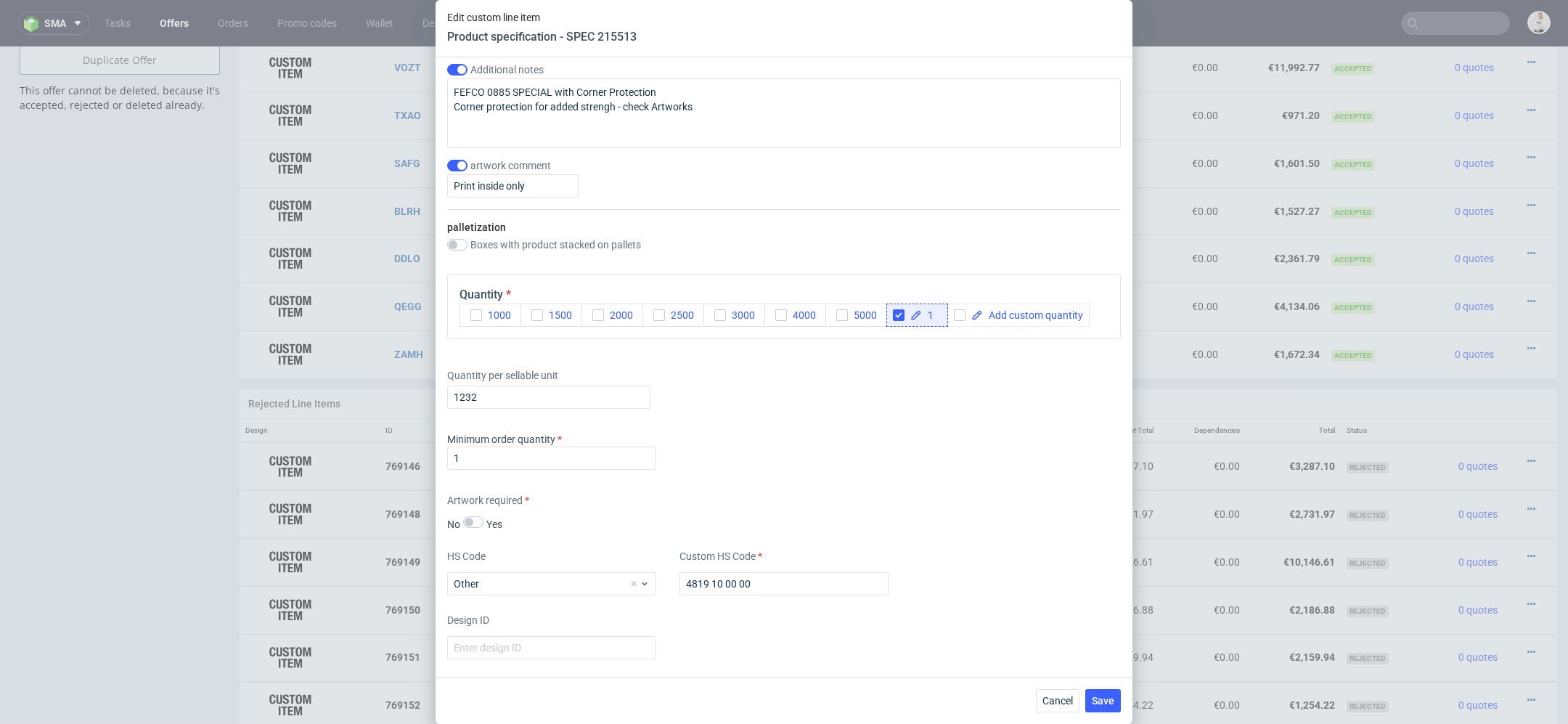
scroll to position [1666, 0]
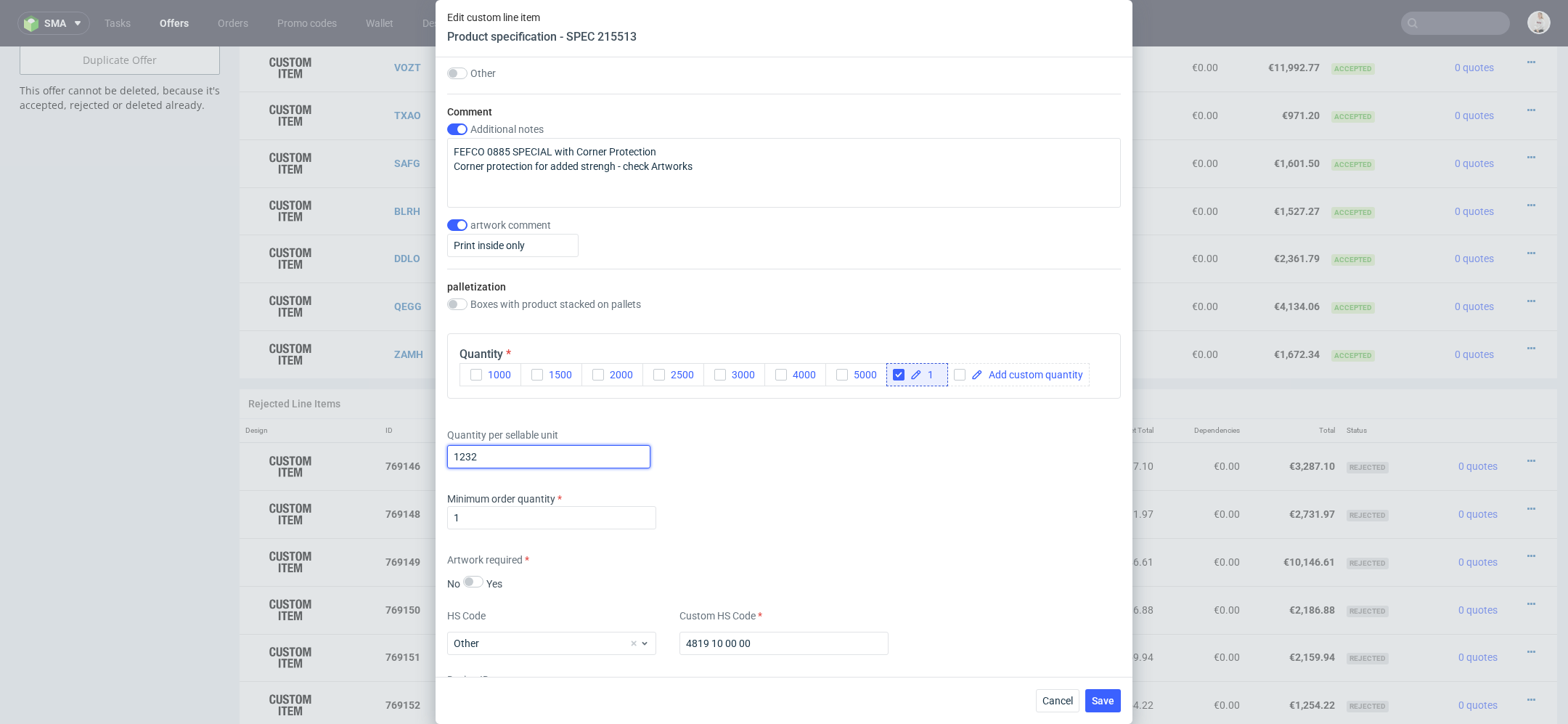
click at [495, 449] on input "1232" at bounding box center [548, 457] width 203 height 24
type input "1220"
click at [866, 520] on div "Minimum order quantity 1" at bounding box center [784, 513] width 673 height 43
click at [1104, 693] on button "Save" at bounding box center [1102, 700] width 35 height 24
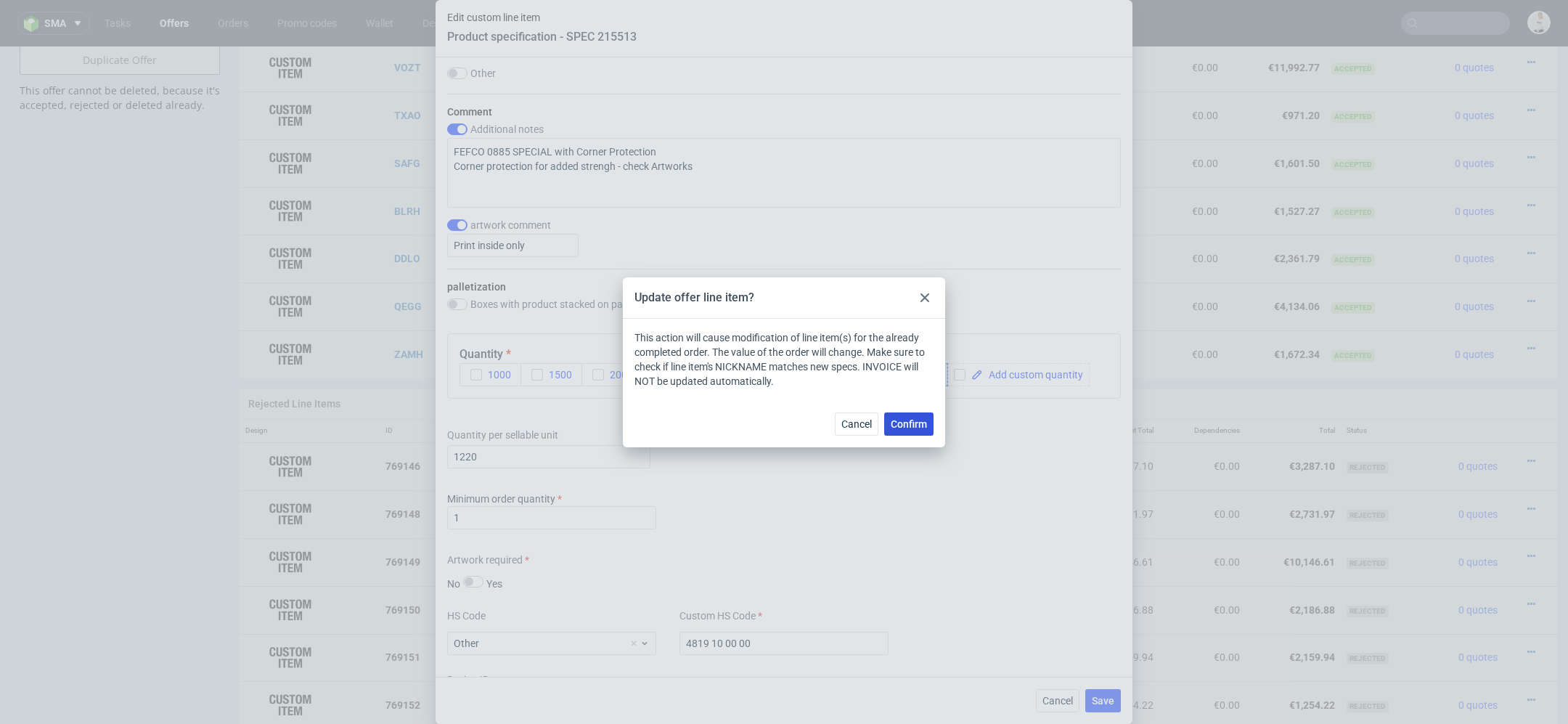
click at [905, 426] on span "Confirm" at bounding box center [909, 423] width 36 height 10
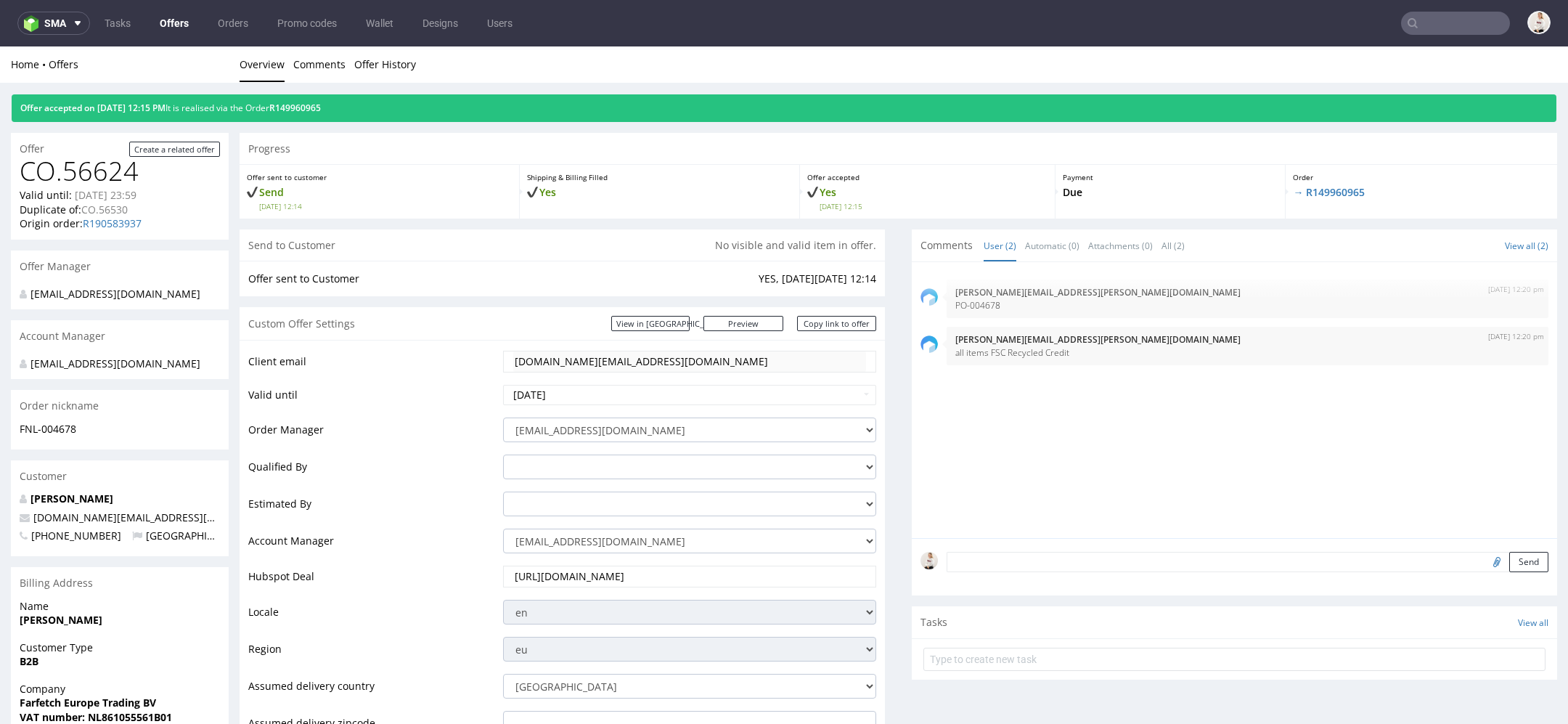
scroll to position [0, 0]
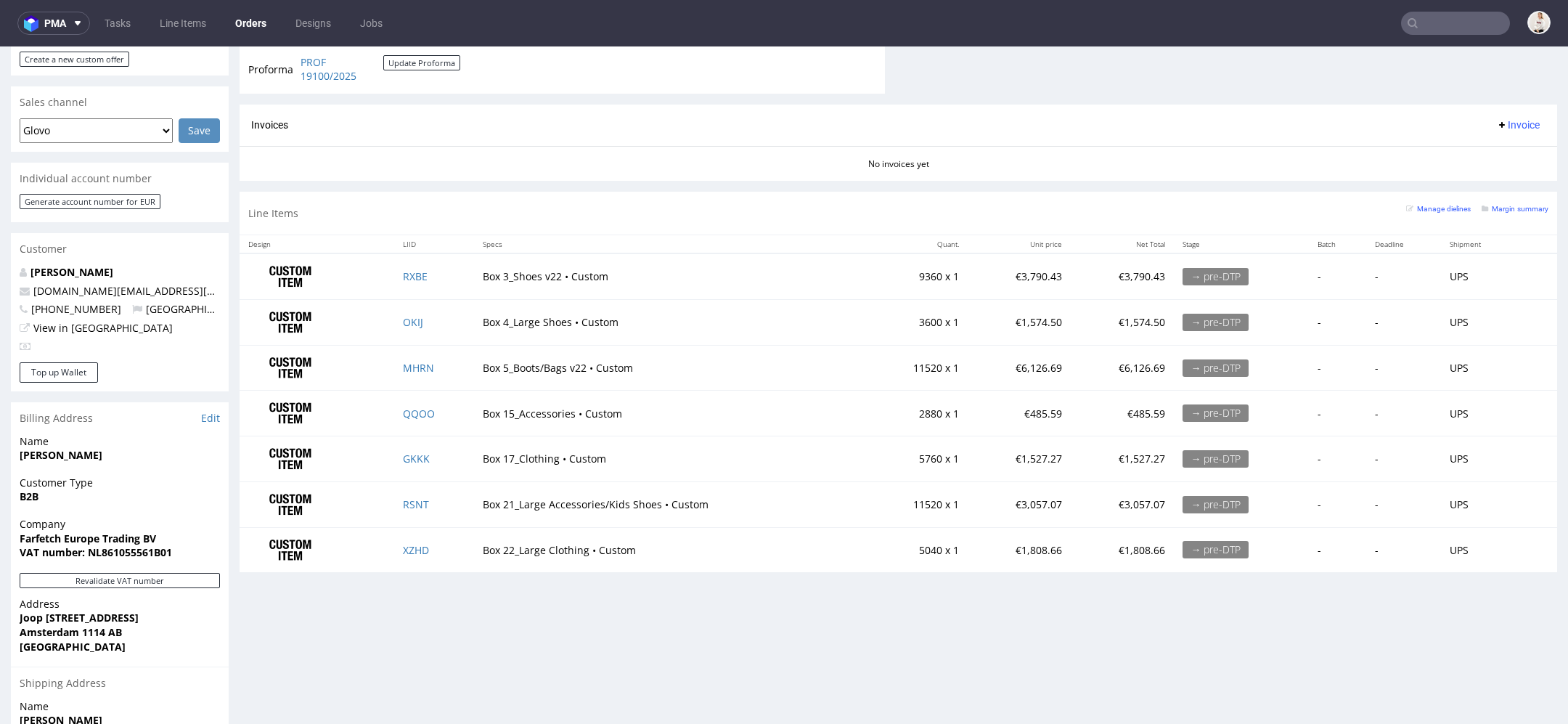
scroll to position [588, 0]
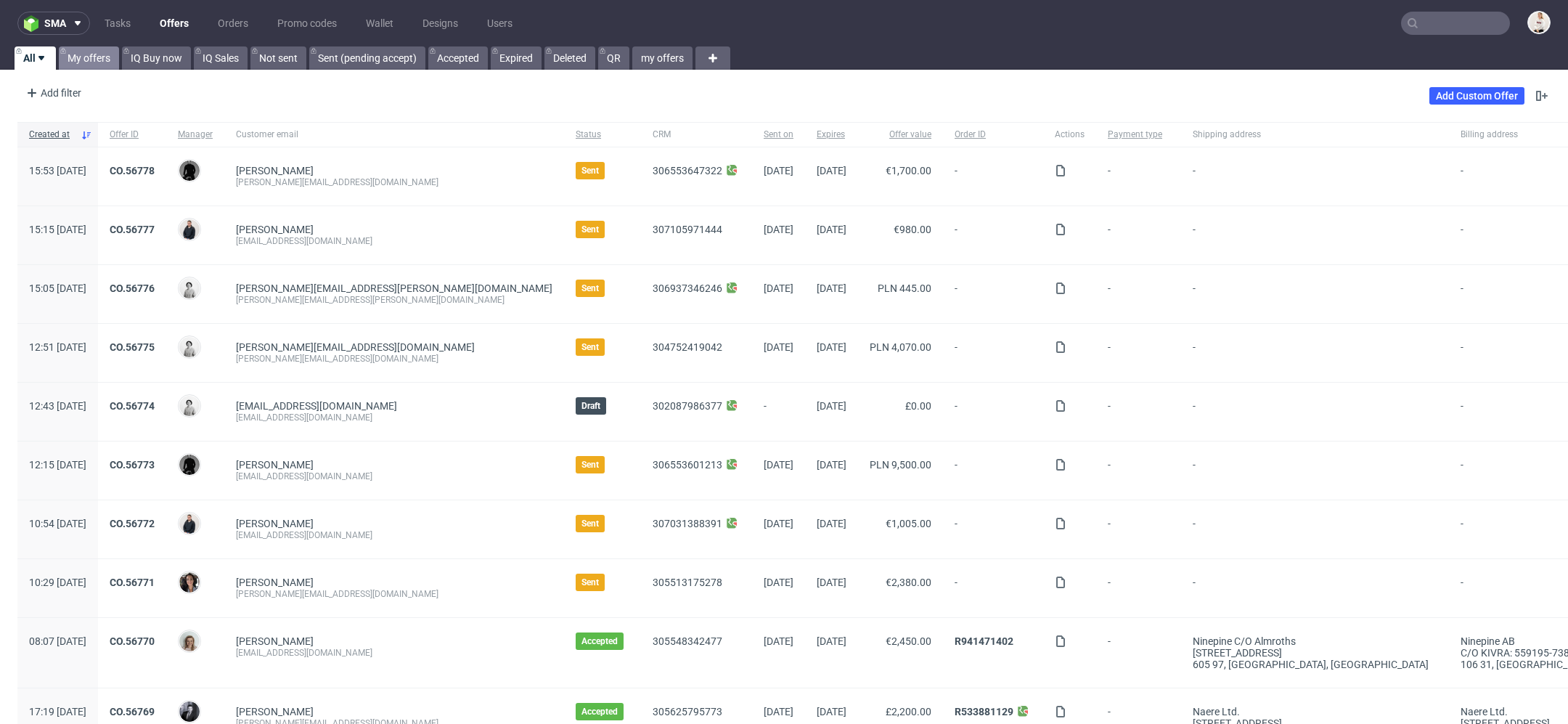
click at [100, 59] on link "My offers" at bounding box center [89, 58] width 61 height 24
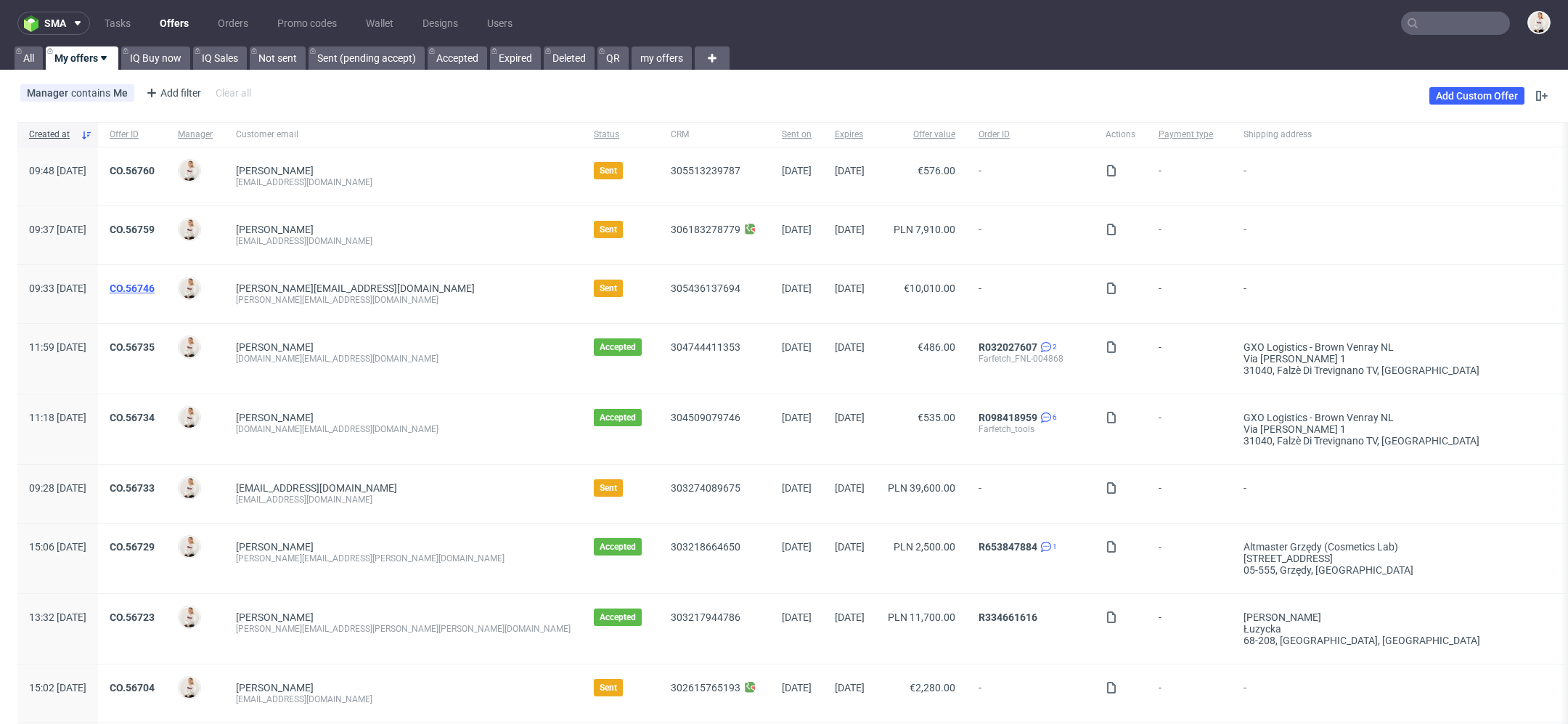
click at [154, 283] on link "CO.56746" at bounding box center [131, 288] width 45 height 12
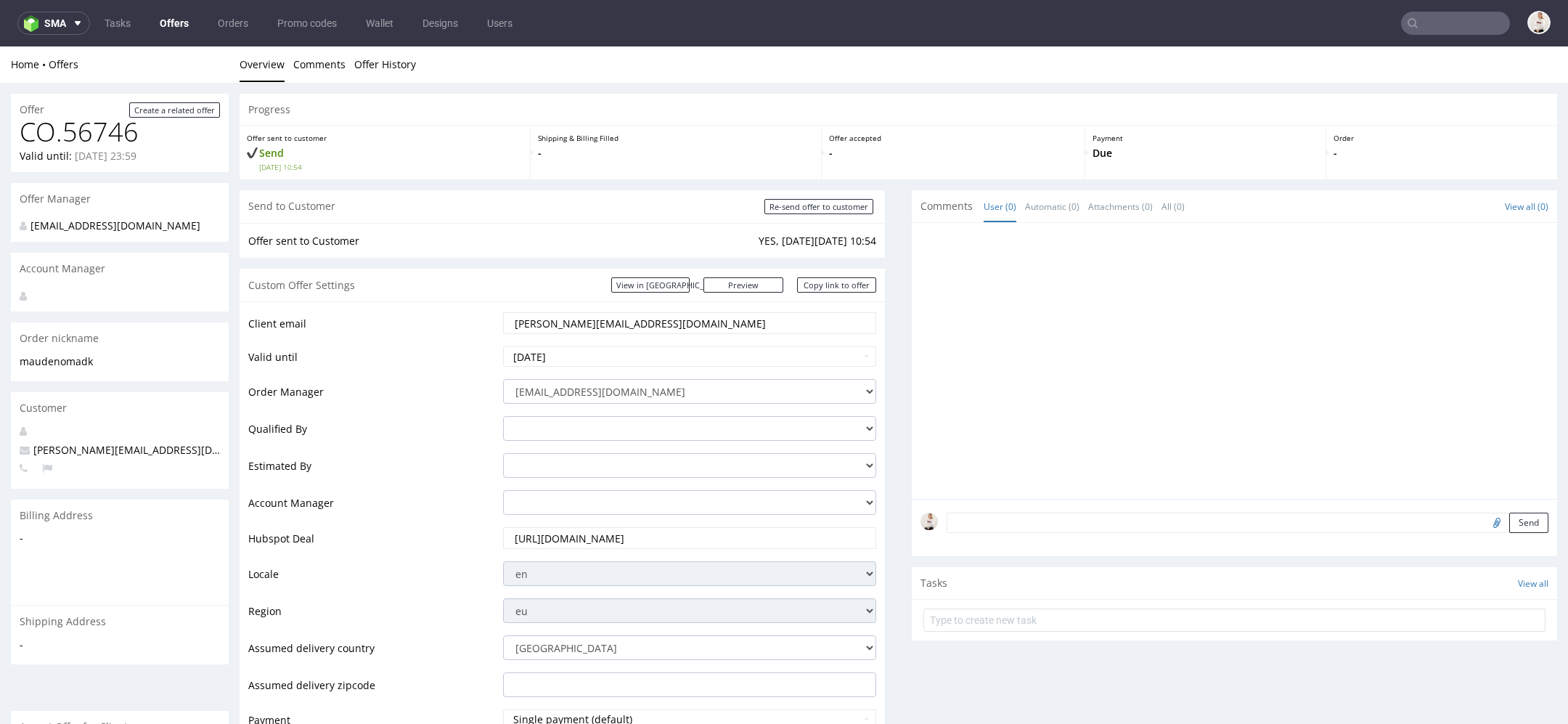
click at [640, 323] on input "maude@noma.dk" at bounding box center [689, 323] width 352 height 20
paste input "annika@nomaprojects.com"
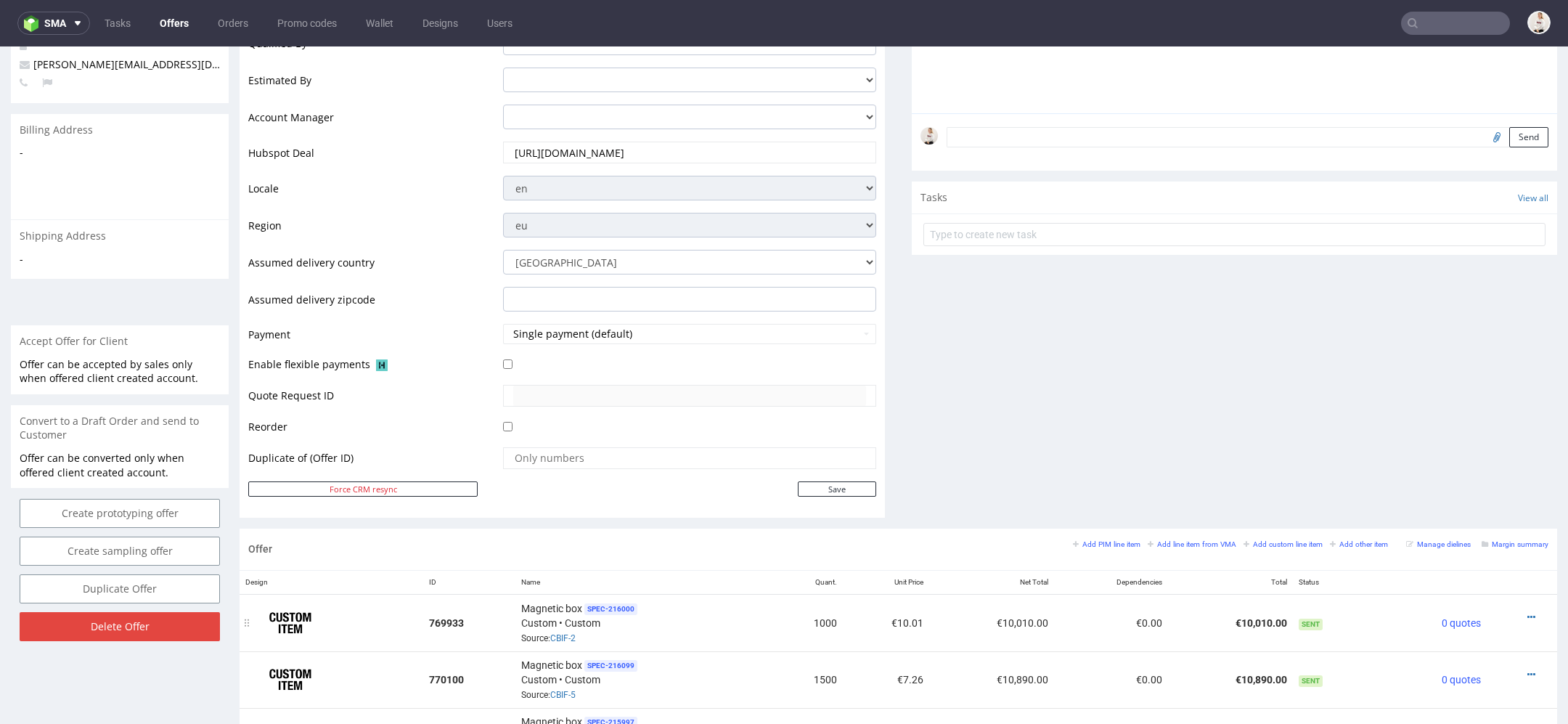
scroll to position [514, 0]
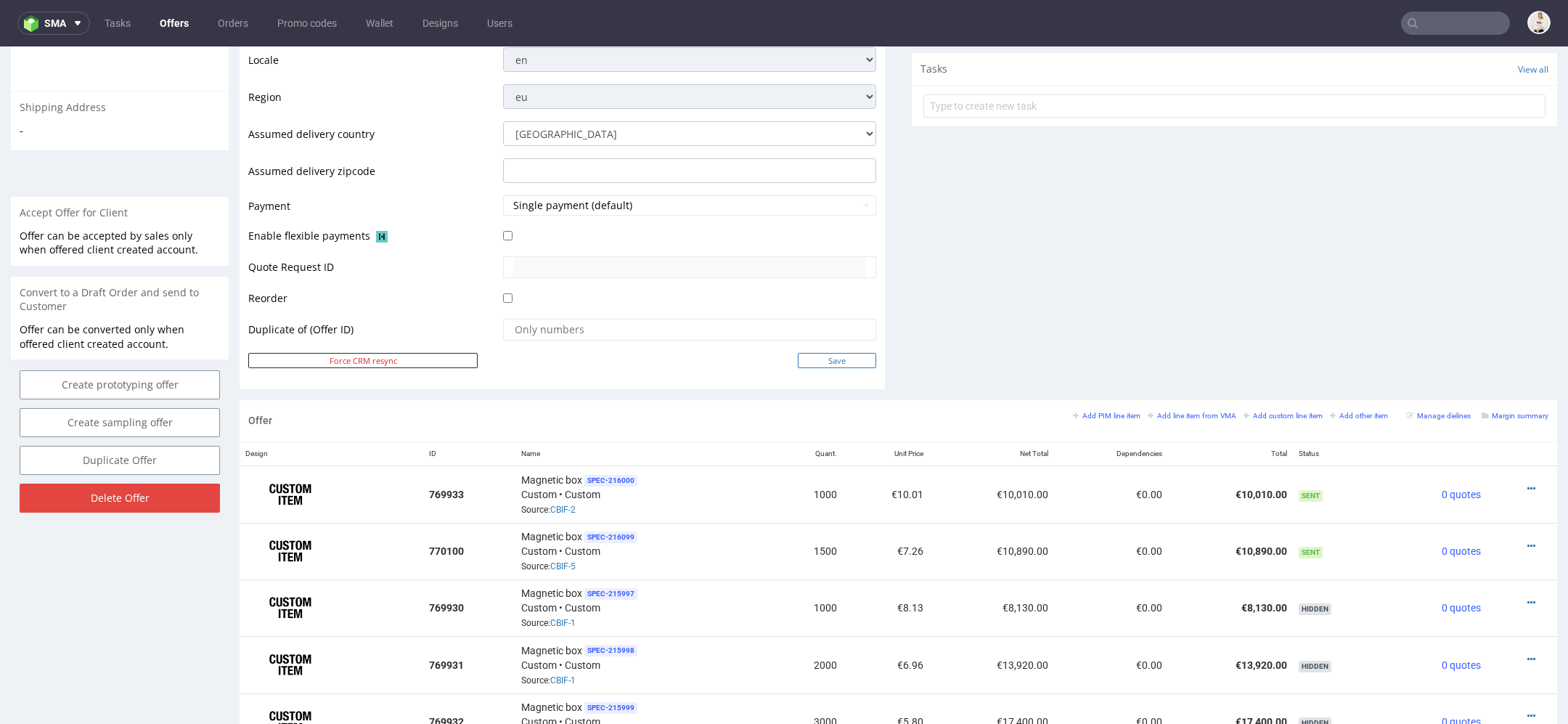
type input "annika@nomaprojects.com"
click at [821, 364] on input "Save" at bounding box center [837, 360] width 79 height 15
type input "In progress..."
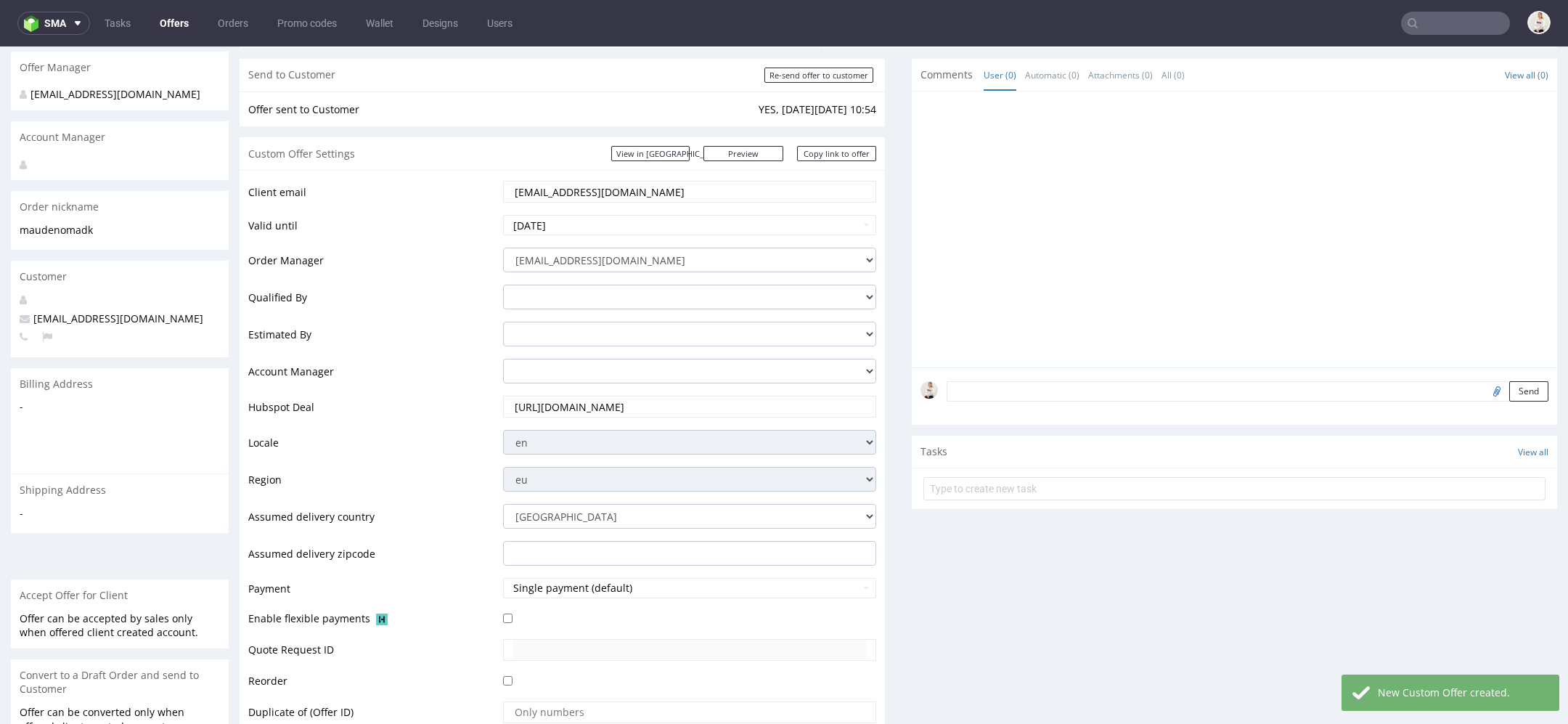
scroll to position [35, 0]
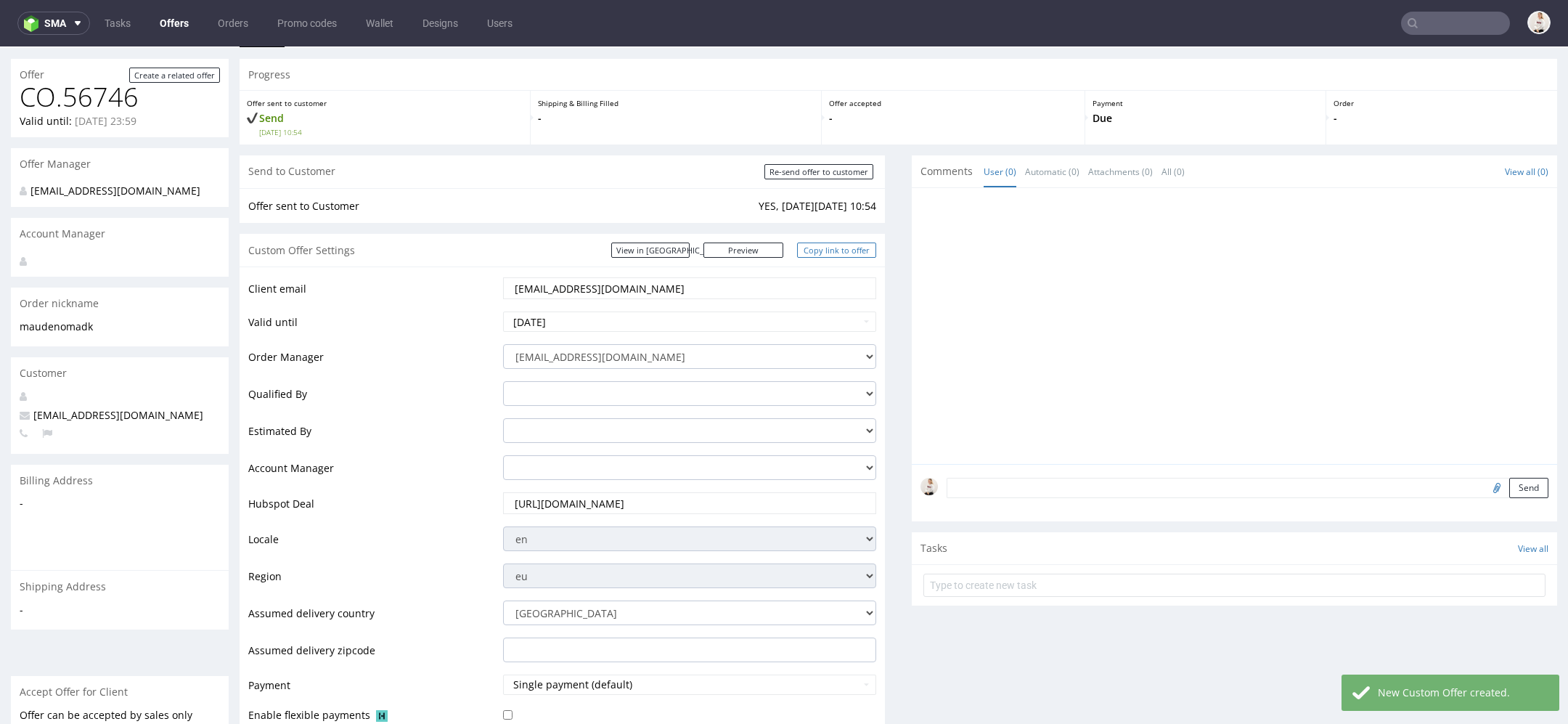
click at [843, 256] on link "Copy link to offer" at bounding box center [836, 249] width 79 height 15
drag, startPoint x: 681, startPoint y: 290, endPoint x: 392, endPoint y: 269, distance: 289.8
click at [392, 269] on div "Client email annika@nomaprojects.com Valid until 2025-09-20 Order Manager mari.…" at bounding box center [562, 567] width 645 height 601
click at [819, 249] on link "Copy link to offer" at bounding box center [836, 249] width 79 height 15
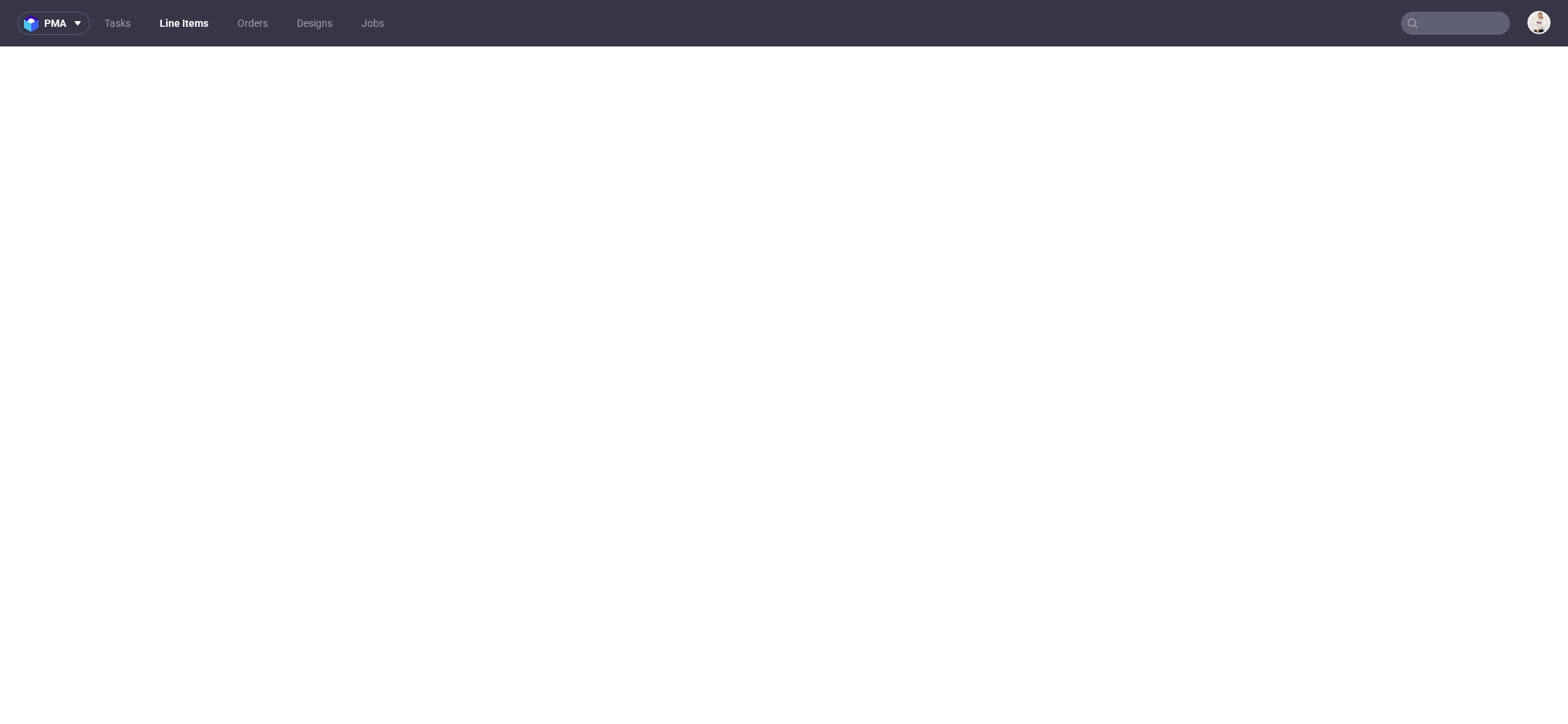
select select "in_progress"
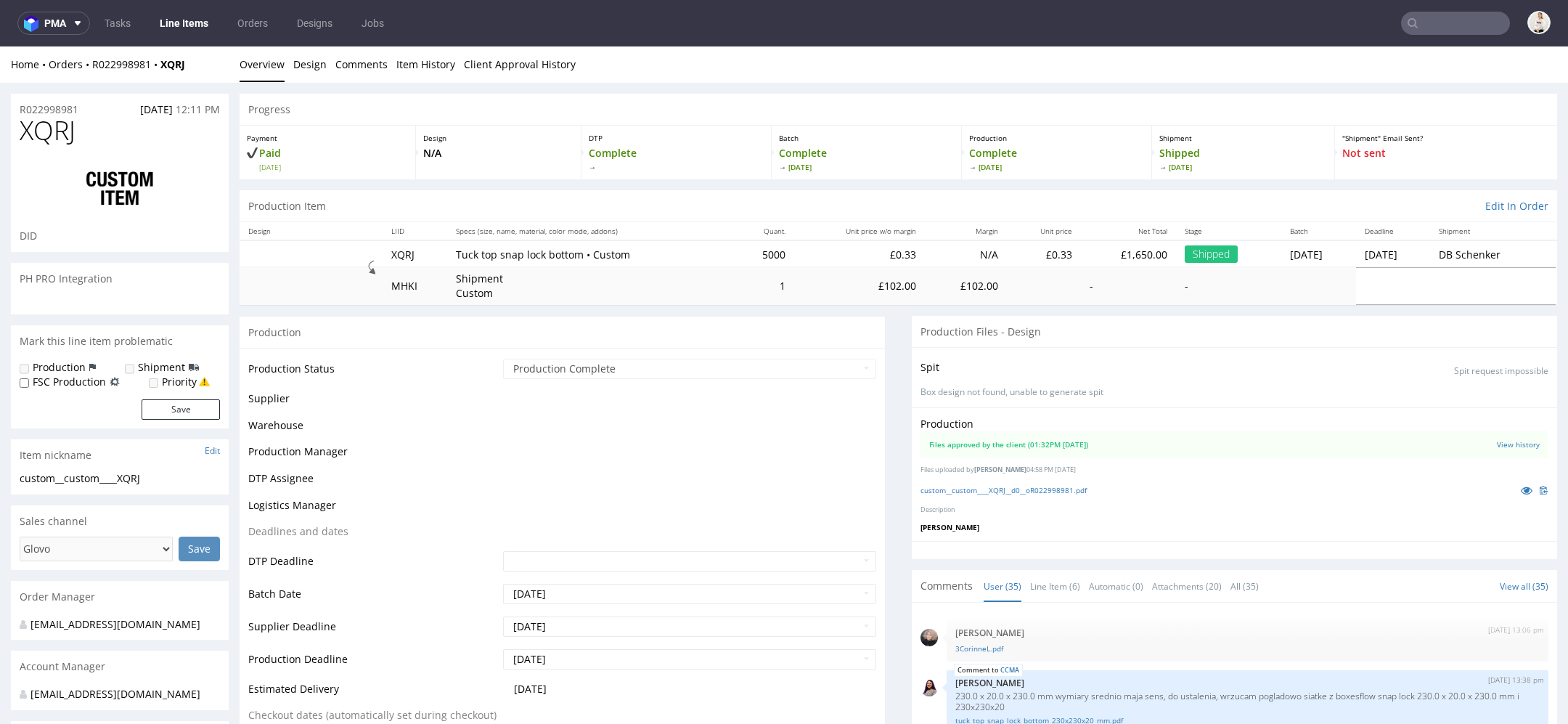
scroll to position [1857, 0]
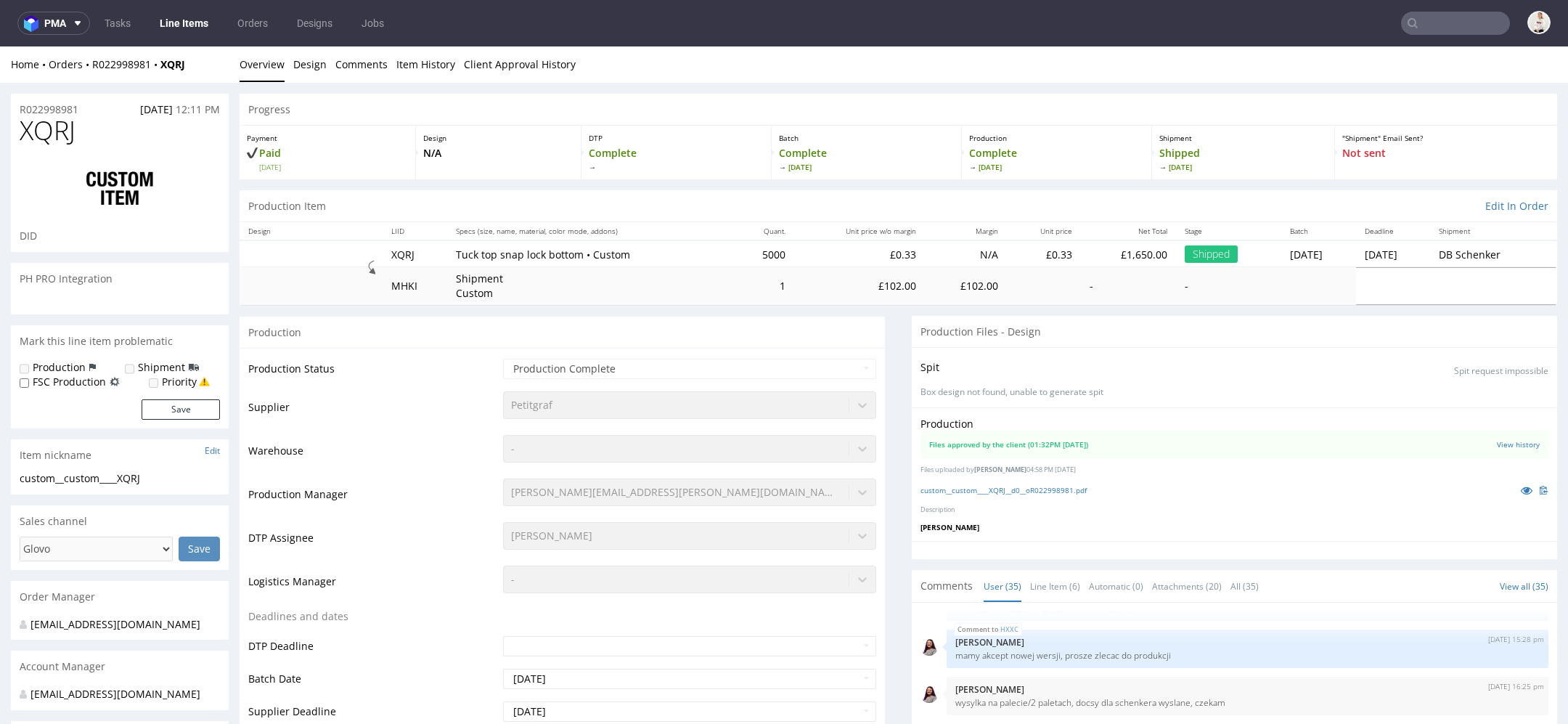
select select "in_progress"
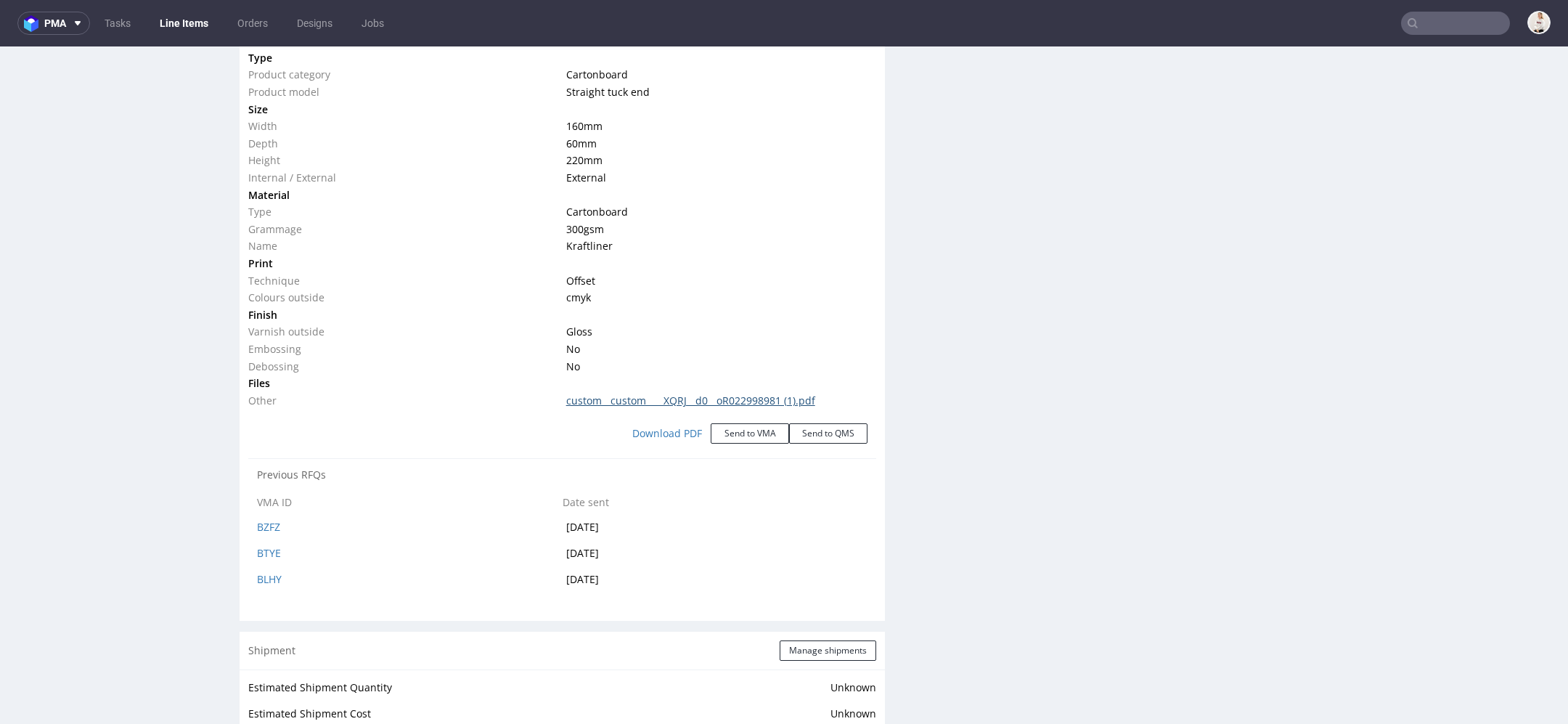
scroll to position [1442, 0]
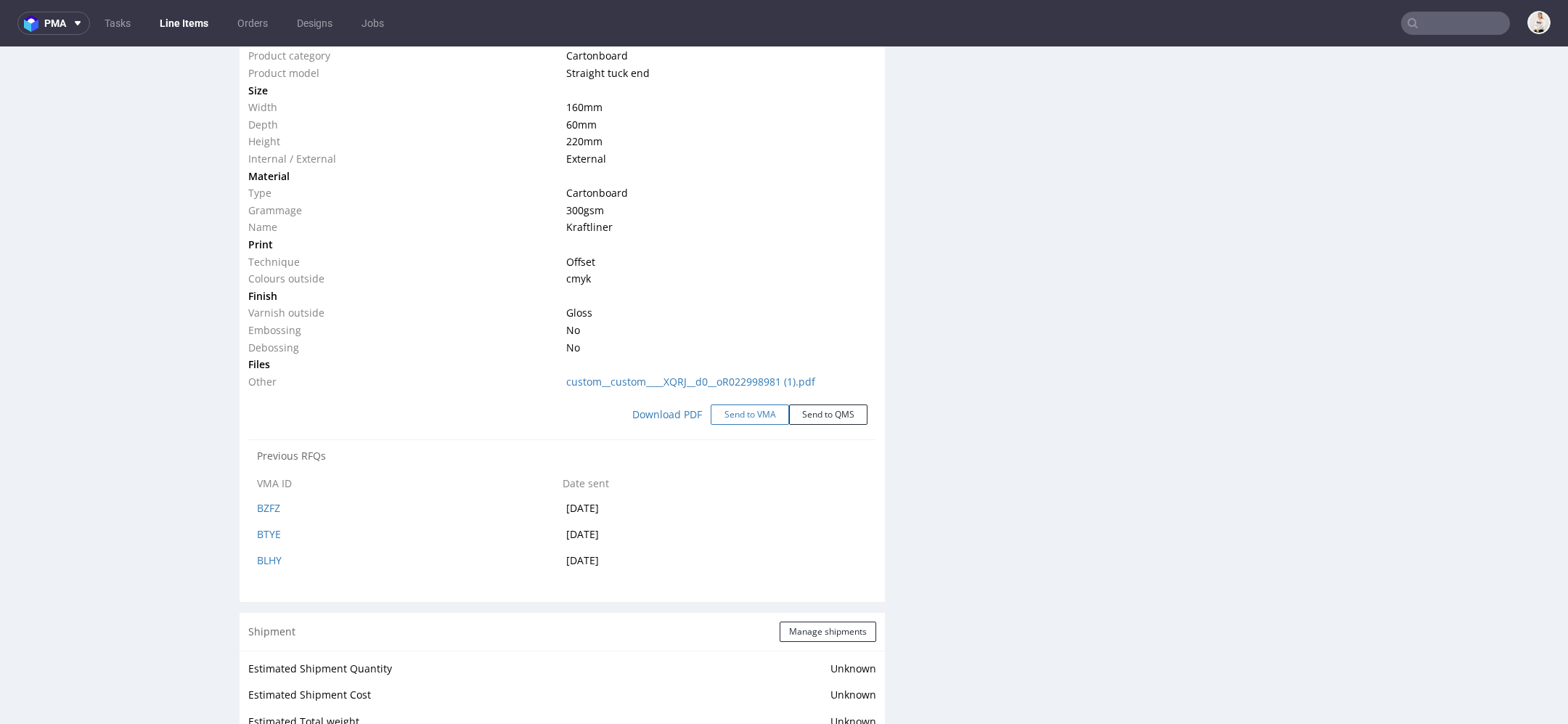
click at [745, 417] on button "Send to VMA" at bounding box center [750, 415] width 79 height 20
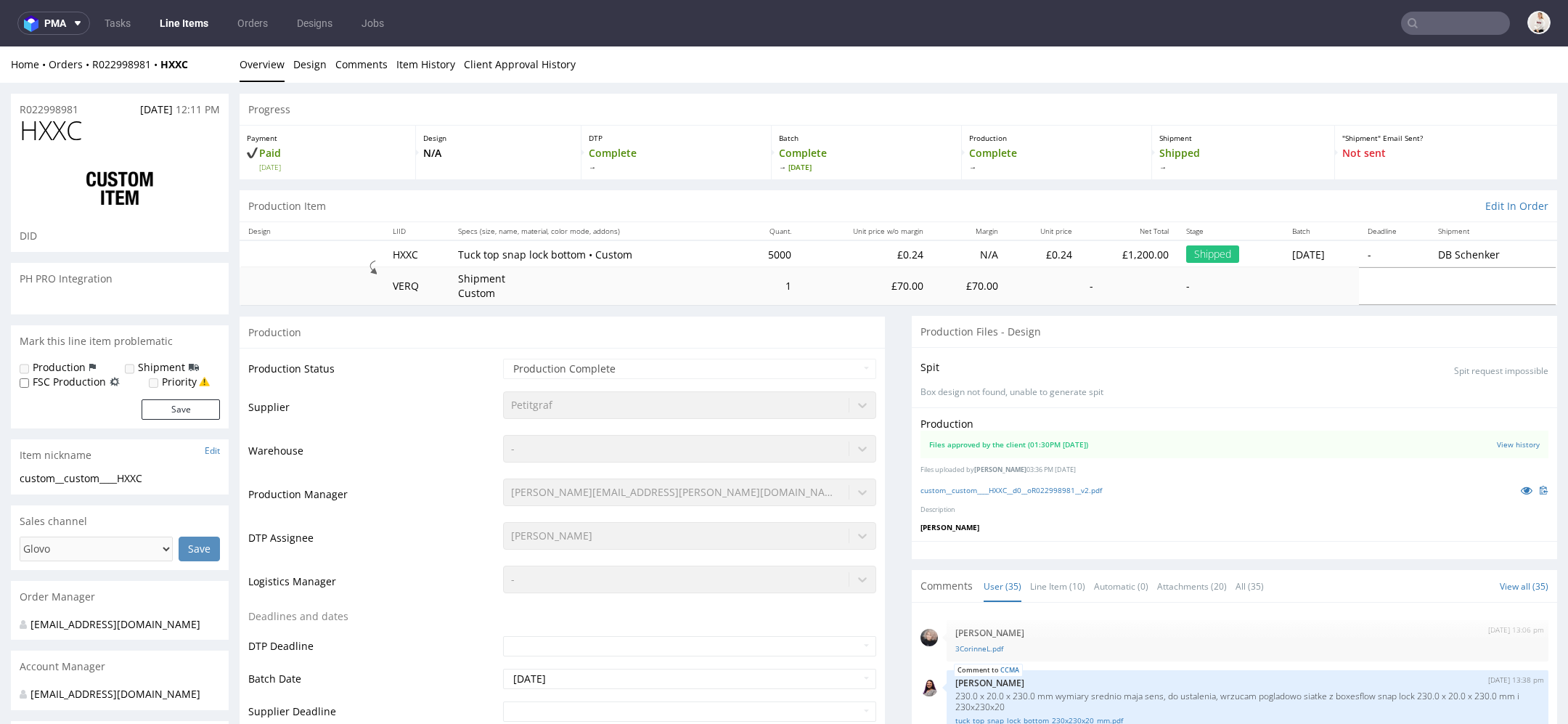
scroll to position [1857, 0]
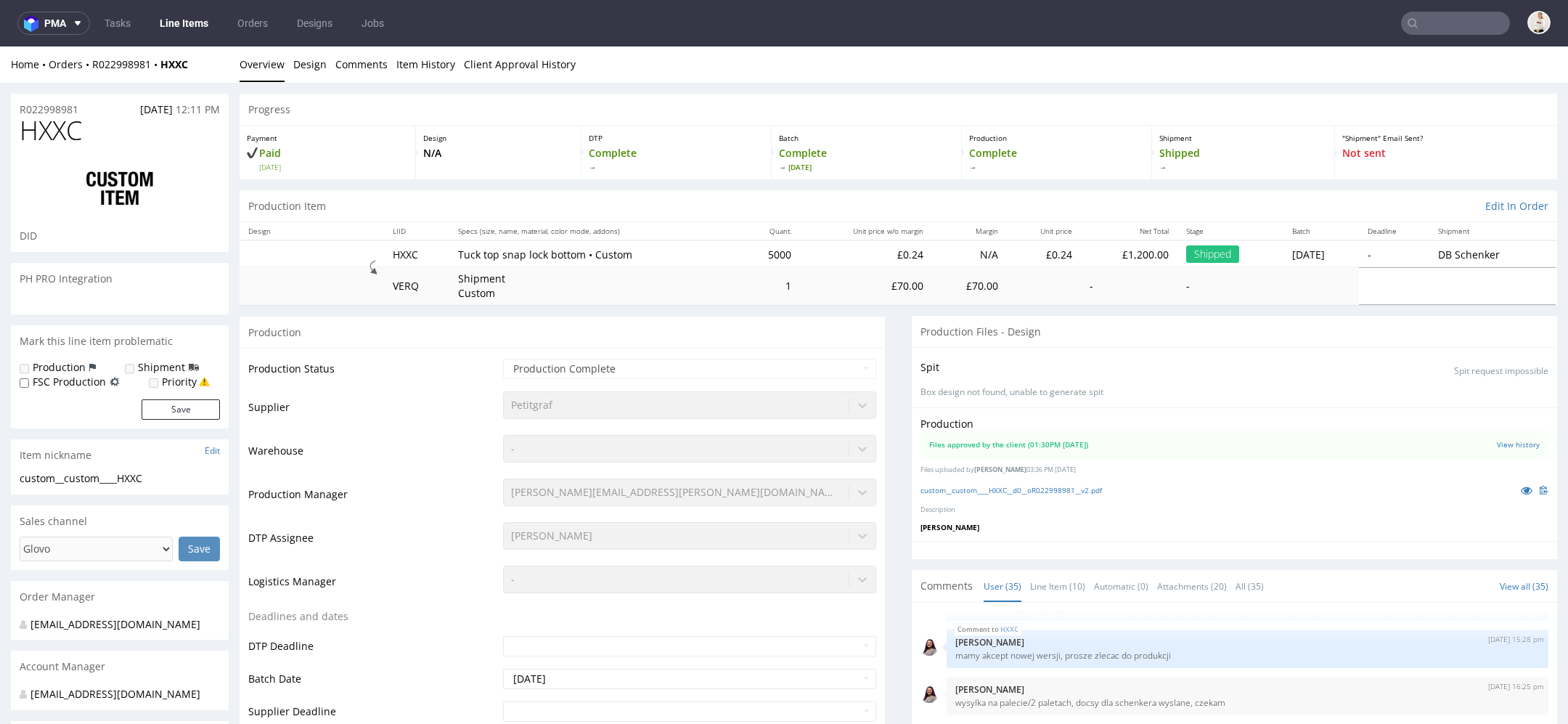
select select "in_progress"
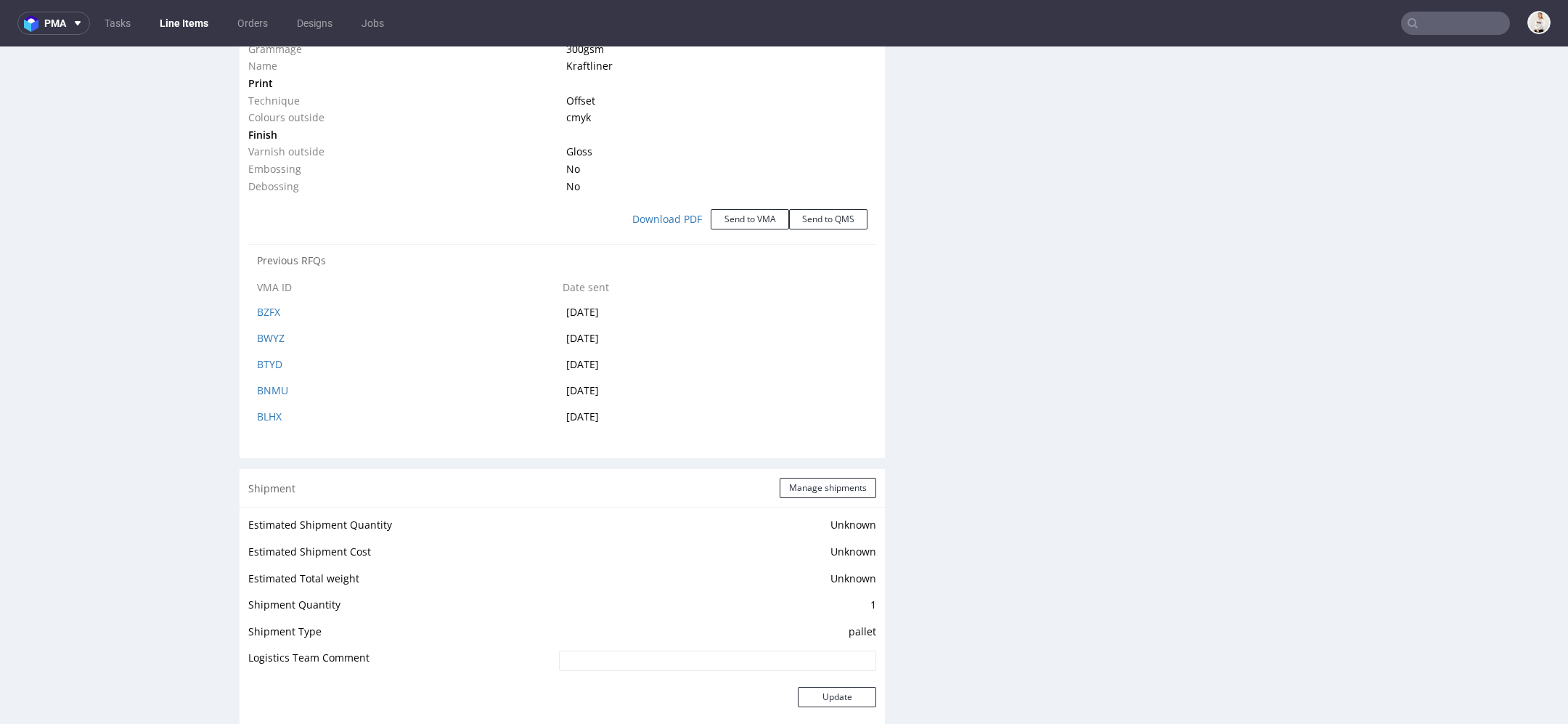
scroll to position [1598, 0]
click at [755, 220] on button "Send to VMA" at bounding box center [750, 225] width 79 height 20
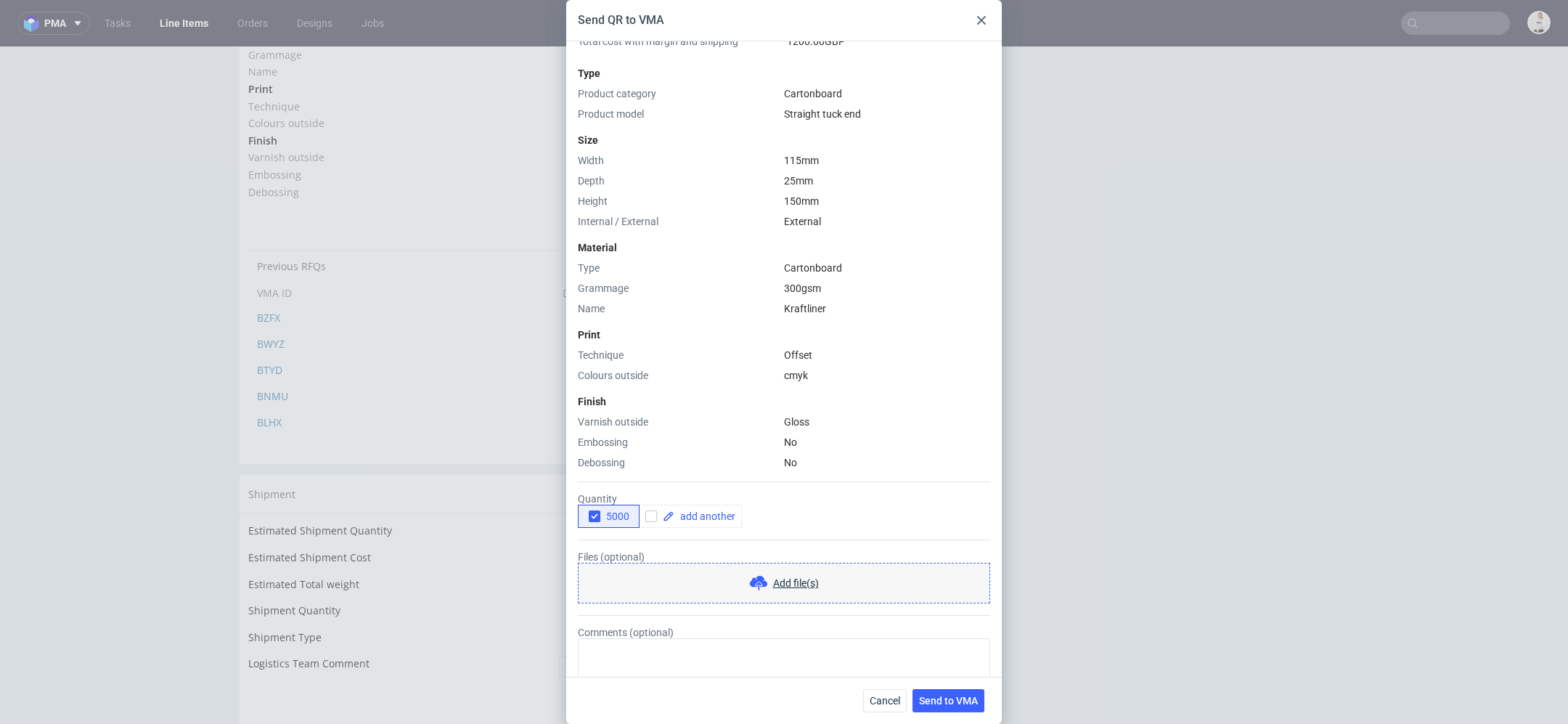
scroll to position [188, 0]
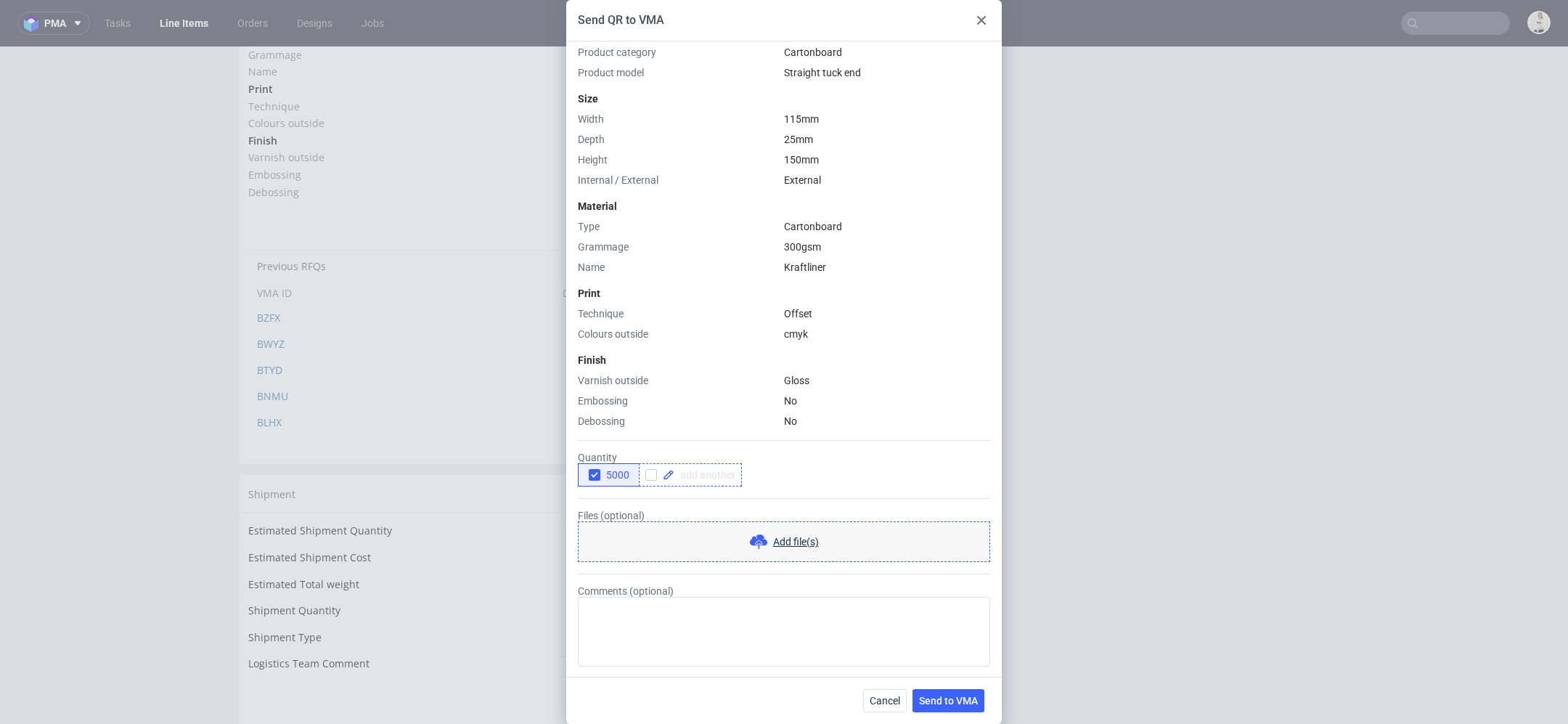
click at [715, 471] on span at bounding box center [704, 475] width 61 height 10
checkbox input "true"
click at [611, 470] on span "5000" at bounding box center [614, 475] width 29 height 12
click at [960, 706] on span "Send to VMA" at bounding box center [948, 700] width 59 height 10
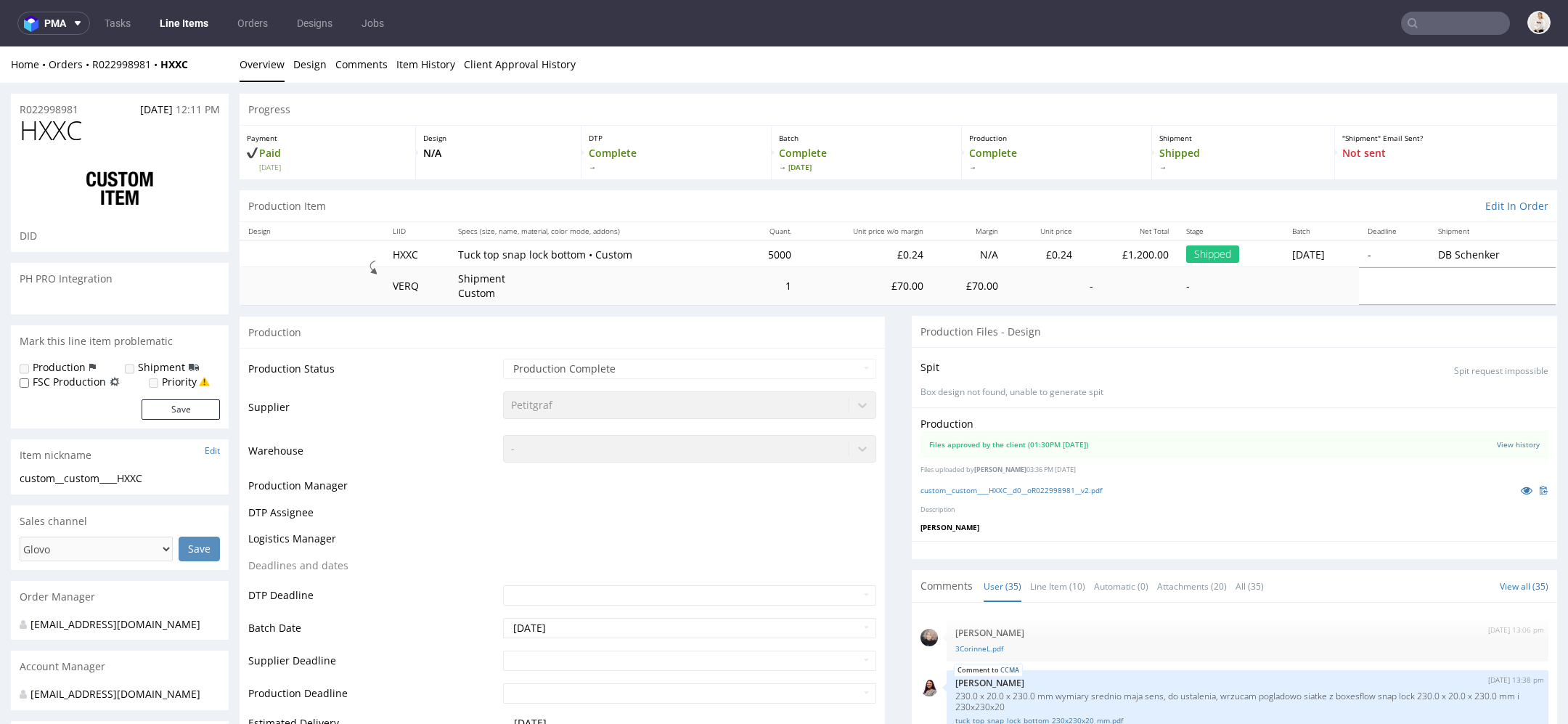
select select "in_progress"
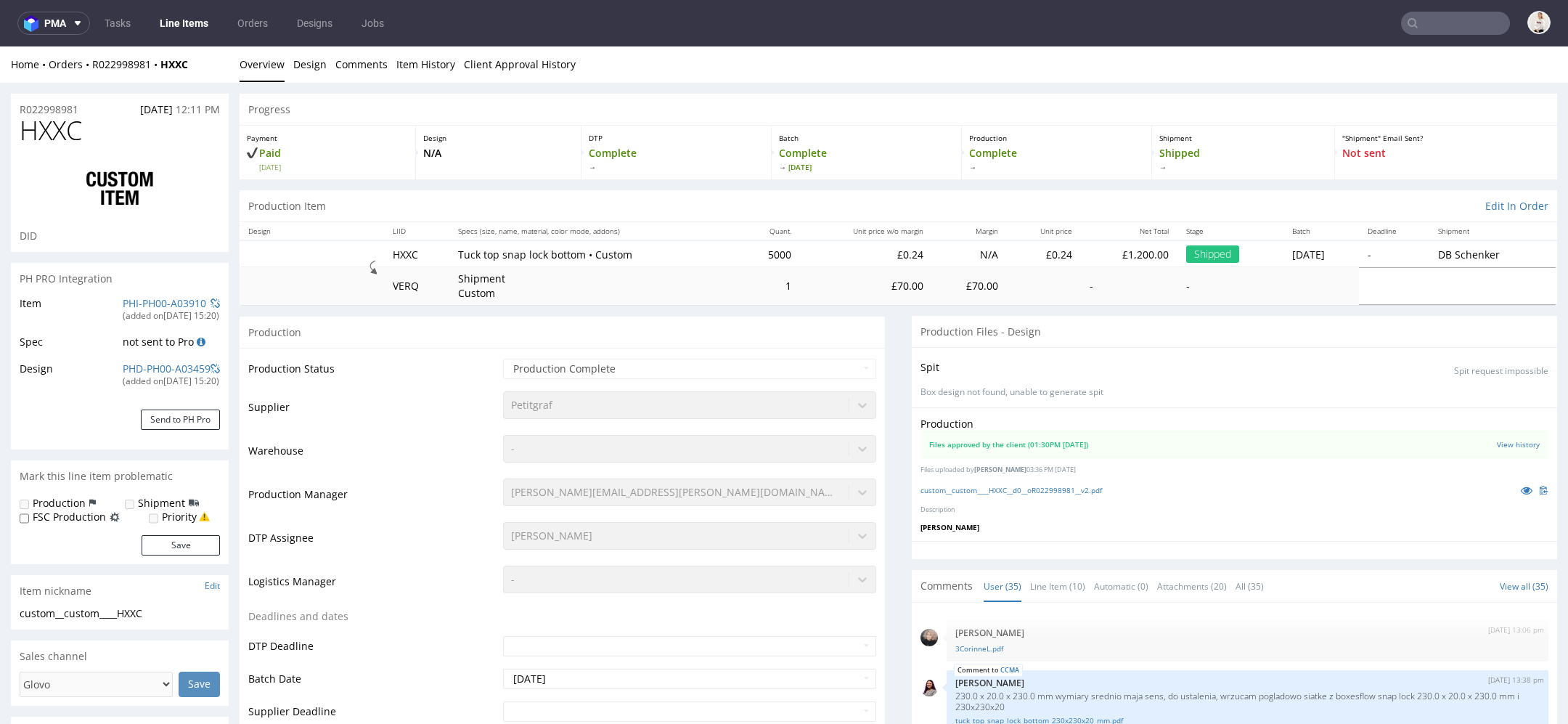
scroll to position [1857, 0]
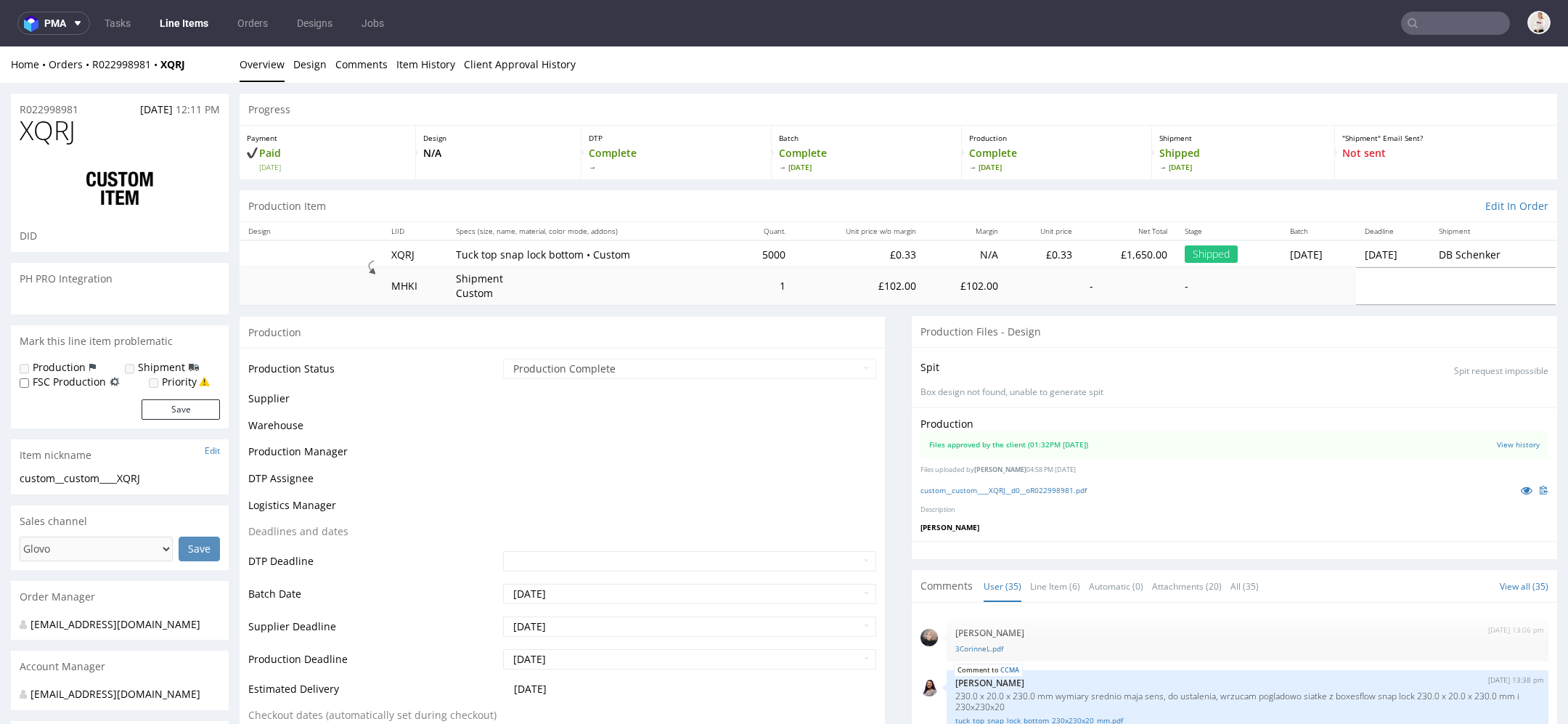
scroll to position [1857, 0]
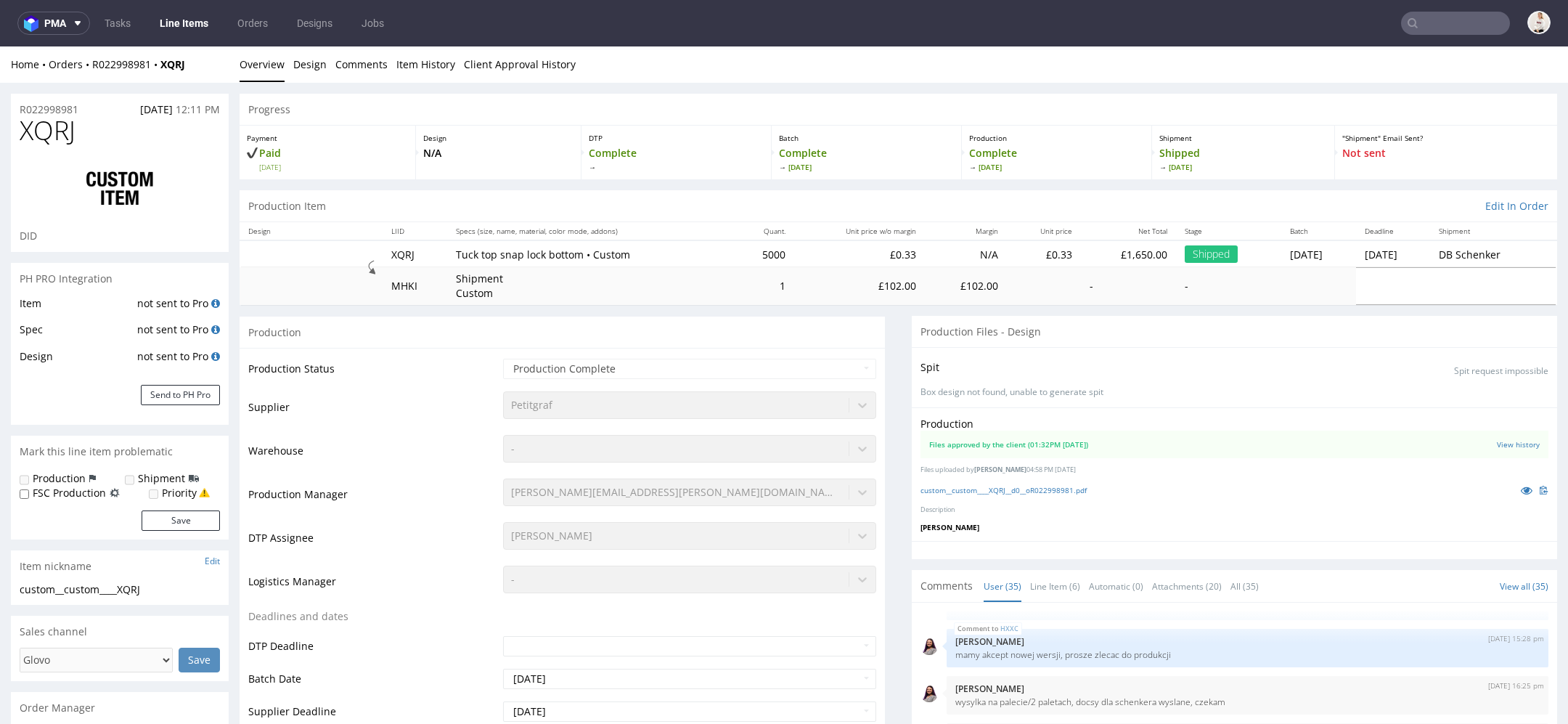
select select "in_progress"
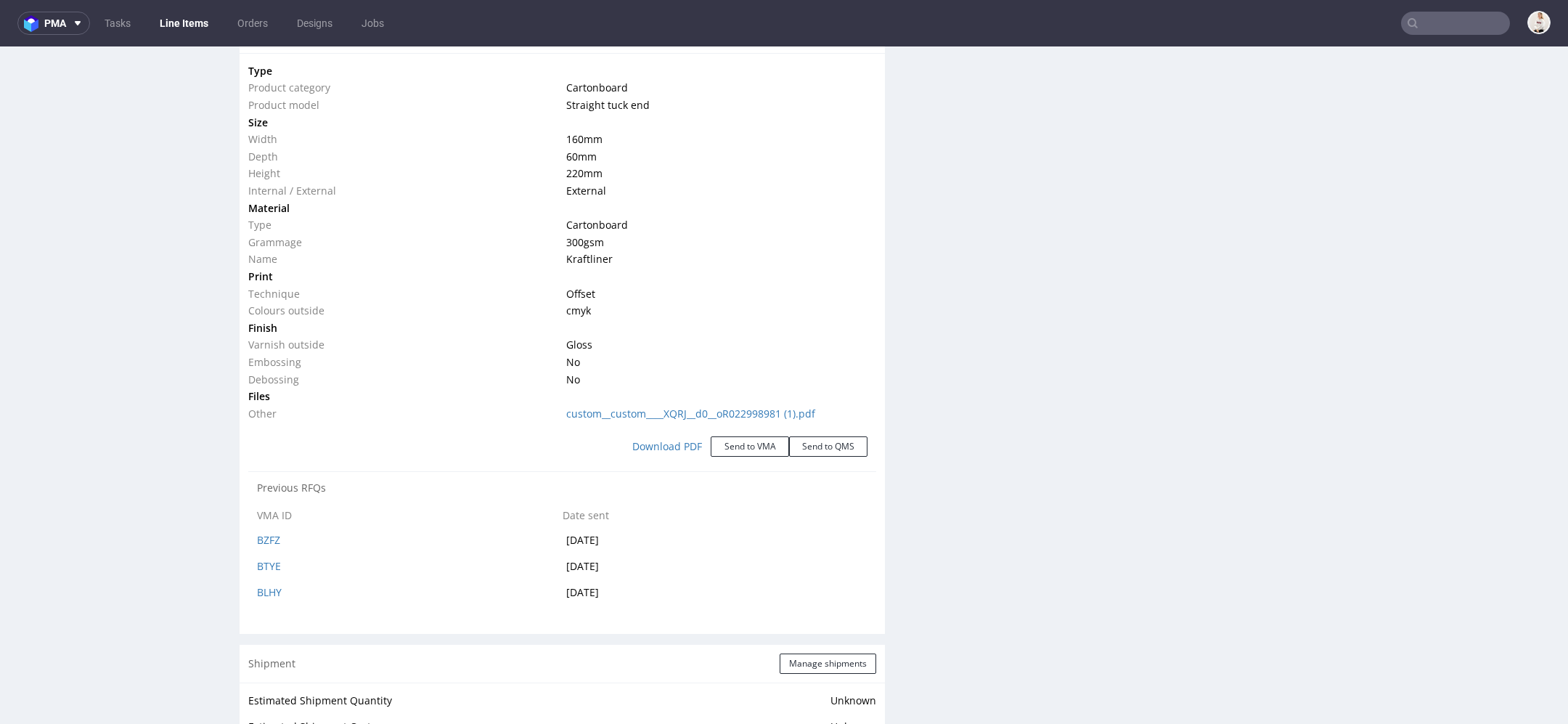
scroll to position [1490, 0]
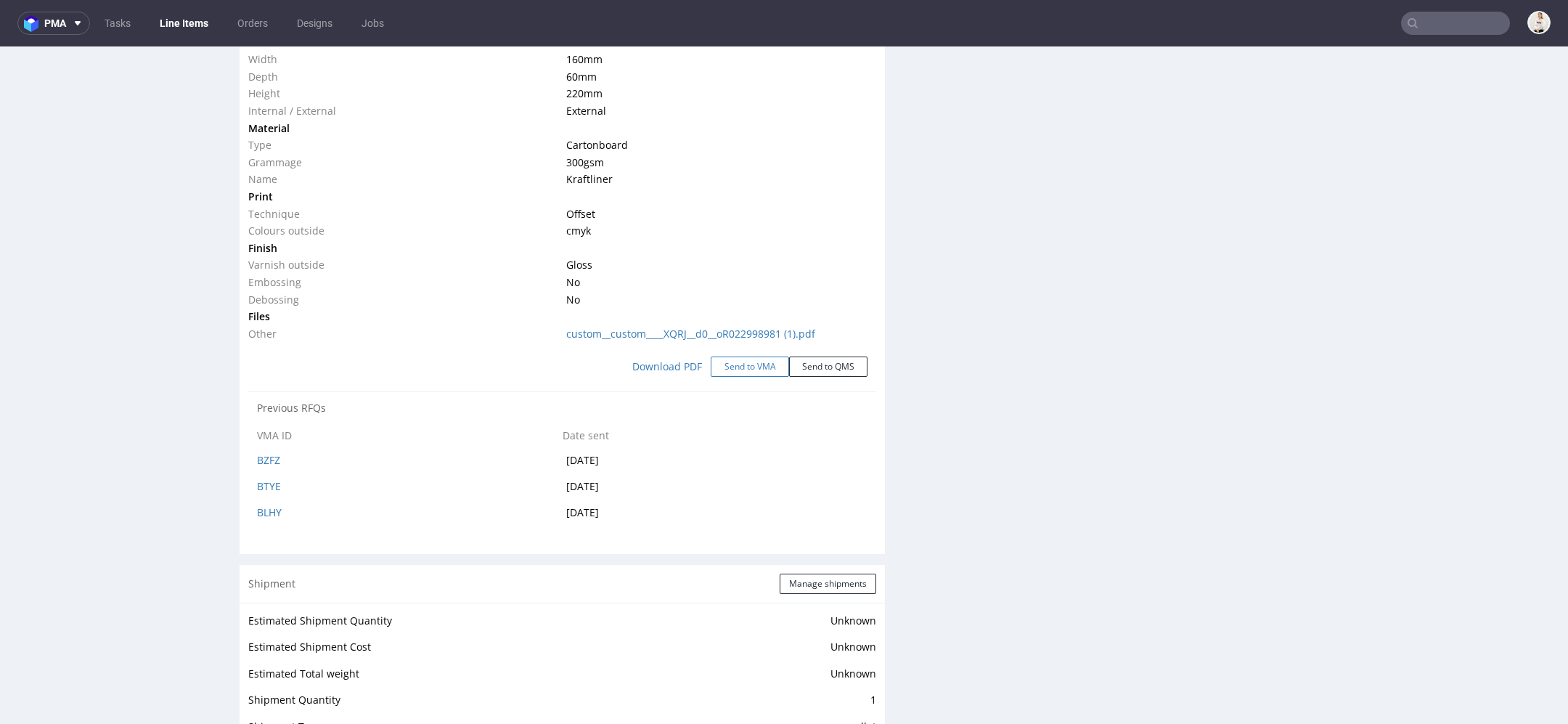
click at [754, 368] on button "Send to VMA" at bounding box center [750, 367] width 79 height 20
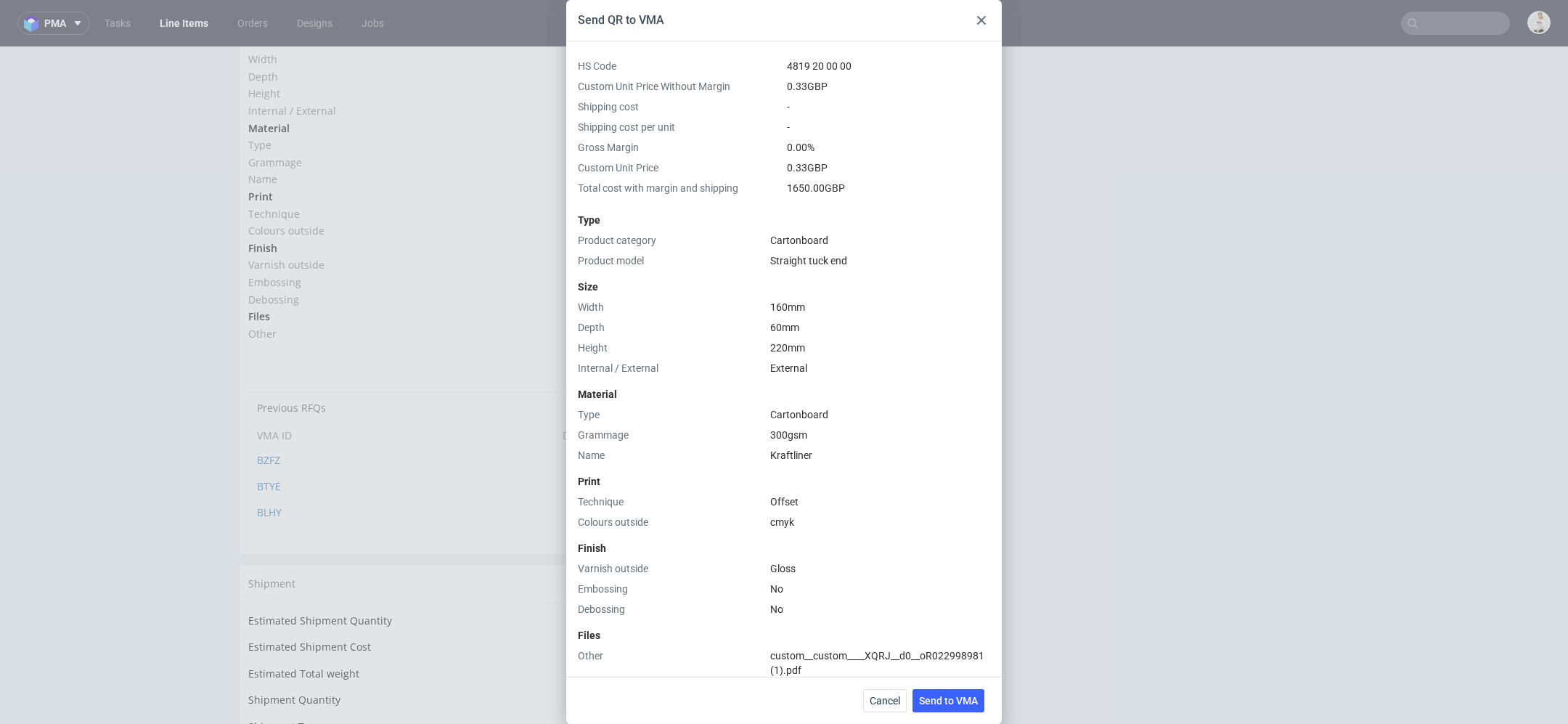
scroll to position [249, 0]
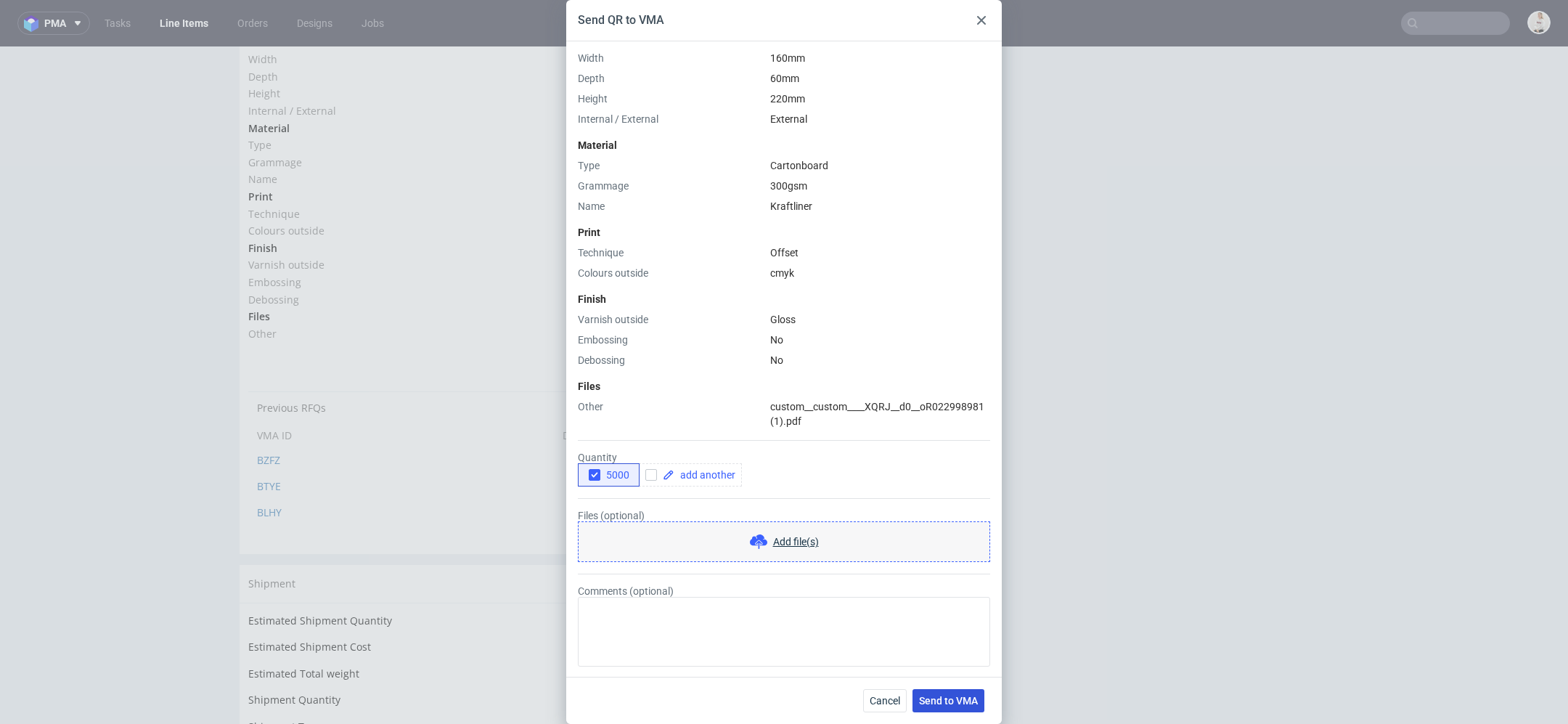
click at [971, 699] on span "Send to VMA" at bounding box center [948, 700] width 59 height 10
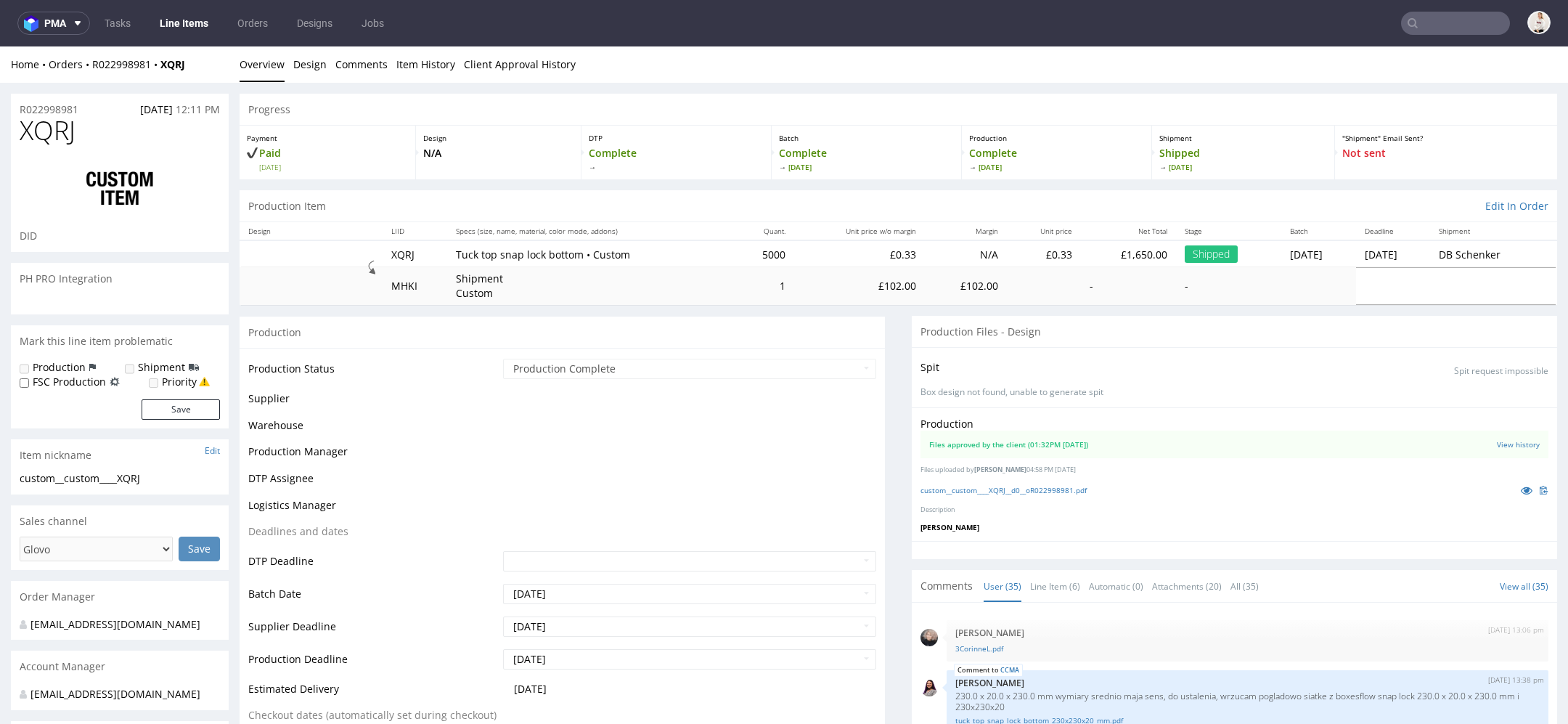
select select "in_progress"
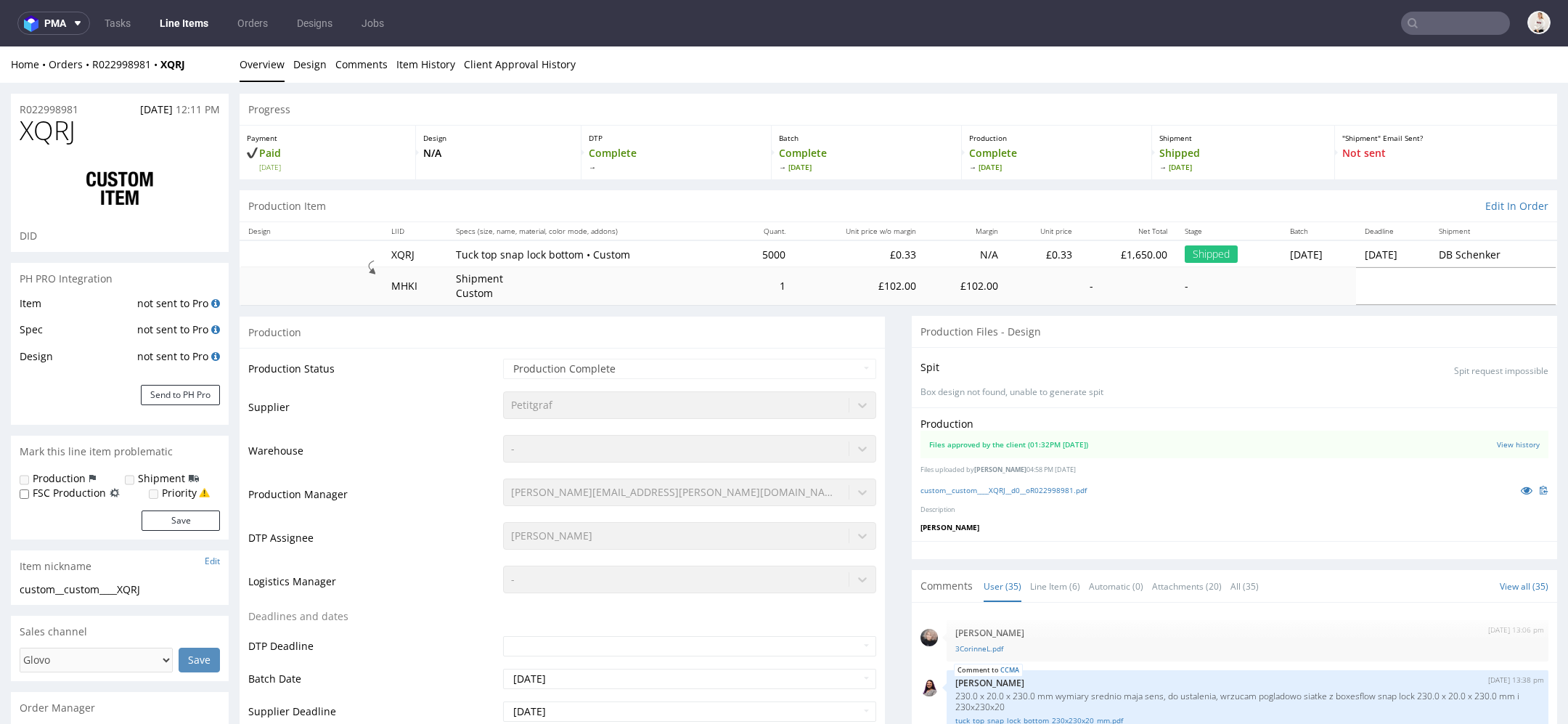
scroll to position [1857, 0]
